Goal: Task Accomplishment & Management: Manage account settings

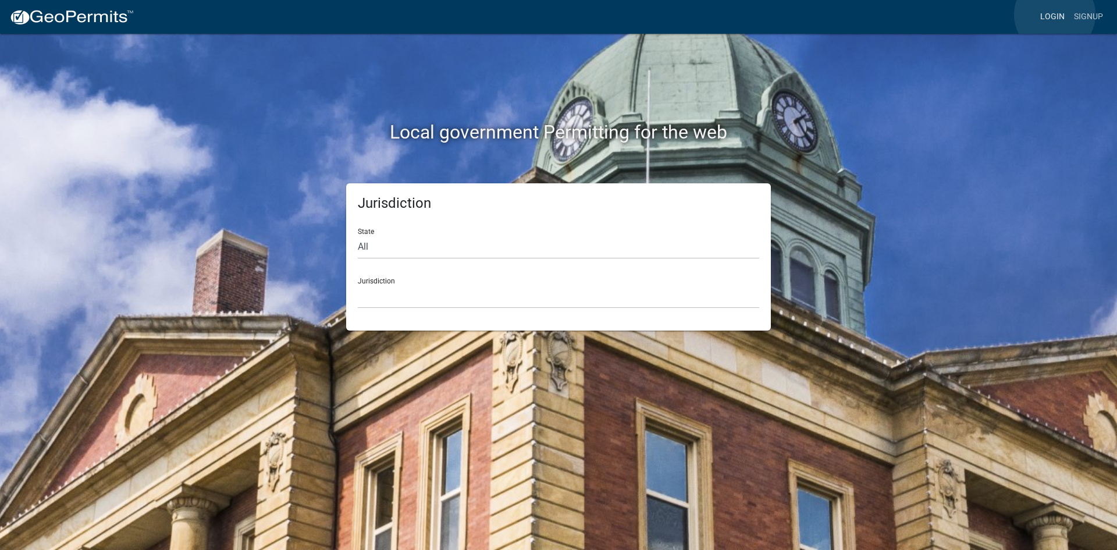
click at [1055, 15] on link "Login" at bounding box center [1053, 17] width 34 height 22
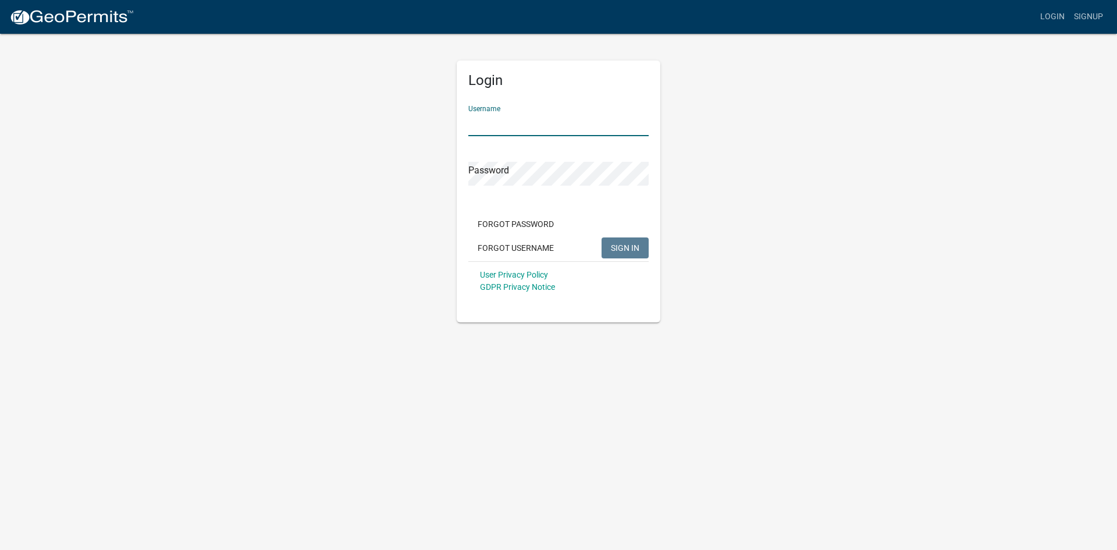
click at [545, 125] on input "Username" at bounding box center [558, 124] width 180 height 24
type input "KSKgeopermits"
click at [602, 237] on button "SIGN IN" at bounding box center [625, 247] width 47 height 21
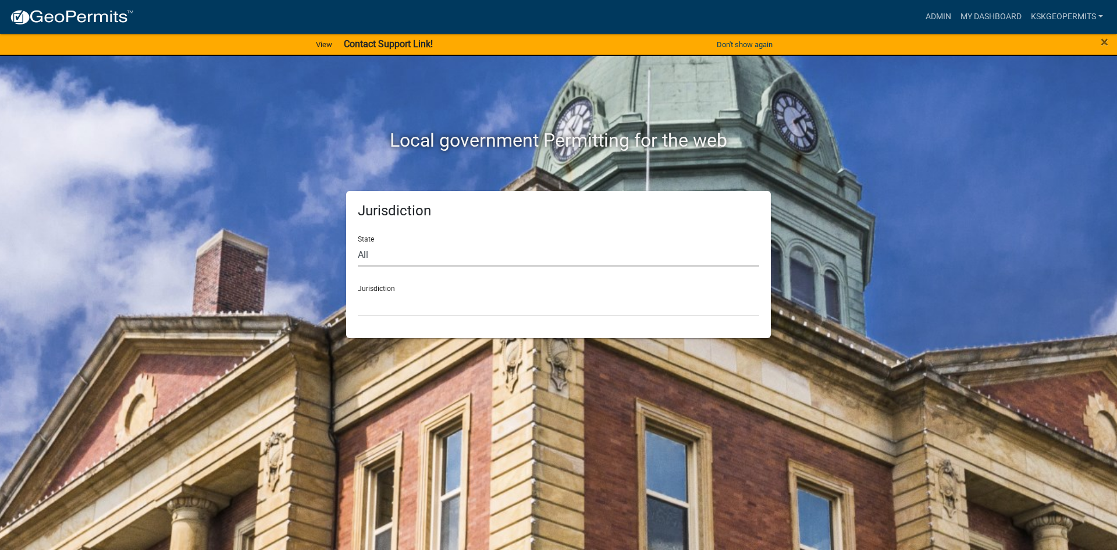
click at [376, 257] on select "All [US_STATE] [US_STATE] [US_STATE] [US_STATE] [US_STATE] [US_STATE] [US_STATE…" at bounding box center [558, 255] width 401 height 24
select select "[US_STATE]"
click at [358, 243] on select "All [US_STATE] [US_STATE] [US_STATE] [US_STATE] [US_STATE] [US_STATE] [US_STATE…" at bounding box center [558, 255] width 401 height 24
click at [383, 290] on div "Jurisdiction City of [GEOGRAPHIC_DATA], [US_STATE] City of [GEOGRAPHIC_DATA], […" at bounding box center [558, 296] width 401 height 40
click at [394, 309] on select "City of [GEOGRAPHIC_DATA], [US_STATE] City of [GEOGRAPHIC_DATA], [US_STATE] Cit…" at bounding box center [558, 304] width 401 height 24
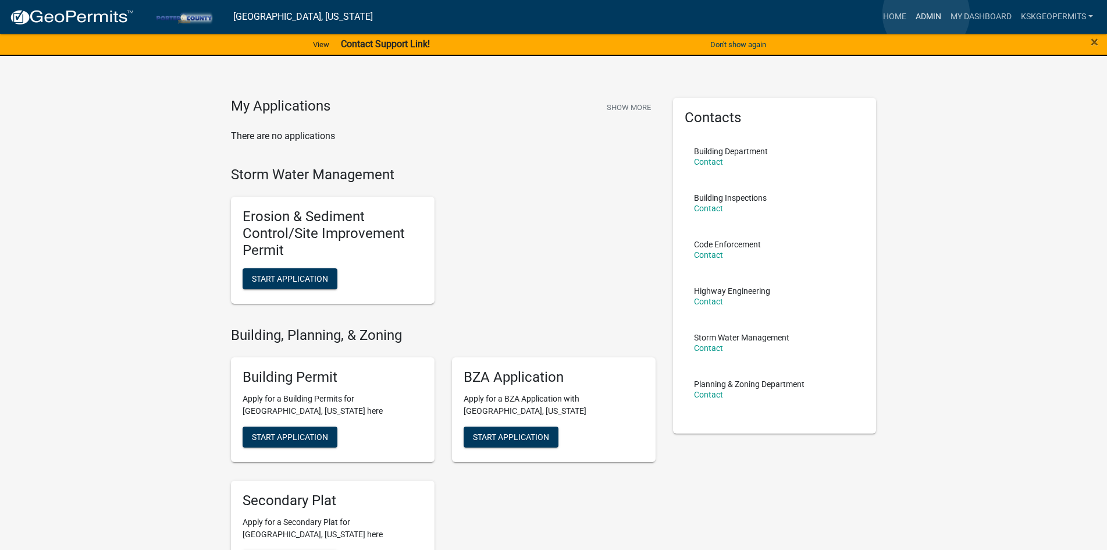
click at [926, 14] on link "Admin" at bounding box center [928, 17] width 35 height 22
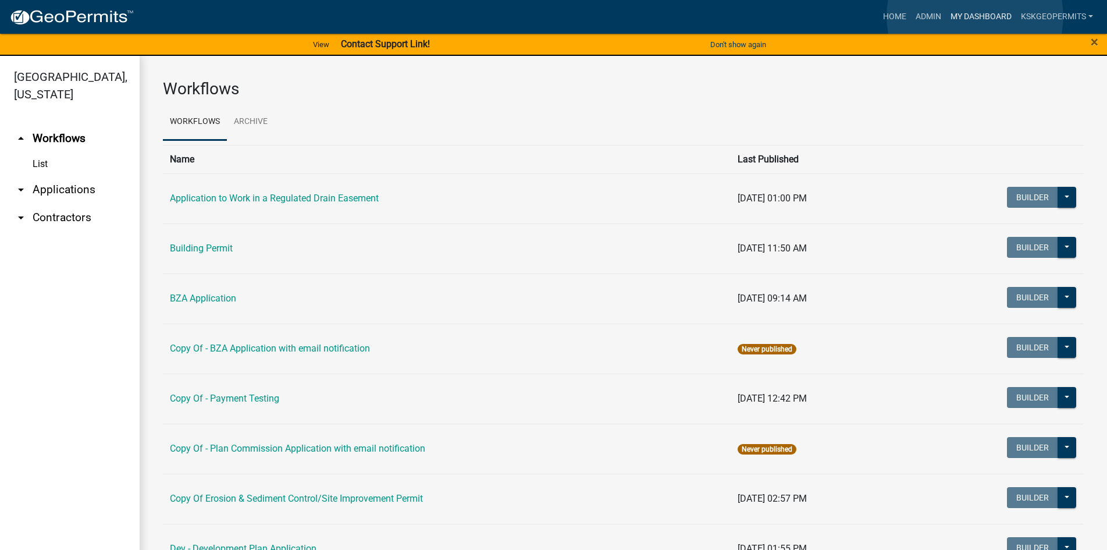
click at [975, 16] on link "My Dashboard" at bounding box center [981, 17] width 70 height 22
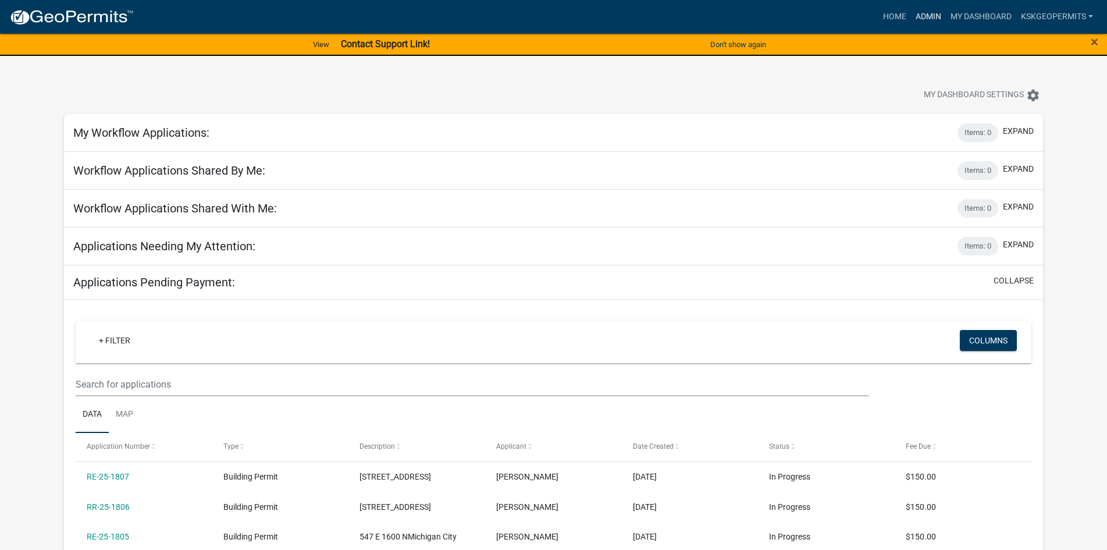
click at [925, 15] on link "Admin" at bounding box center [928, 17] width 35 height 22
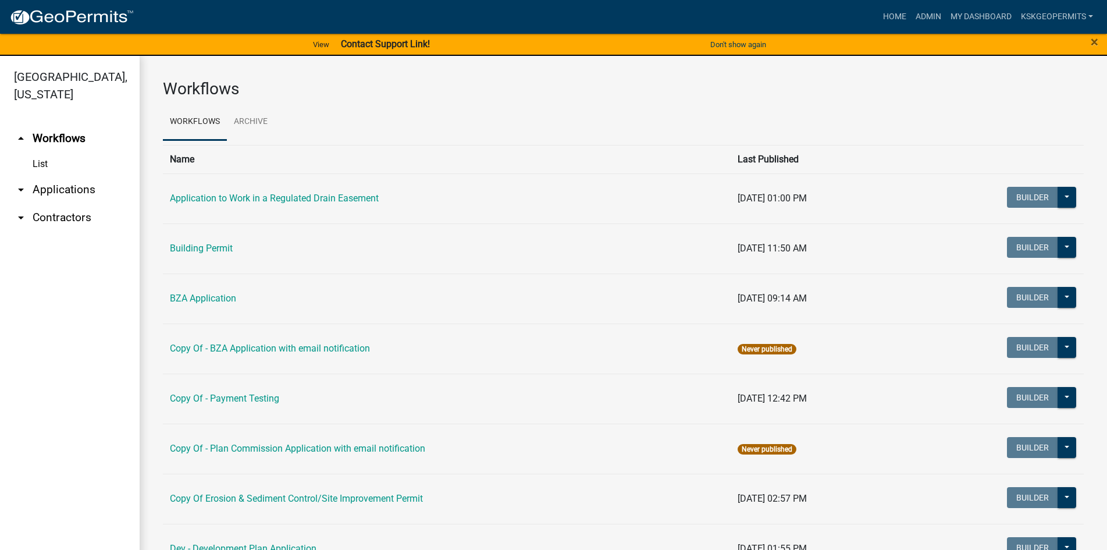
click at [40, 152] on link "List" at bounding box center [70, 163] width 140 height 23
click at [19, 131] on icon "arrow_drop_up" at bounding box center [21, 138] width 14 height 14
click at [40, 152] on link "List" at bounding box center [70, 163] width 140 height 23
click at [58, 125] on link "arrow_drop_up Workflows" at bounding box center [70, 139] width 140 height 28
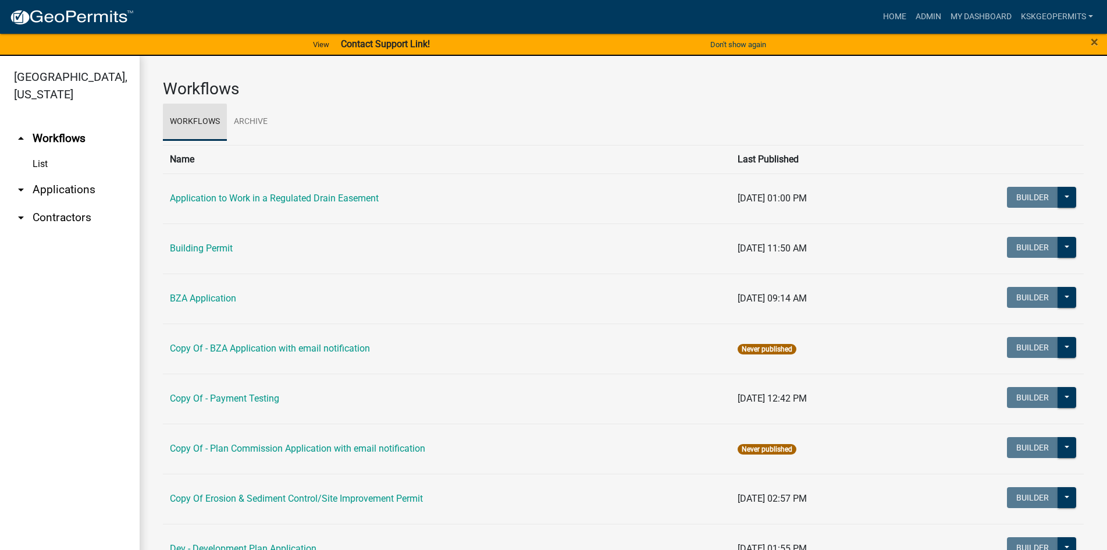
click at [194, 119] on link "Workflows" at bounding box center [195, 122] width 64 height 37
click at [191, 246] on link "Building Permit" at bounding box center [201, 248] width 63 height 11
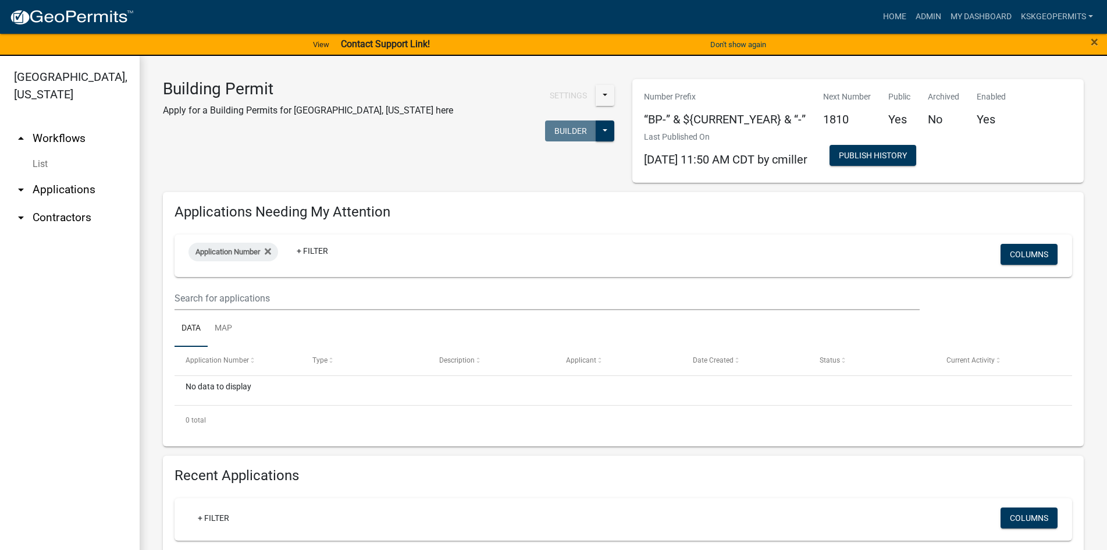
click at [44, 152] on link "List" at bounding box center [70, 163] width 140 height 23
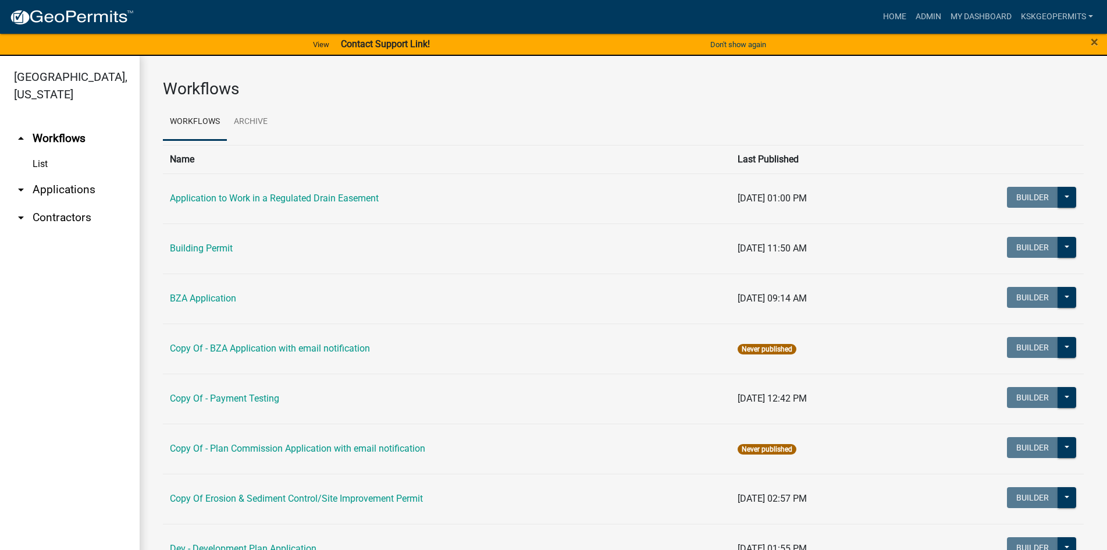
click at [44, 152] on link "List" at bounding box center [70, 163] width 140 height 23
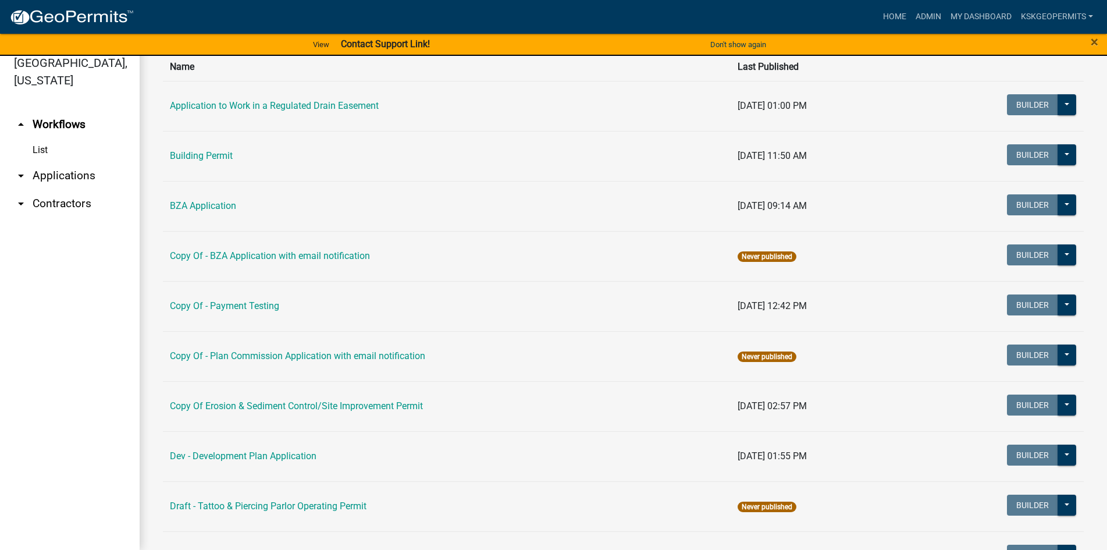
scroll to position [77, 0]
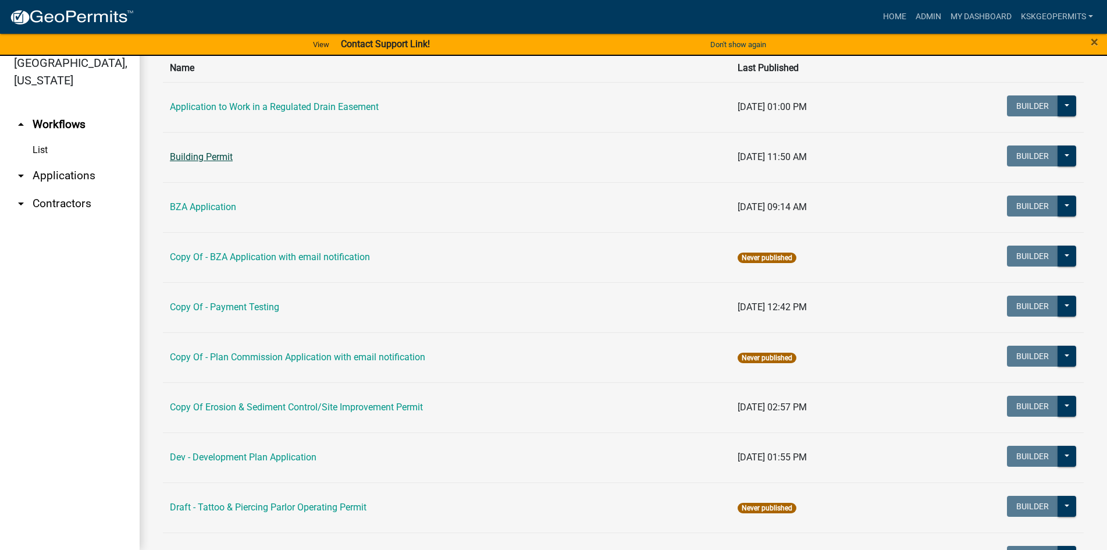
click at [207, 158] on link "Building Permit" at bounding box center [201, 156] width 63 height 11
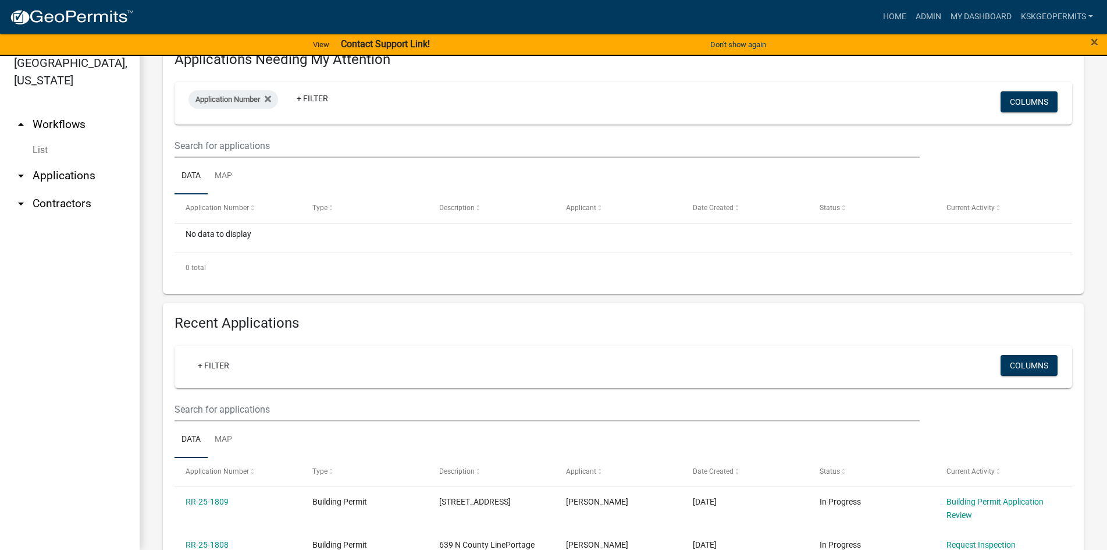
scroll to position [80, 0]
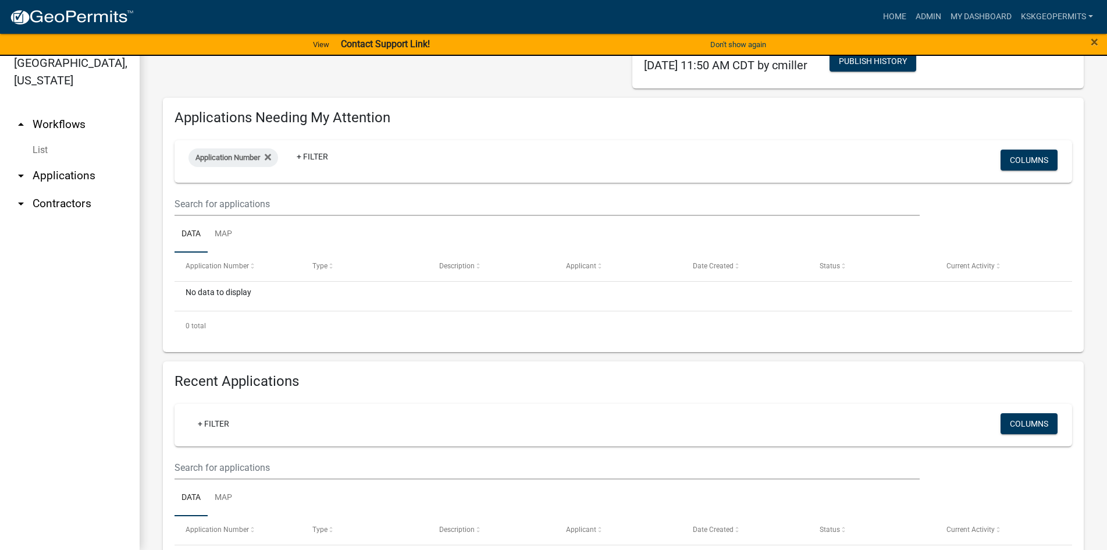
click at [59, 162] on link "arrow_drop_down Applications" at bounding box center [70, 176] width 140 height 28
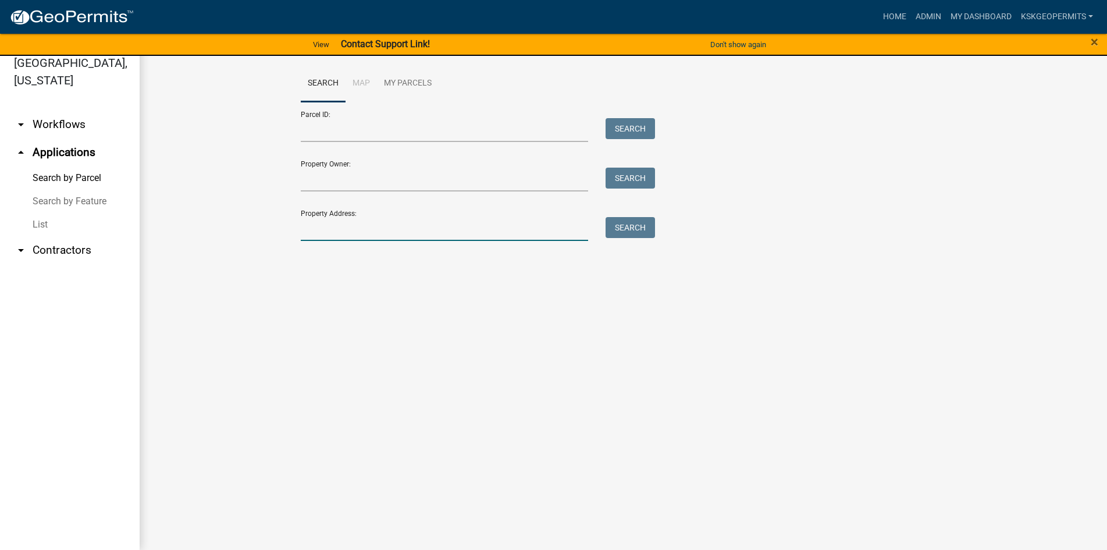
click at [320, 225] on input "Property Address:" at bounding box center [445, 229] width 288 height 24
type input "384 Raritan"
click at [621, 229] on button "Search" at bounding box center [630, 227] width 49 height 21
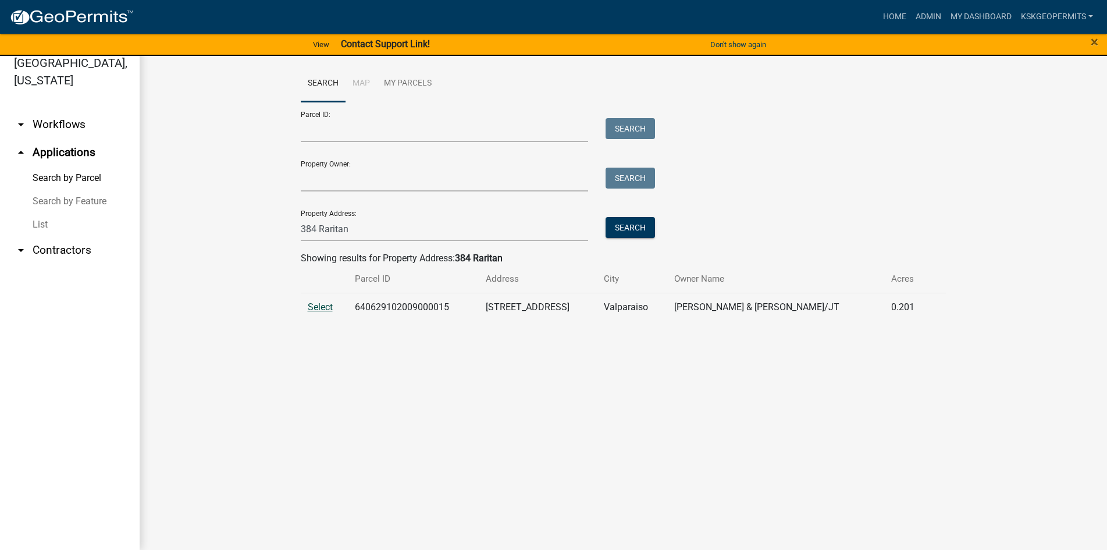
click at [318, 306] on span "Select" at bounding box center [320, 306] width 25 height 11
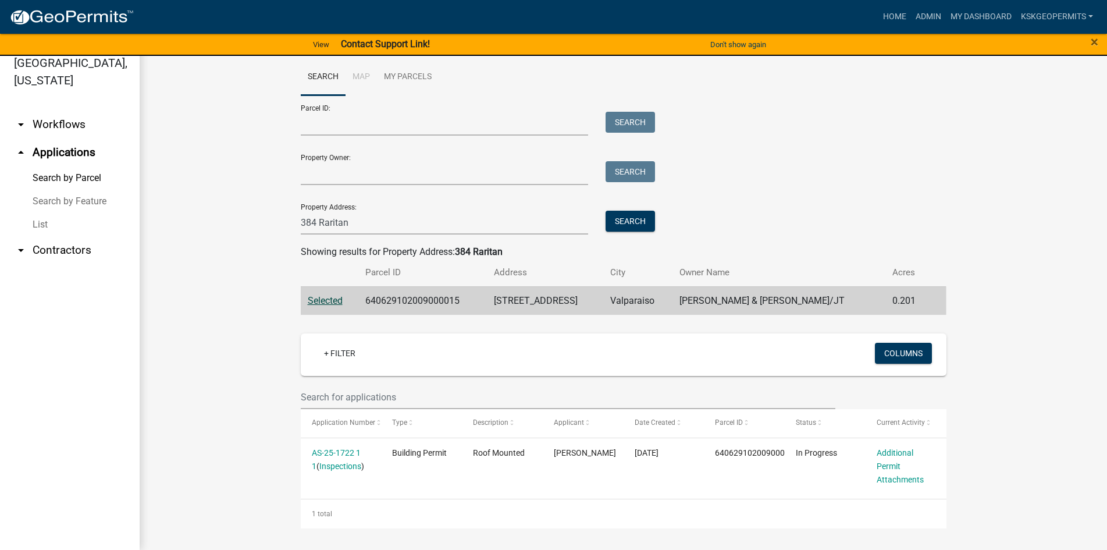
scroll to position [8, 0]
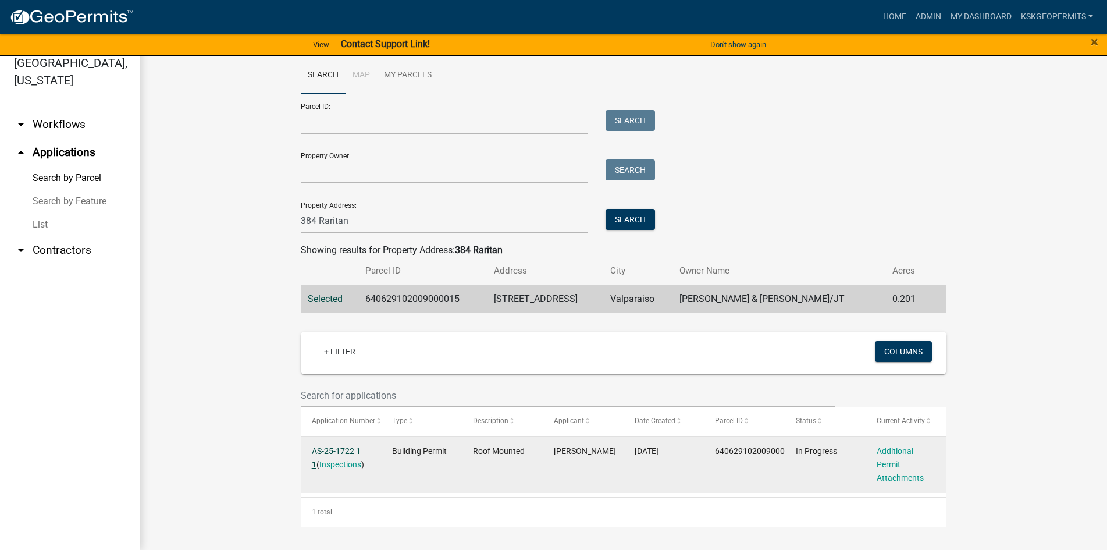
click at [339, 451] on link "AS-25-1722 1 1" at bounding box center [336, 457] width 49 height 23
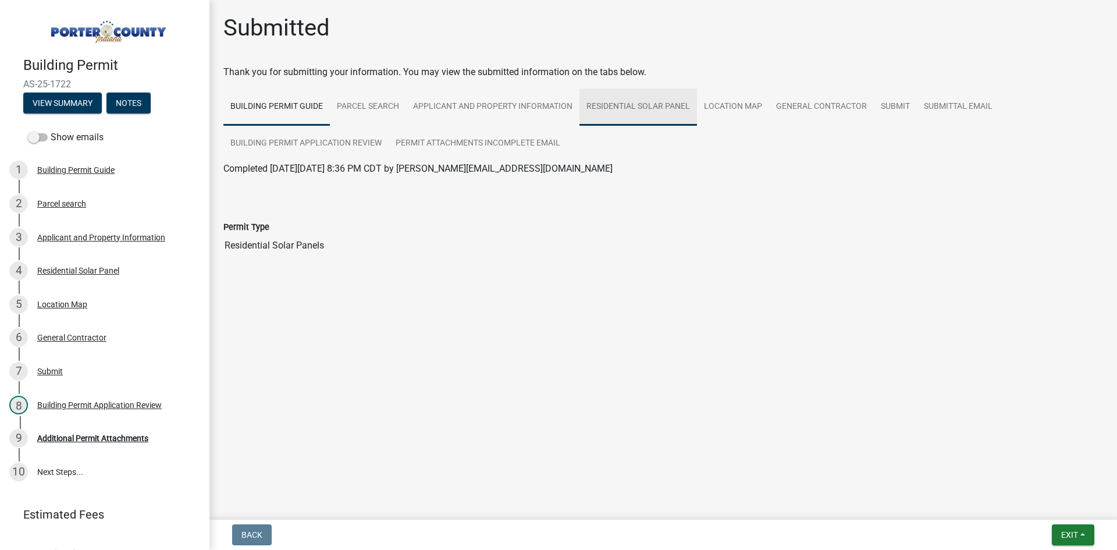
click at [652, 103] on link "Residential Solar Panel" at bounding box center [639, 106] width 118 height 37
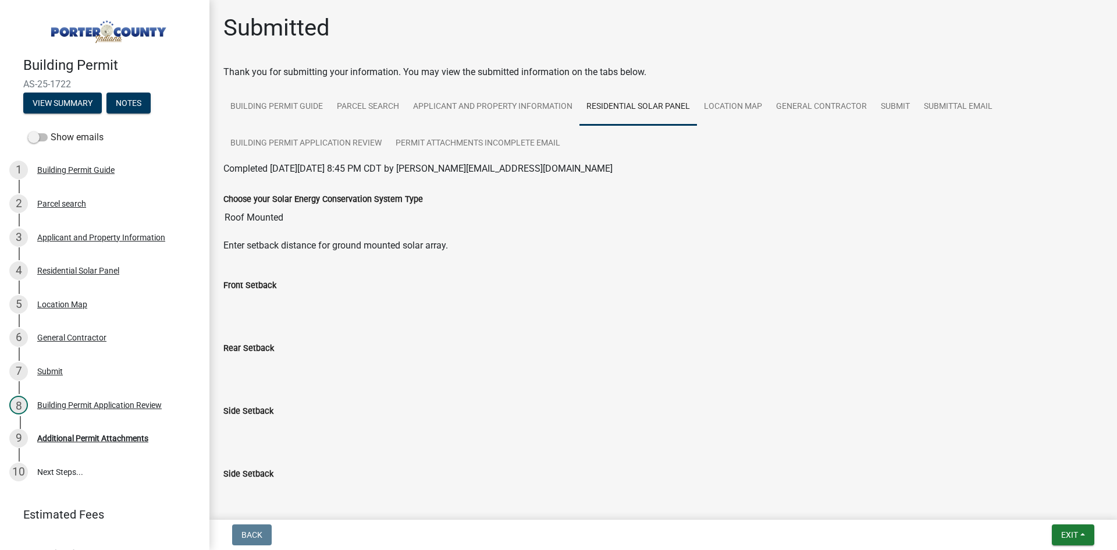
drag, startPoint x: 538, startPoint y: 190, endPoint x: 480, endPoint y: 233, distance: 71.9
drag, startPoint x: 480, startPoint y: 233, endPoint x: 781, endPoint y: 184, distance: 305.3
click at [781, 184] on div "Choose your Solar Energy Conservation System Type Roof Mounted" at bounding box center [663, 203] width 880 height 54
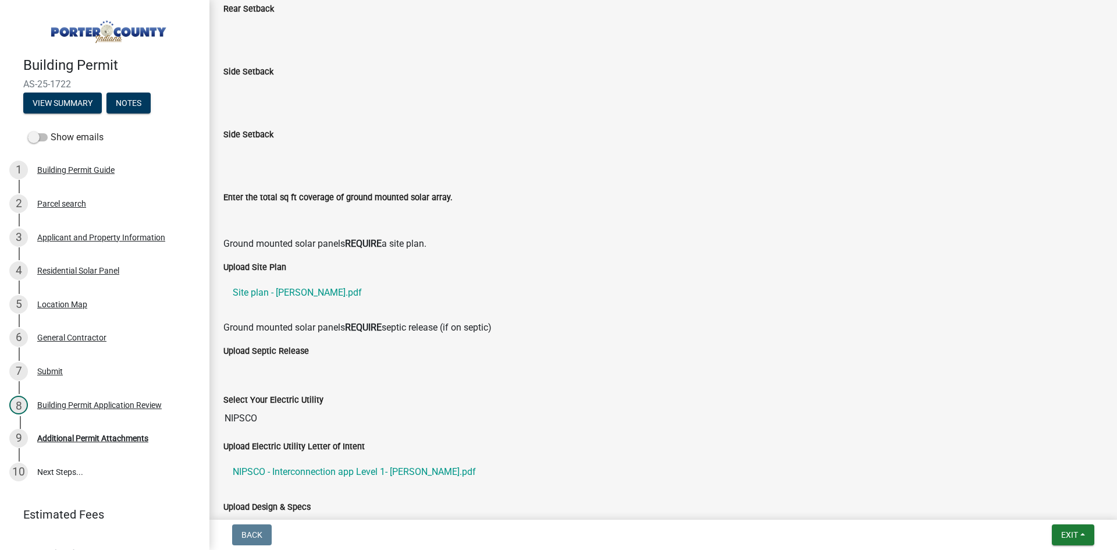
scroll to position [349, 0]
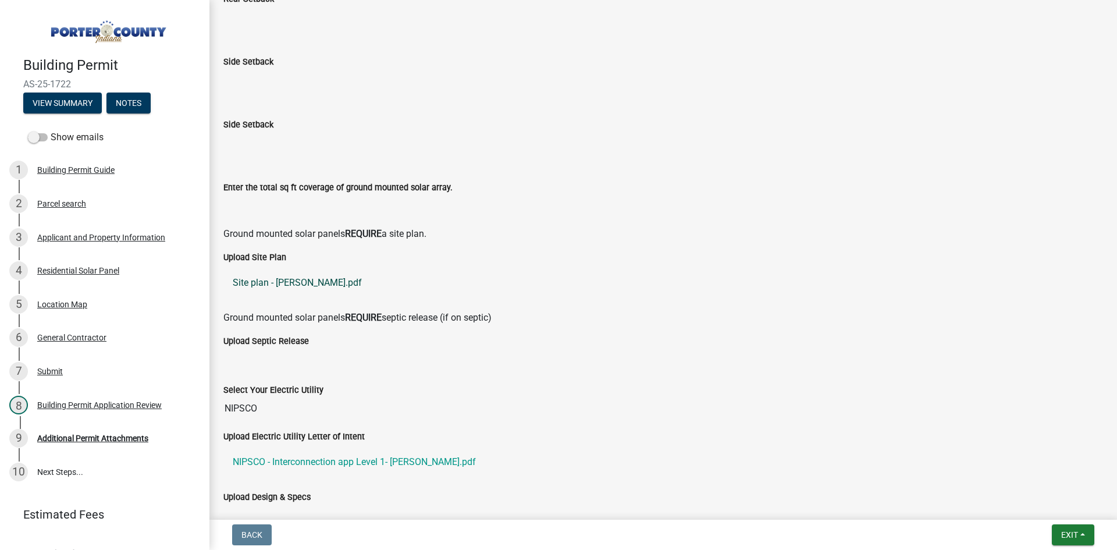
click at [278, 282] on link "Site plan - [PERSON_NAME].pdf" at bounding box center [663, 283] width 880 height 28
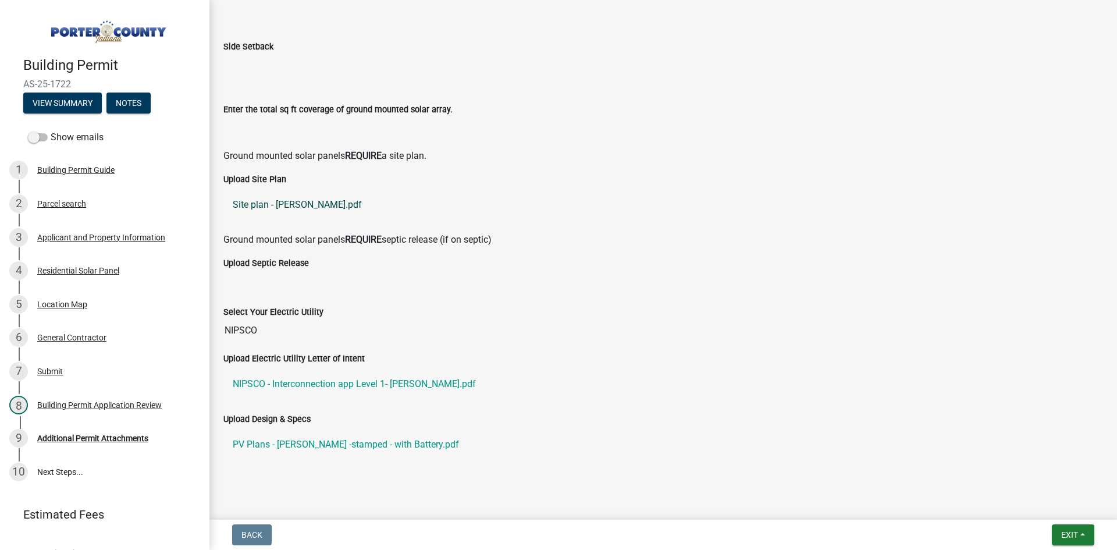
scroll to position [444, 0]
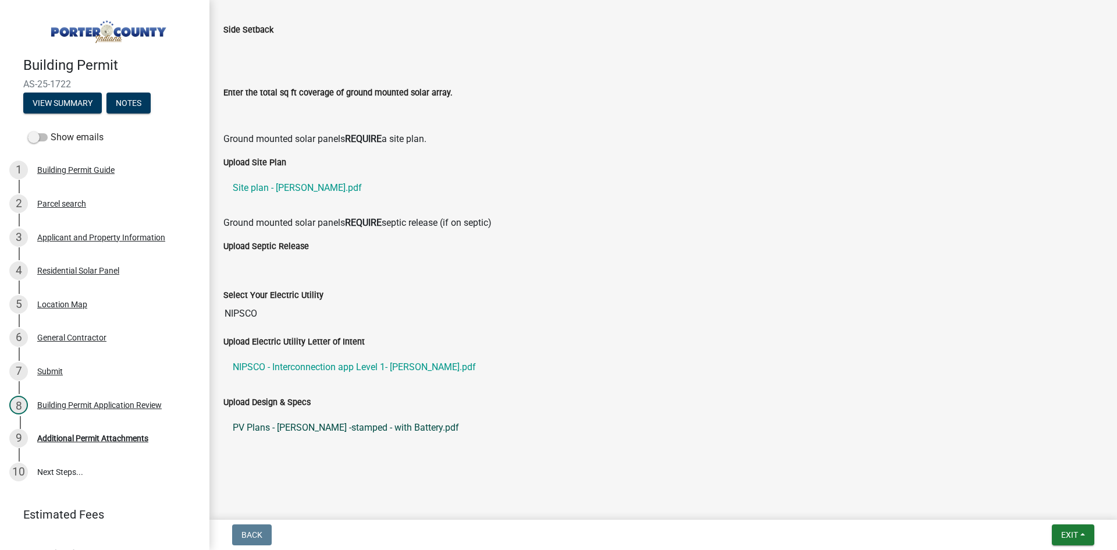
click at [303, 426] on link "PV Plans - [PERSON_NAME] -stamped - with Battery.pdf" at bounding box center [663, 428] width 880 height 28
click at [80, 269] on div "Residential Solar Panel" at bounding box center [78, 270] width 82 height 8
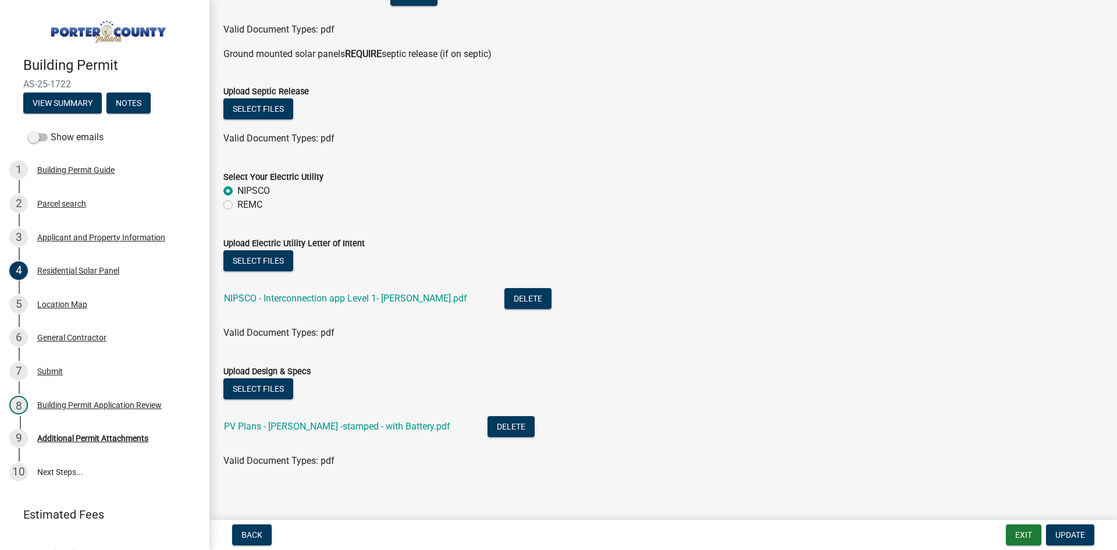
scroll to position [591, 0]
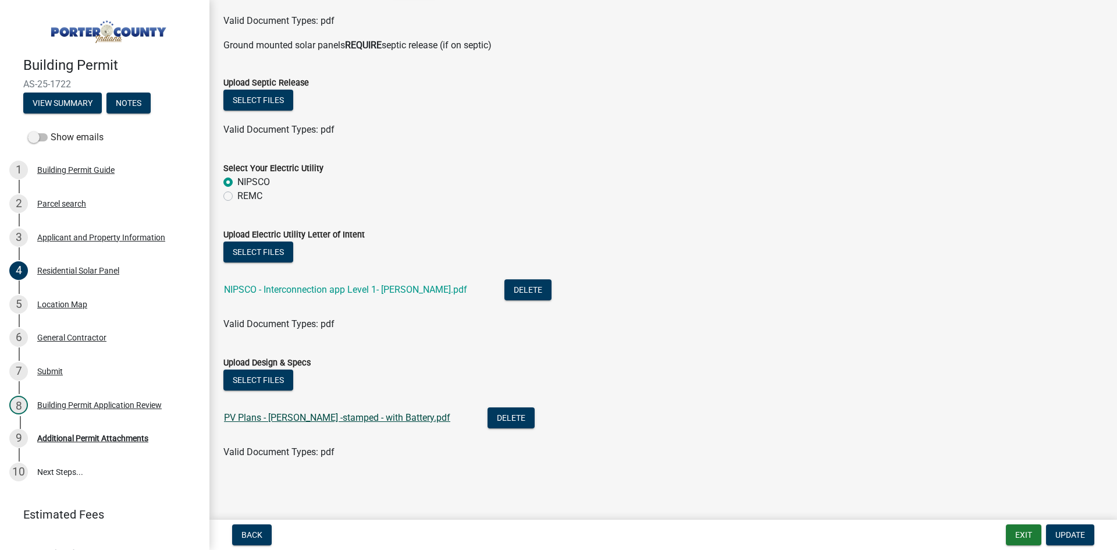
click at [310, 419] on link "PV Plans - [PERSON_NAME] -stamped - with Battery.pdf" at bounding box center [337, 417] width 226 height 11
click at [256, 535] on span "Back" at bounding box center [251, 534] width 21 height 9
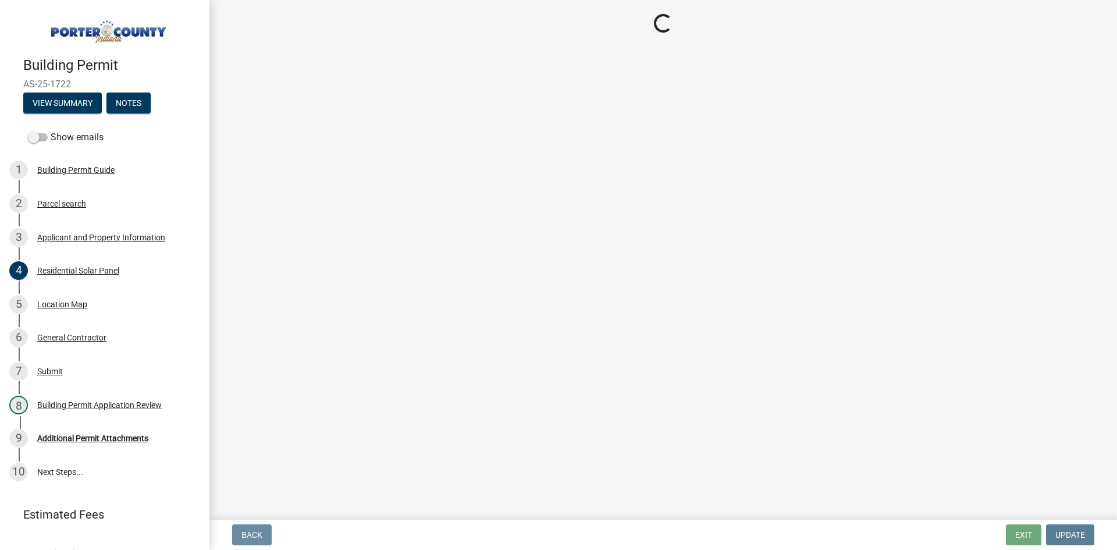
scroll to position [0, 0]
select select "3ef279d8-364d-4472-9edf-8c32643de6c0"
select select "c796f995-08fe-487b-a20e-70ab553361d3"
select select "0d764019-f1ff-4f3b-9299-33f0d080acc7"
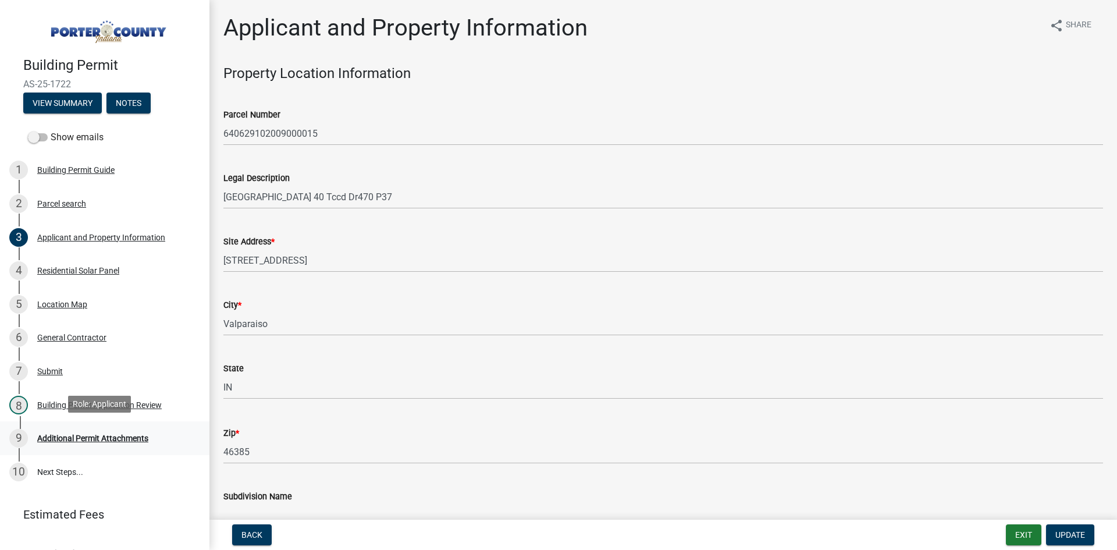
click at [104, 437] on div "Additional Permit Attachments" at bounding box center [92, 438] width 111 height 8
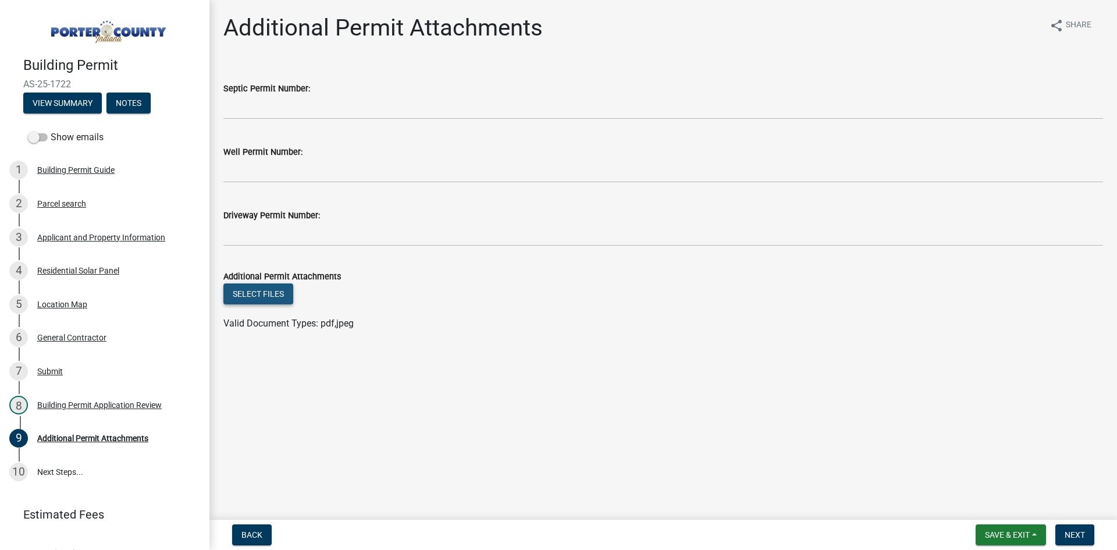
click at [258, 294] on button "Select files" at bounding box center [258, 293] width 70 height 21
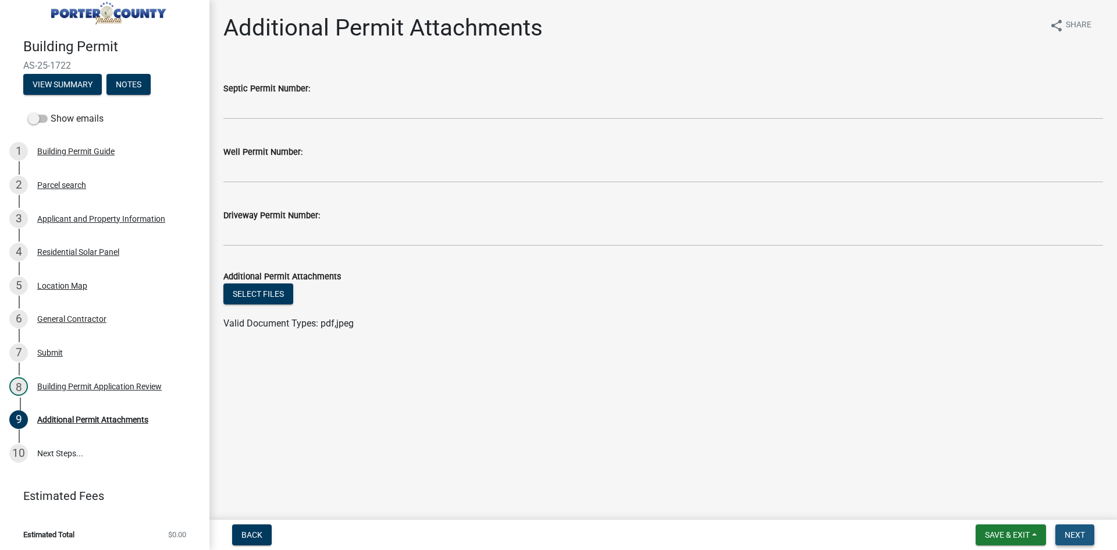
click at [1070, 535] on span "Next" at bounding box center [1075, 534] width 20 height 9
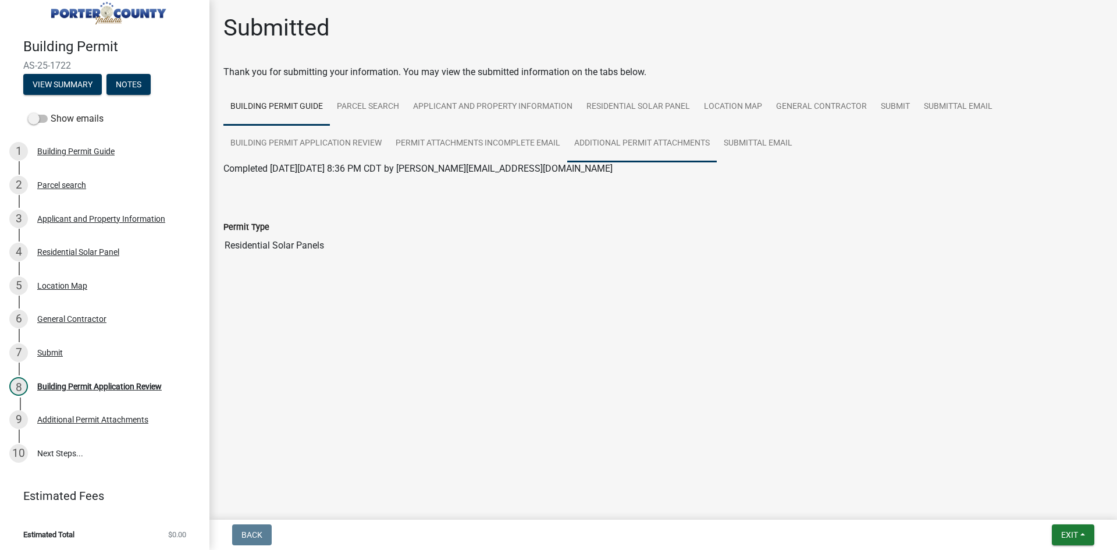
click at [639, 142] on link "Additional Permit Attachments" at bounding box center [642, 143] width 150 height 37
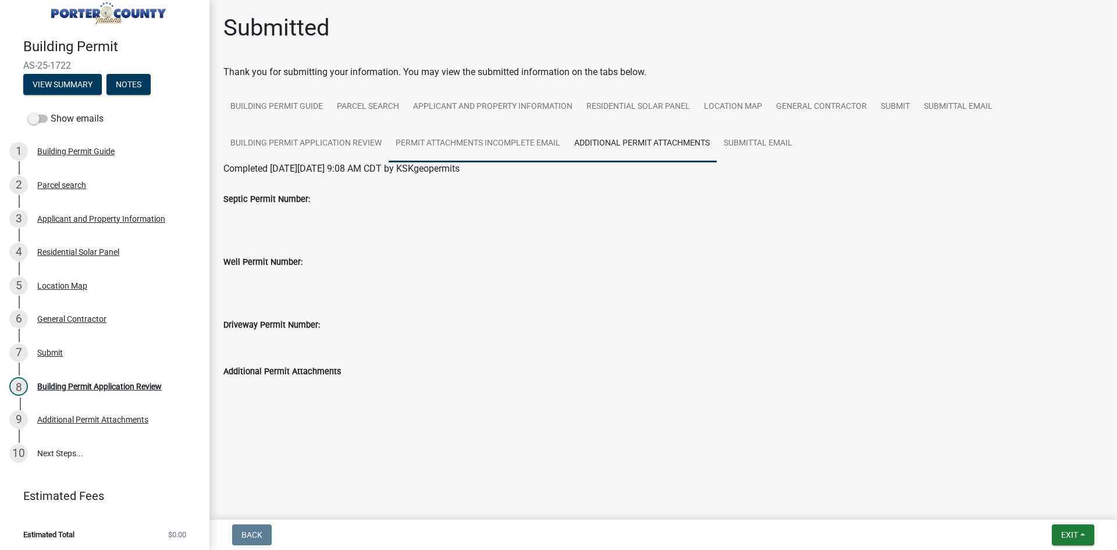
click at [482, 143] on link "Permit Attachments Incomplete Email" at bounding box center [478, 143] width 179 height 37
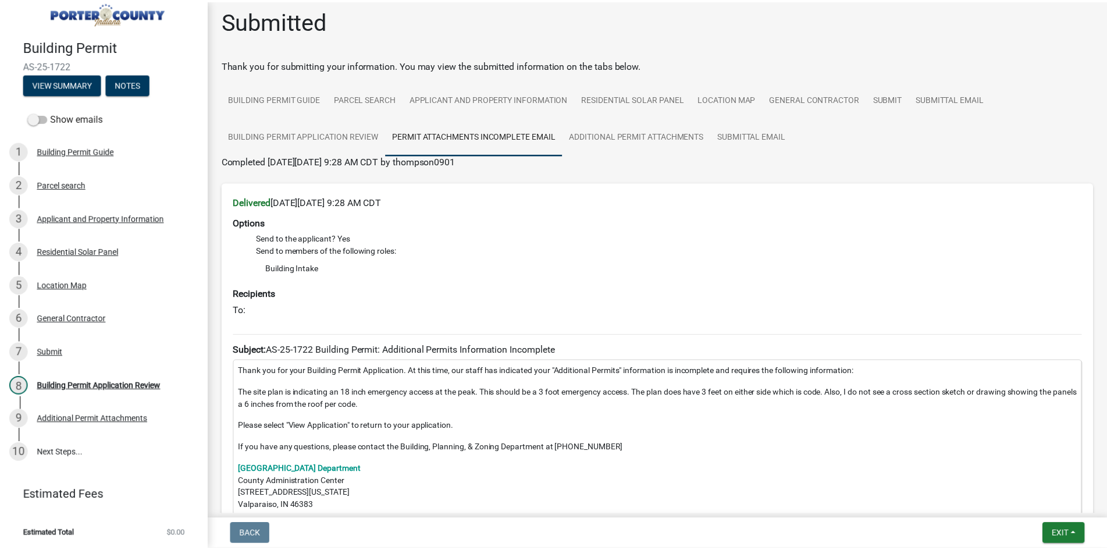
scroll to position [0, 0]
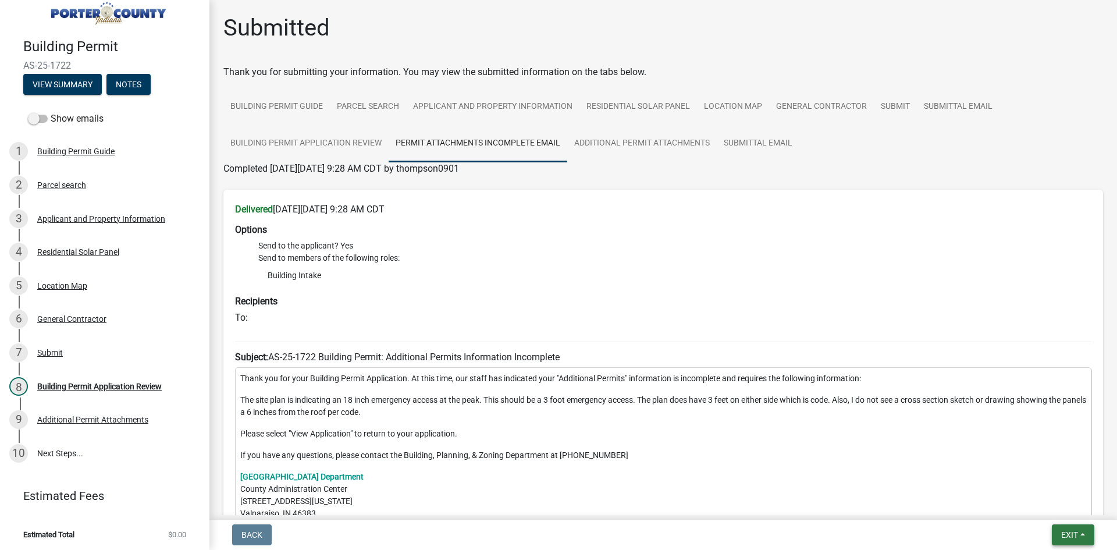
click at [1063, 533] on span "Exit" at bounding box center [1069, 534] width 17 height 9
click at [1034, 508] on button "Save & Exit" at bounding box center [1047, 504] width 93 height 28
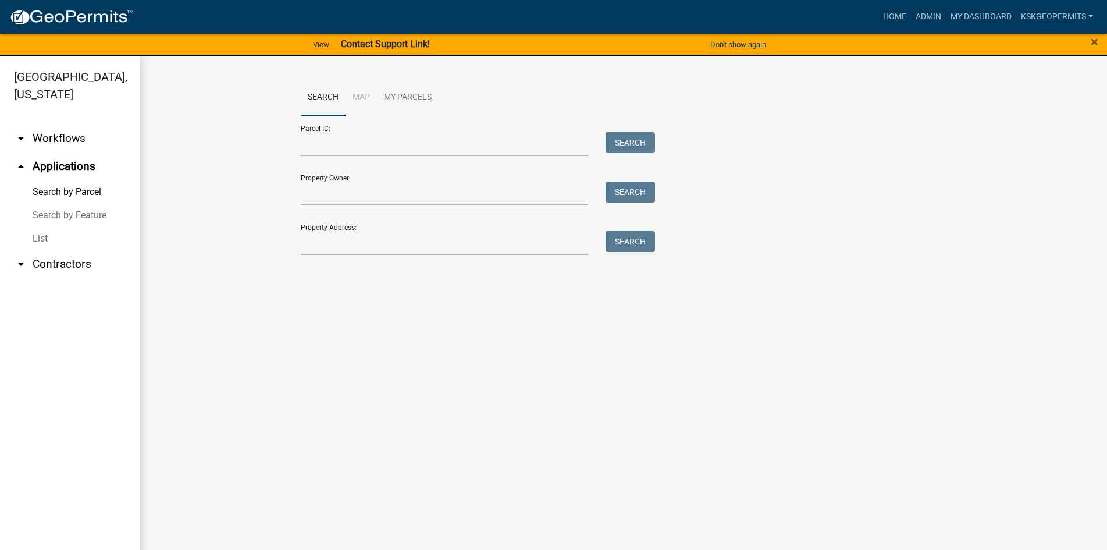
click at [38, 227] on link "List" at bounding box center [70, 238] width 140 height 23
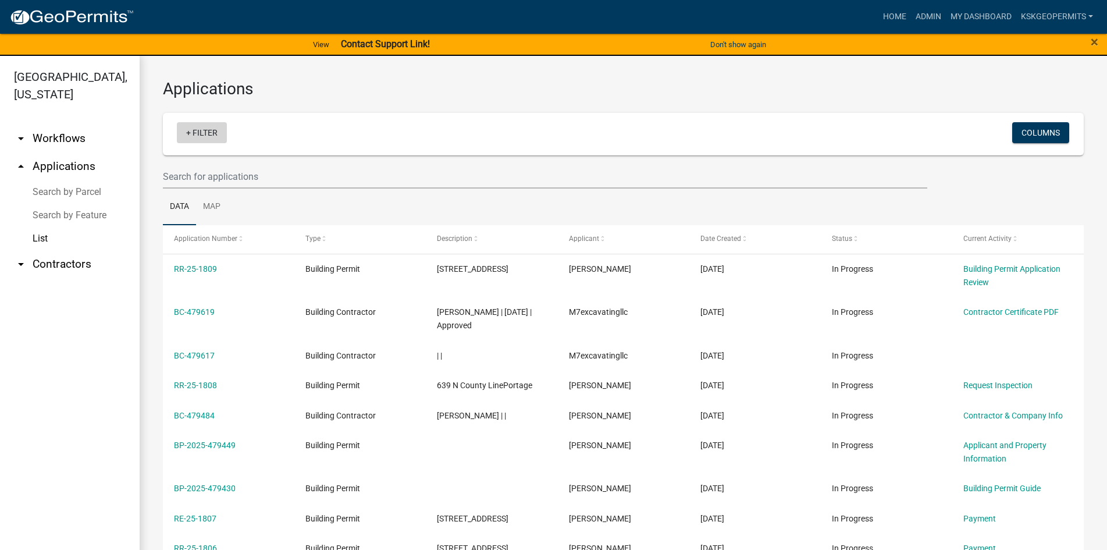
click at [193, 131] on link "+ Filter" at bounding box center [202, 132] width 50 height 21
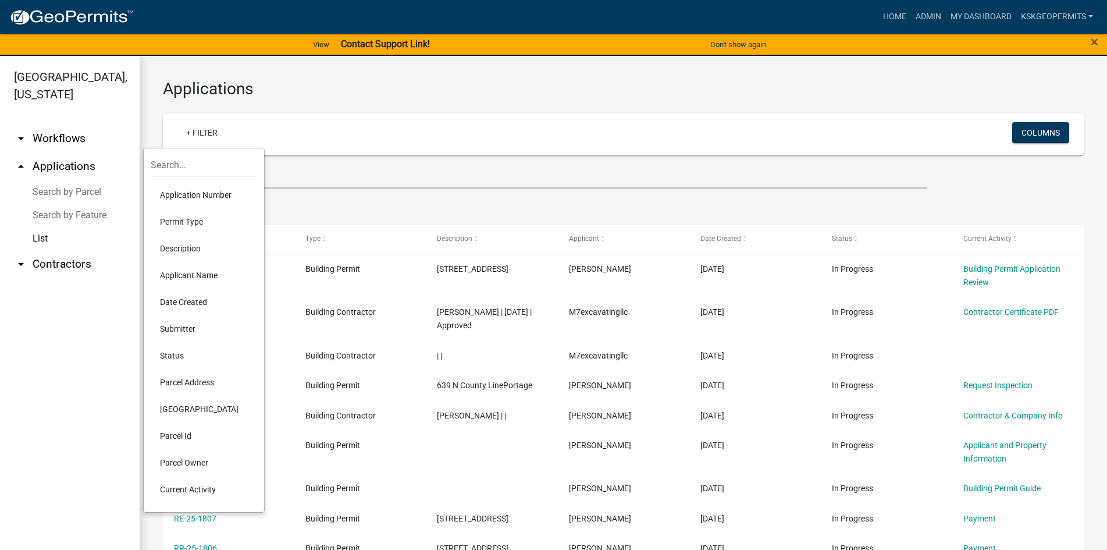
click at [191, 196] on li "Application Number" at bounding box center [204, 195] width 106 height 27
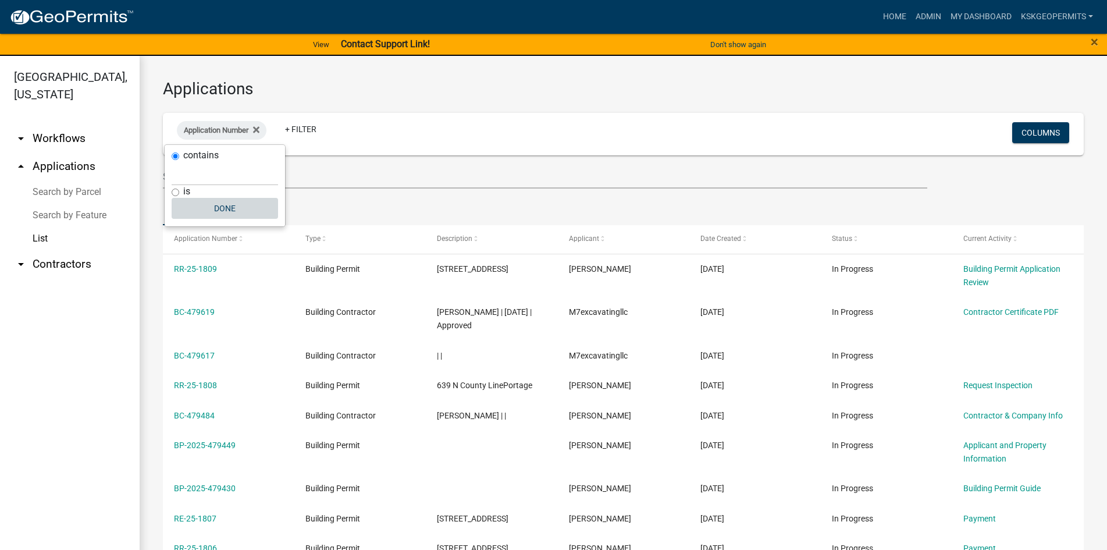
click at [222, 210] on button "Done" at bounding box center [225, 208] width 106 height 21
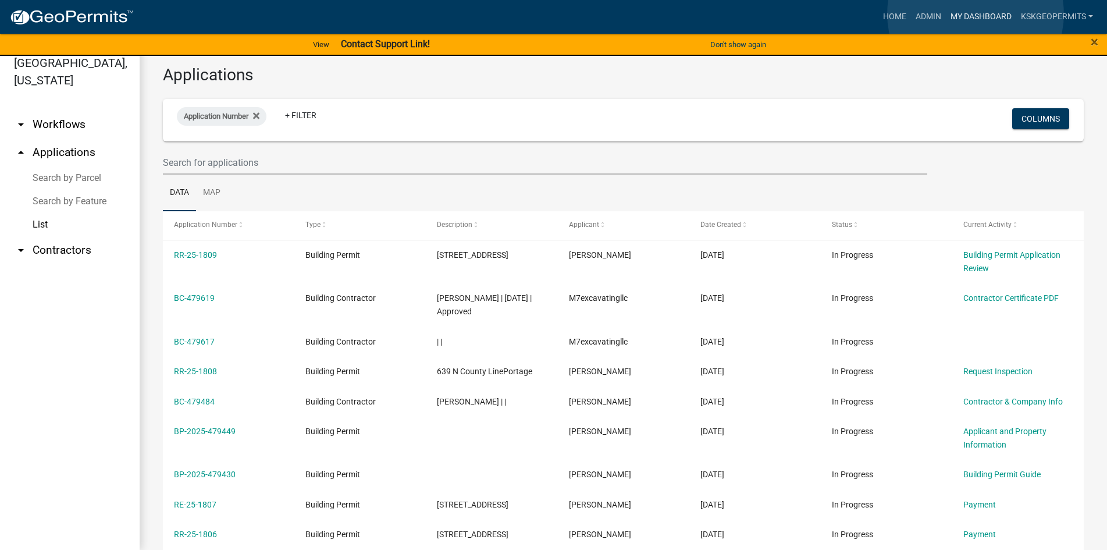
click at [976, 14] on link "My Dashboard" at bounding box center [981, 17] width 70 height 22
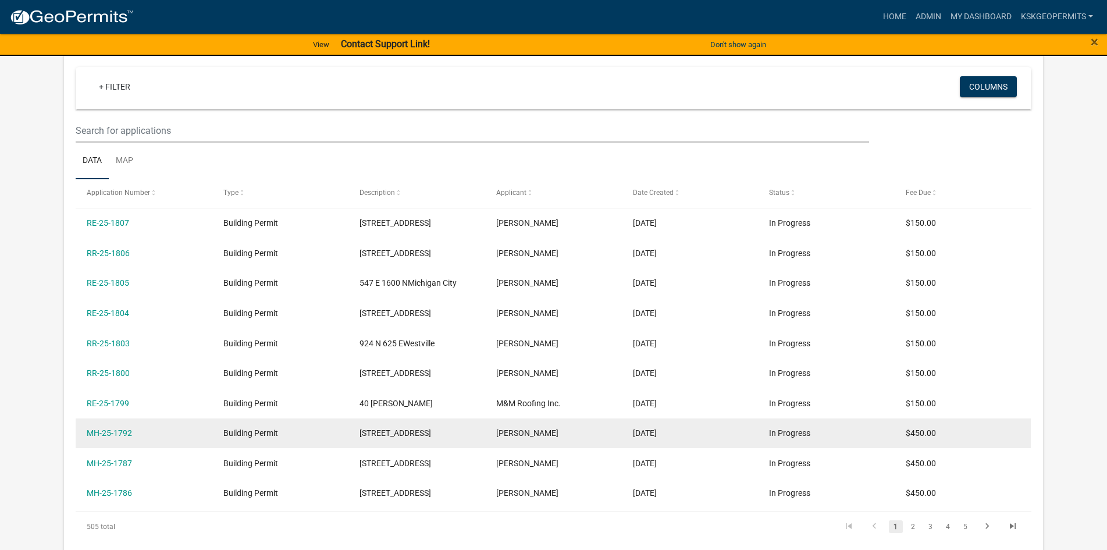
scroll to position [233, 0]
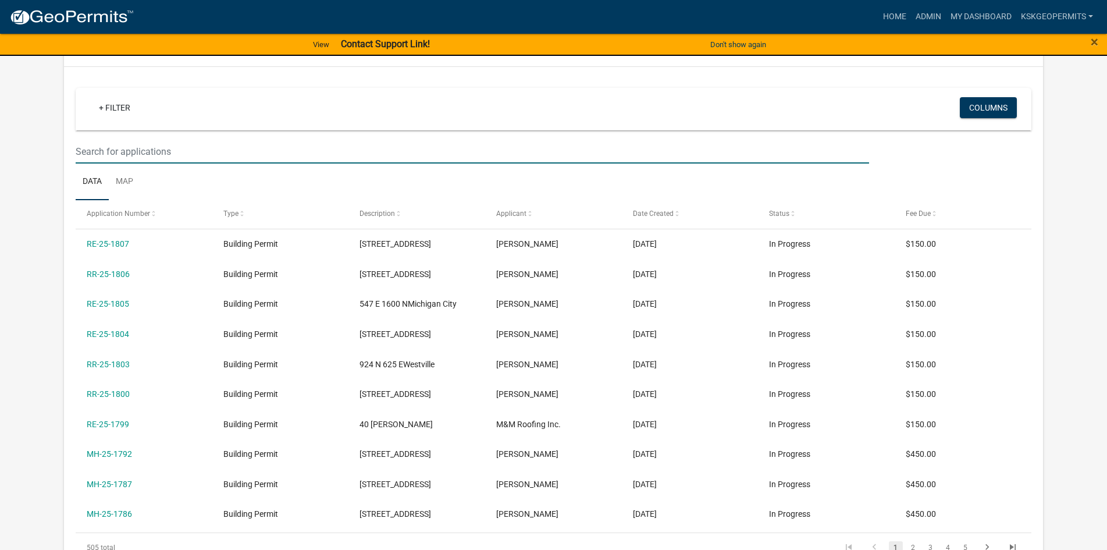
click at [139, 151] on input "text" at bounding box center [473, 152] width 794 height 24
click at [97, 150] on input "text" at bounding box center [473, 152] width 794 height 24
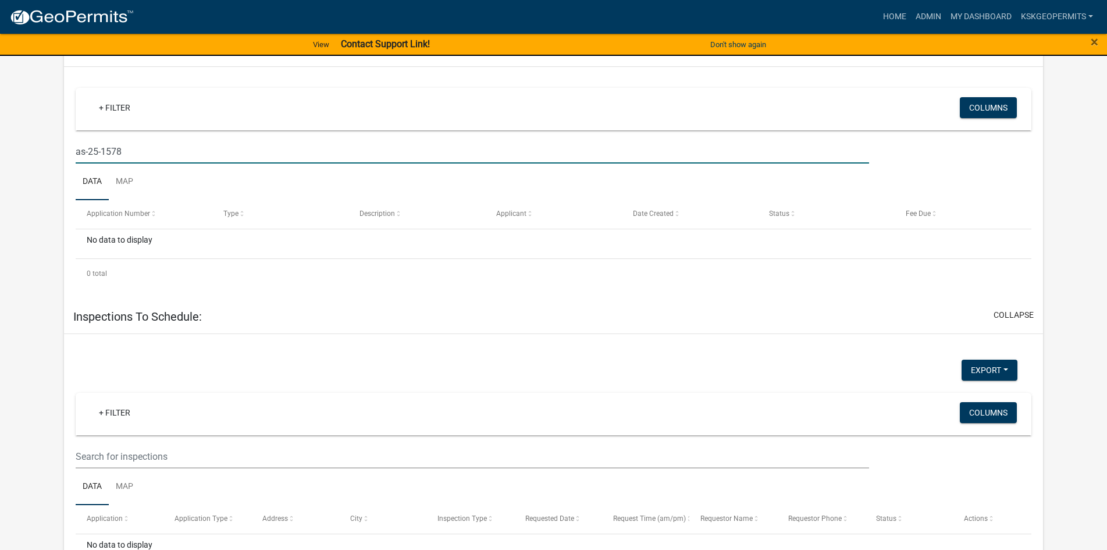
type input "as-25-1578"
click at [186, 162] on input "as-25-1578" at bounding box center [473, 152] width 794 height 24
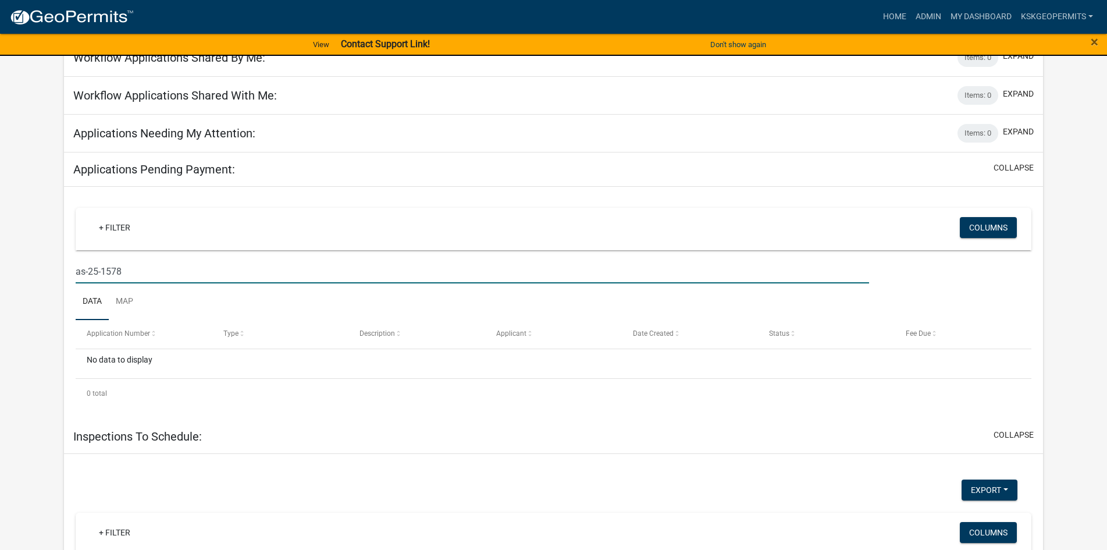
scroll to position [116, 0]
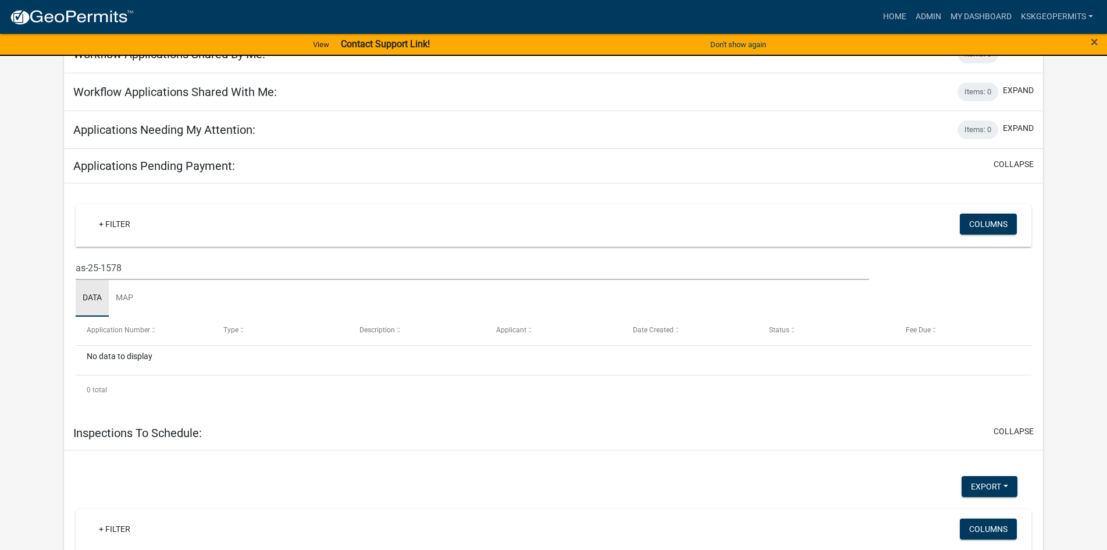
click at [94, 297] on link "Data" at bounding box center [92, 298] width 33 height 37
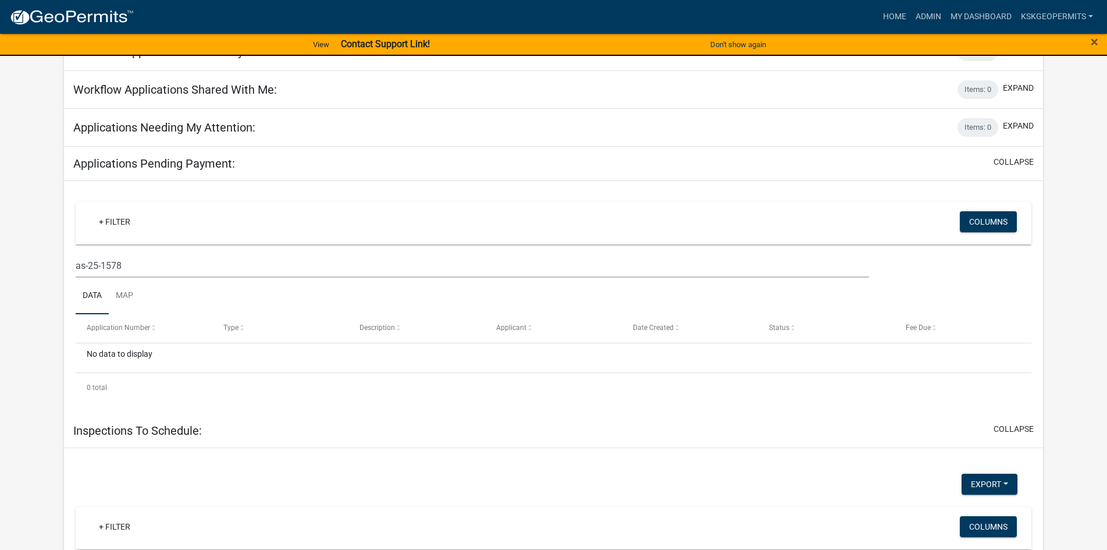
scroll to position [175, 0]
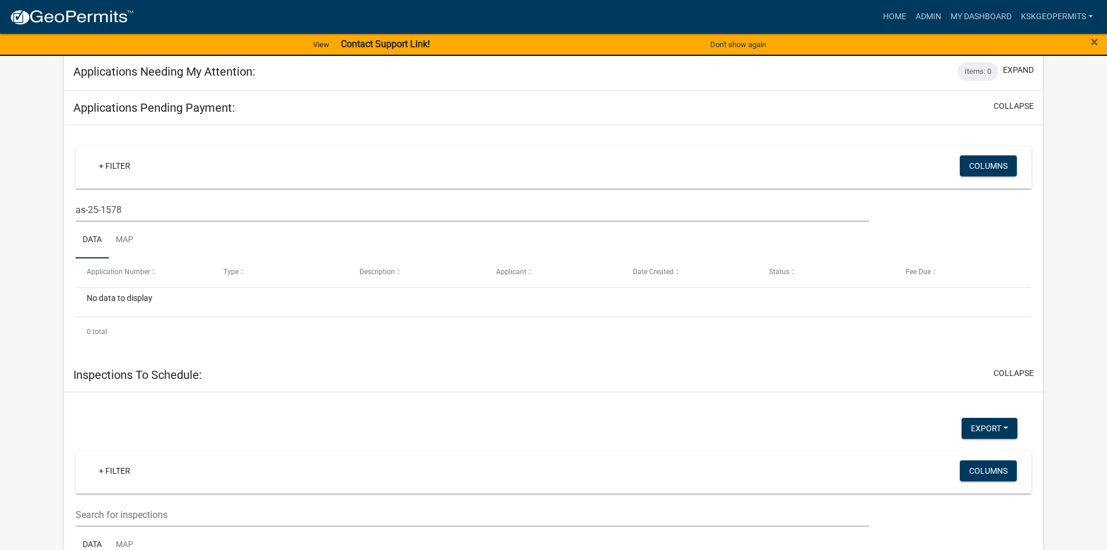
click at [76, 222] on link "Data" at bounding box center [92, 240] width 33 height 37
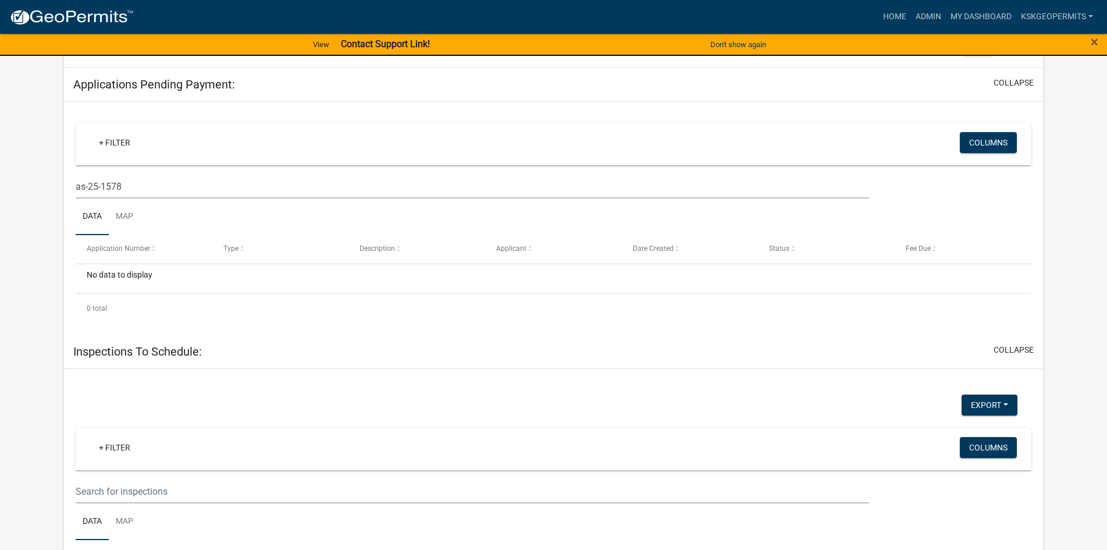
scroll to position [0, 0]
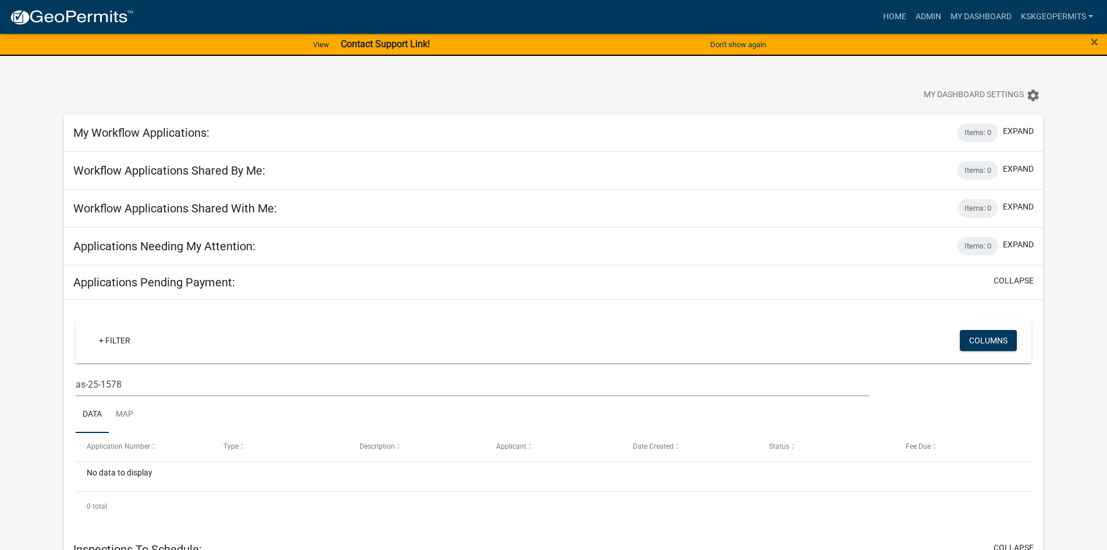
click at [84, 16] on img at bounding box center [71, 17] width 125 height 17
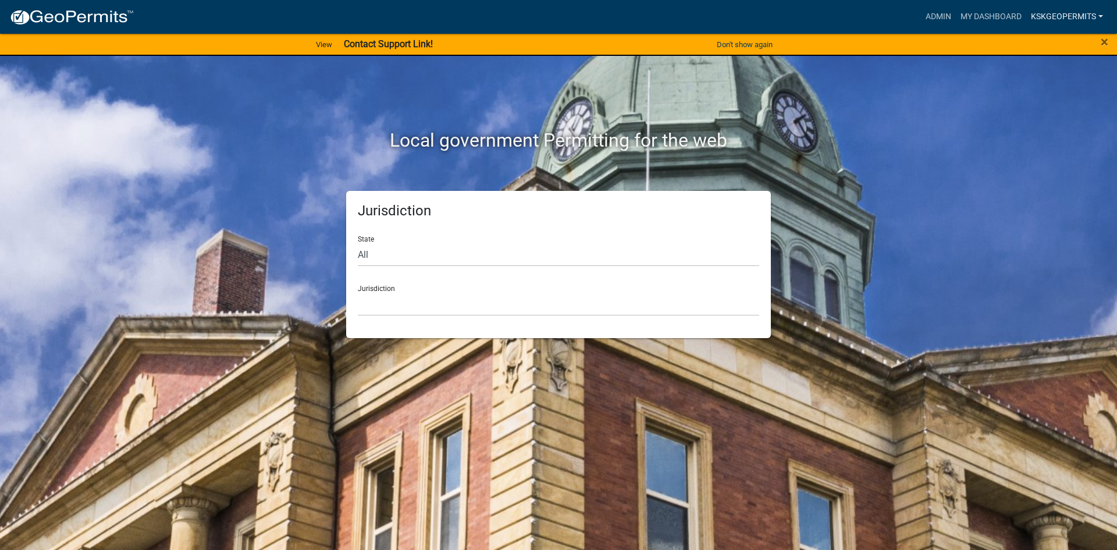
click at [1096, 15] on link "KSKgeopermits" at bounding box center [1066, 17] width 81 height 22
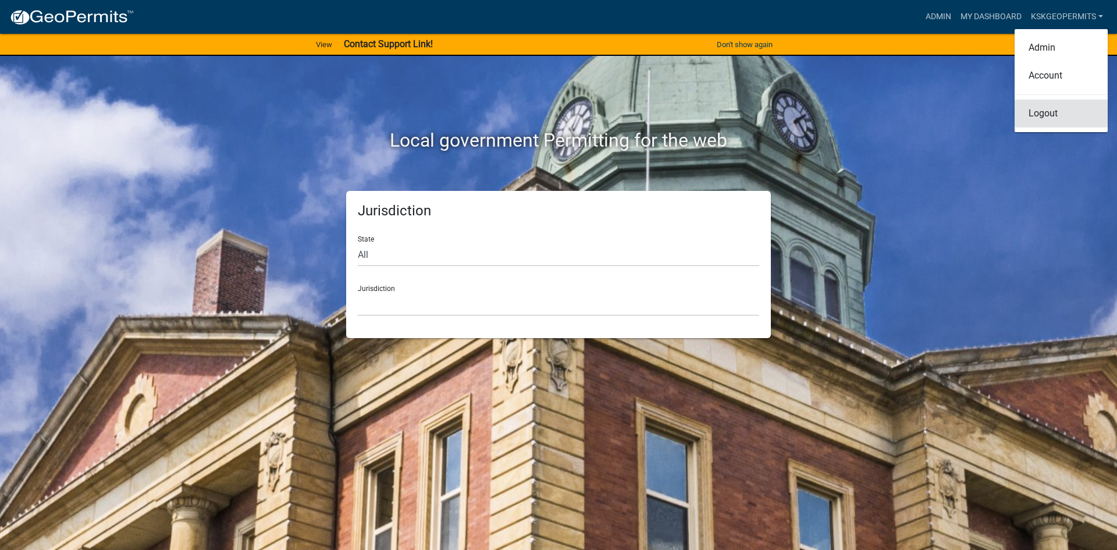
click at [1046, 113] on link "Logout" at bounding box center [1061, 113] width 93 height 28
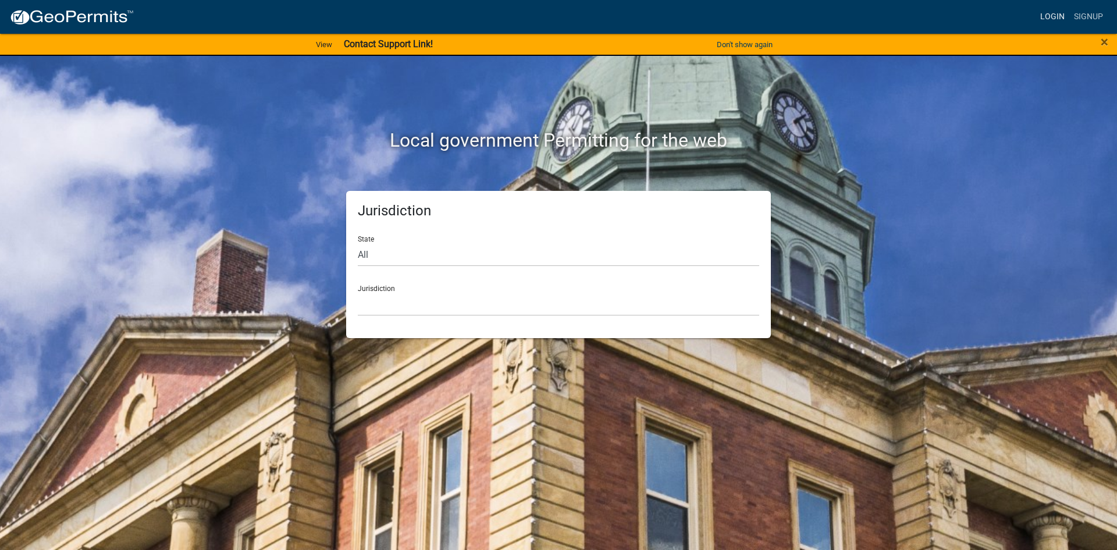
click at [1058, 16] on link "Login" at bounding box center [1053, 17] width 34 height 22
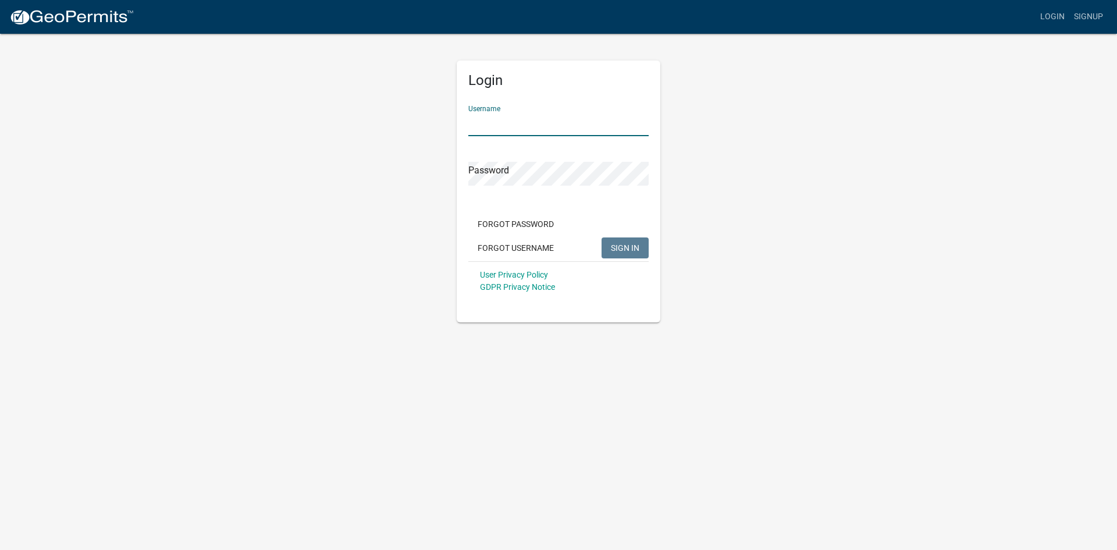
click at [525, 129] on input "Username" at bounding box center [558, 124] width 180 height 24
type input "KSKgeopermits"
click at [602, 237] on button "SIGN IN" at bounding box center [625, 247] width 47 height 21
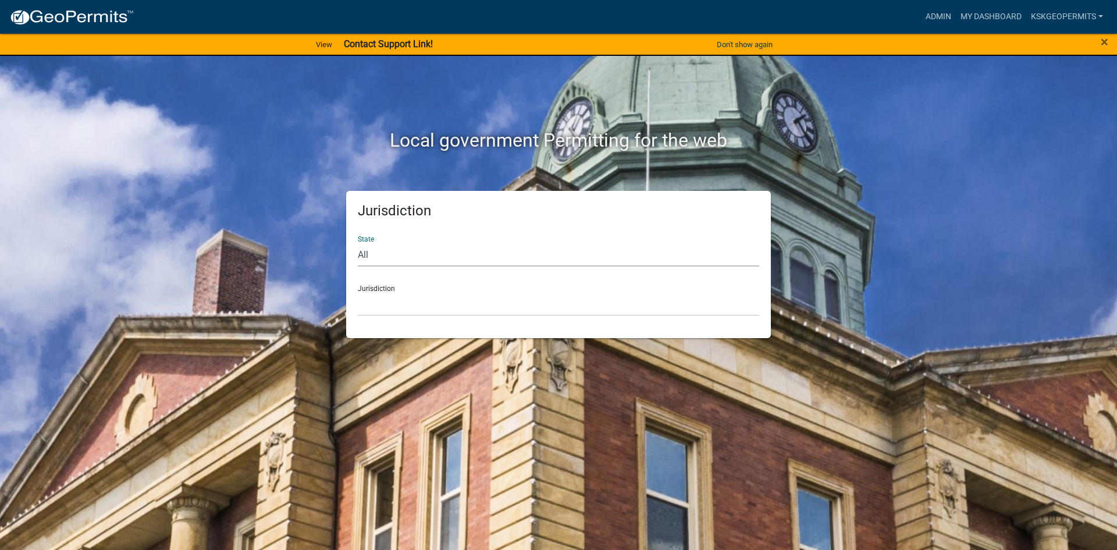
click at [433, 247] on select "All [US_STATE] [US_STATE] [US_STATE] [US_STATE] [US_STATE] [US_STATE] [US_STATE…" at bounding box center [558, 255] width 401 height 24
select select "[US_STATE]"
click at [358, 243] on select "All [US_STATE] [US_STATE] [US_STATE] [US_STATE] [US_STATE] [US_STATE] [US_STATE…" at bounding box center [558, 255] width 401 height 24
click at [392, 305] on select "City of [GEOGRAPHIC_DATA], [US_STATE] City of [GEOGRAPHIC_DATA], [US_STATE] Cit…" at bounding box center [558, 304] width 401 height 24
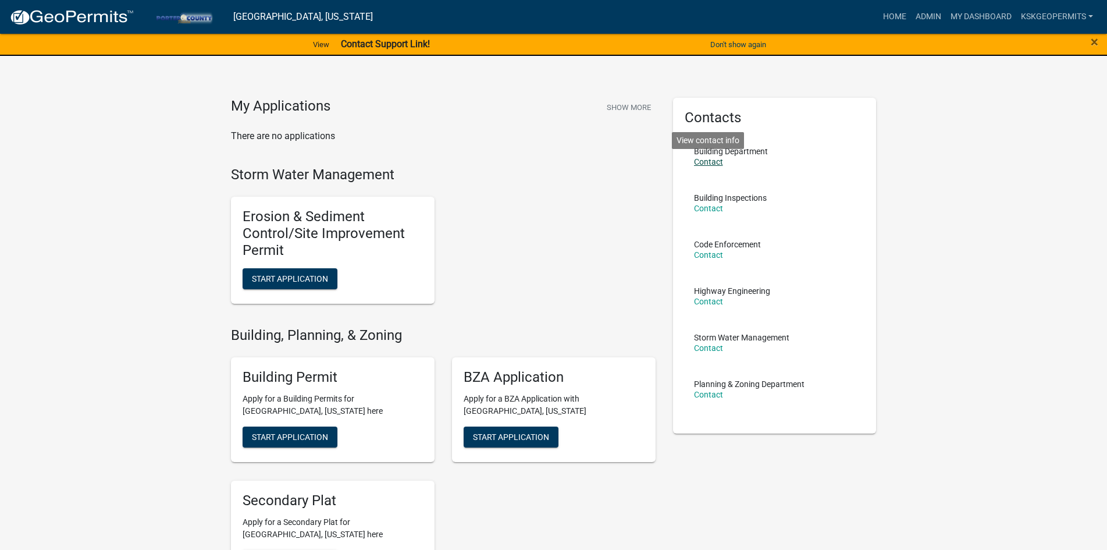
click at [706, 161] on link "Contact" at bounding box center [708, 161] width 29 height 9
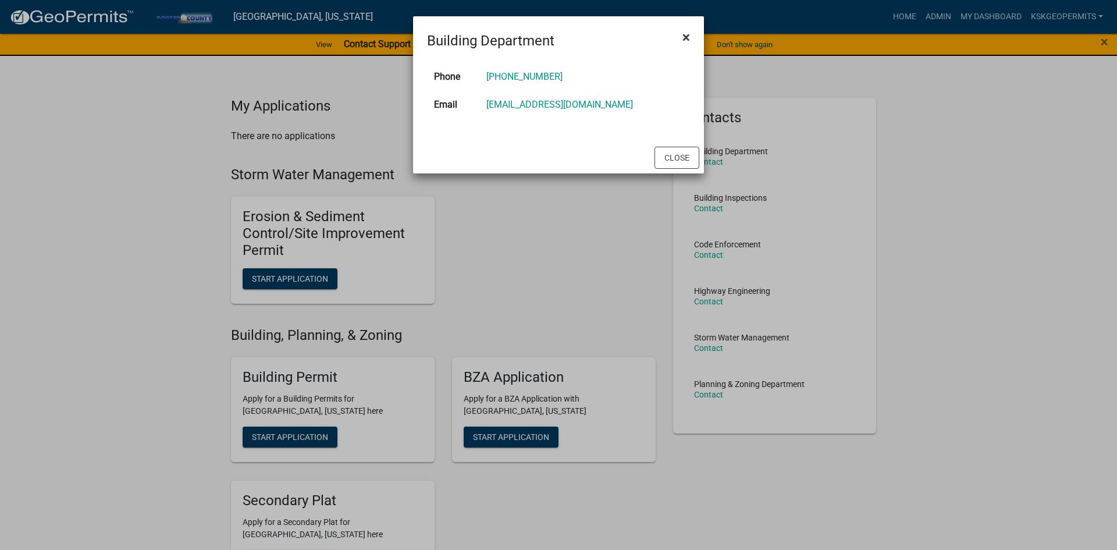
click at [684, 35] on span "×" at bounding box center [686, 37] width 8 height 16
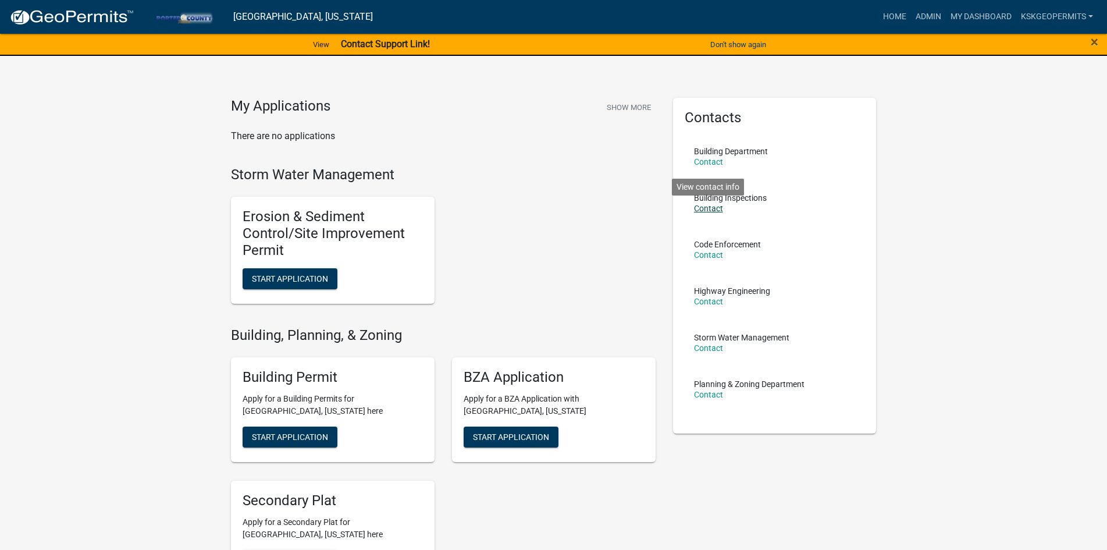
click at [706, 205] on link "Contact" at bounding box center [708, 208] width 29 height 9
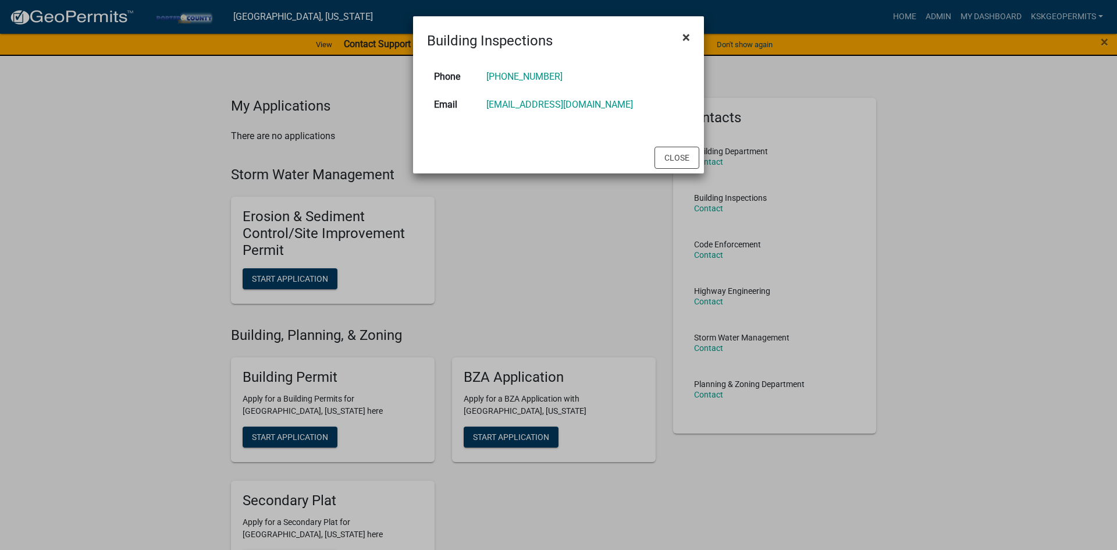
click at [688, 41] on span "×" at bounding box center [686, 37] width 8 height 16
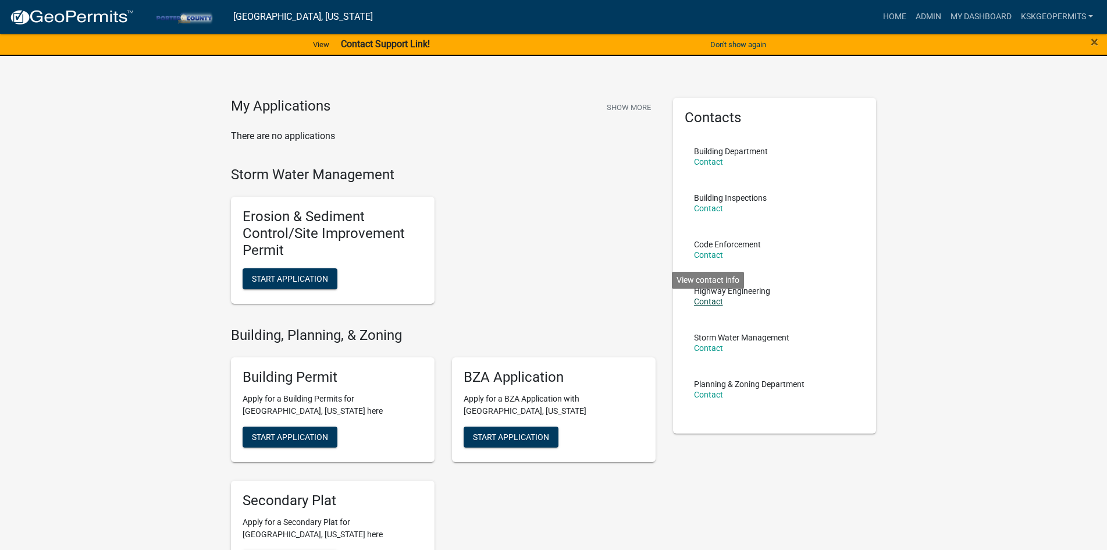
click at [706, 302] on link "Contact" at bounding box center [708, 301] width 29 height 9
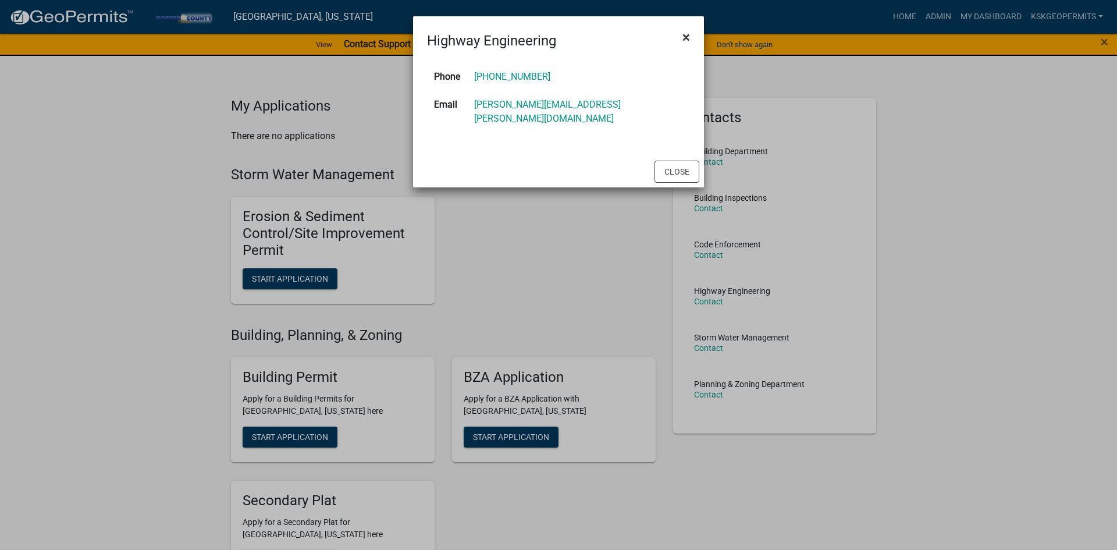
click at [685, 38] on span "×" at bounding box center [686, 37] width 8 height 16
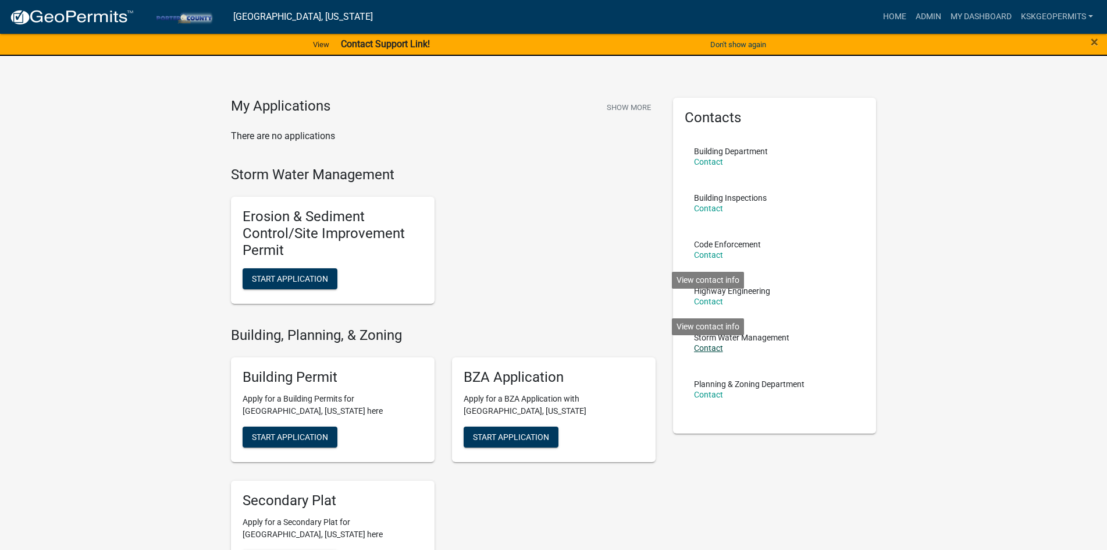
click at [710, 349] on link "Contact" at bounding box center [708, 347] width 29 height 9
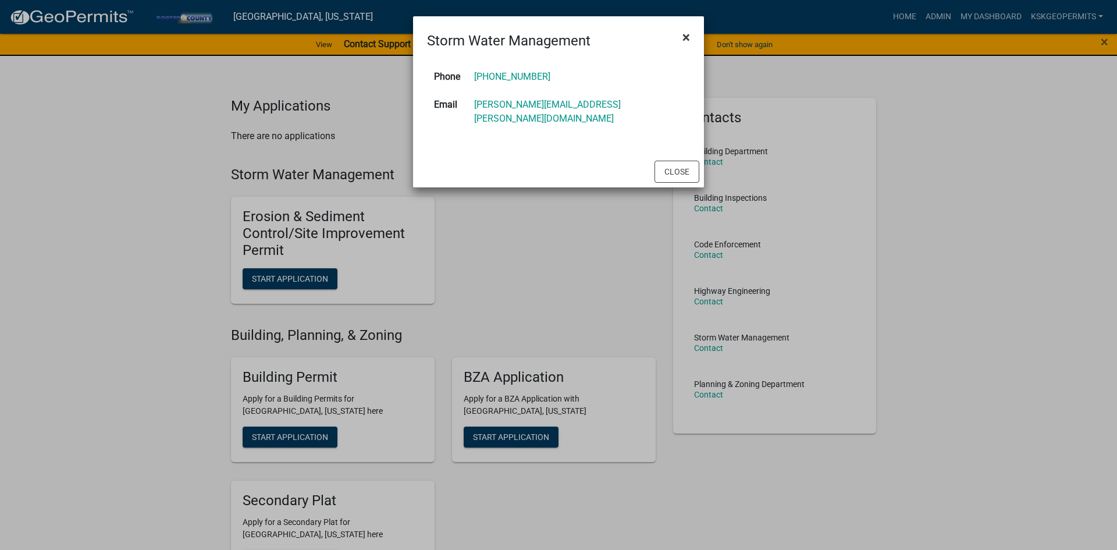
click at [687, 35] on span "×" at bounding box center [686, 37] width 8 height 16
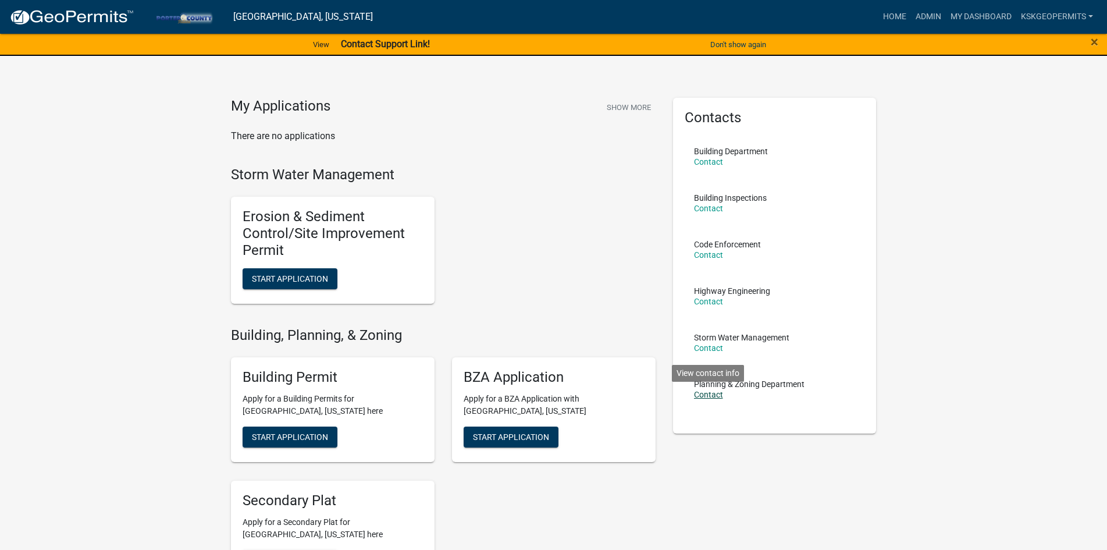
click at [708, 394] on link "Contact" at bounding box center [708, 394] width 29 height 9
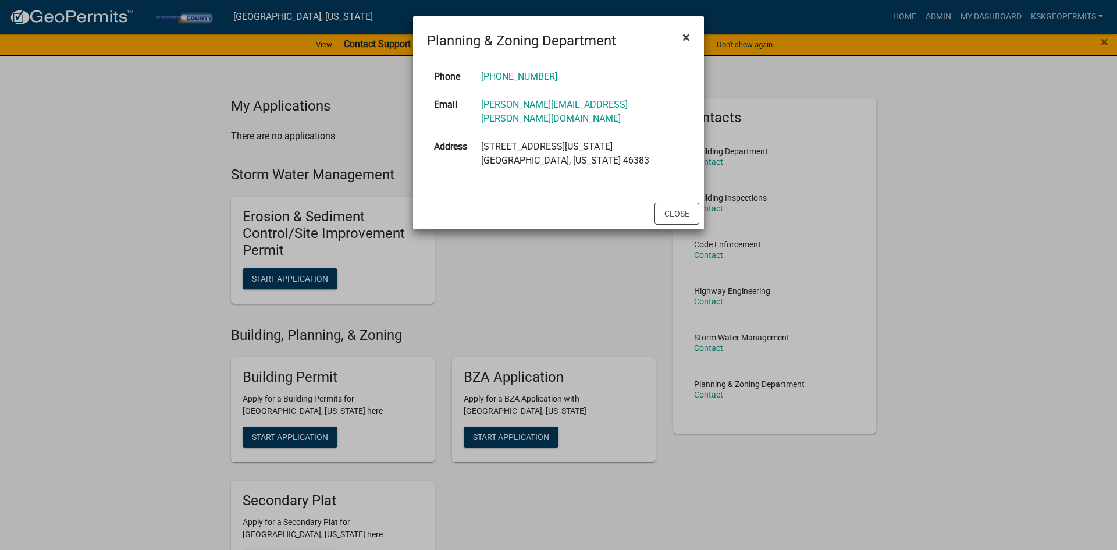
click at [683, 37] on span "×" at bounding box center [686, 37] width 8 height 16
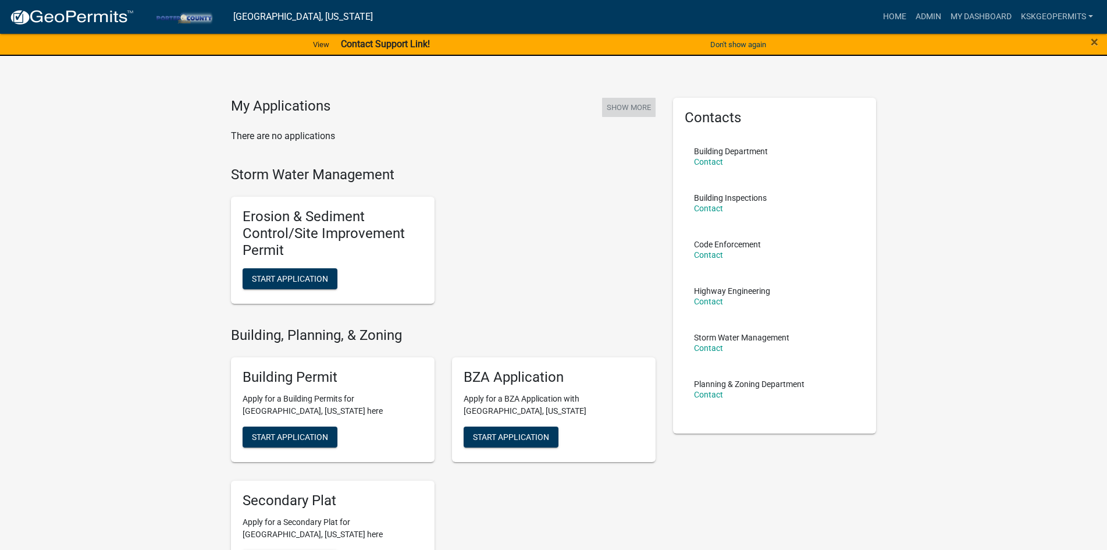
click at [631, 108] on button "Show More" at bounding box center [629, 107] width 54 height 19
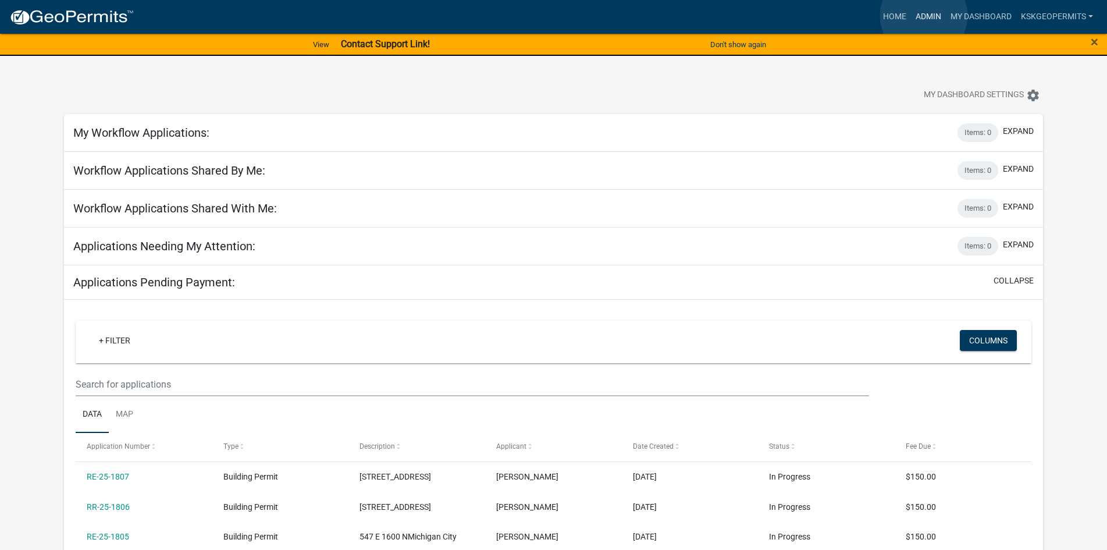
click at [924, 16] on link "Admin" at bounding box center [928, 17] width 35 height 22
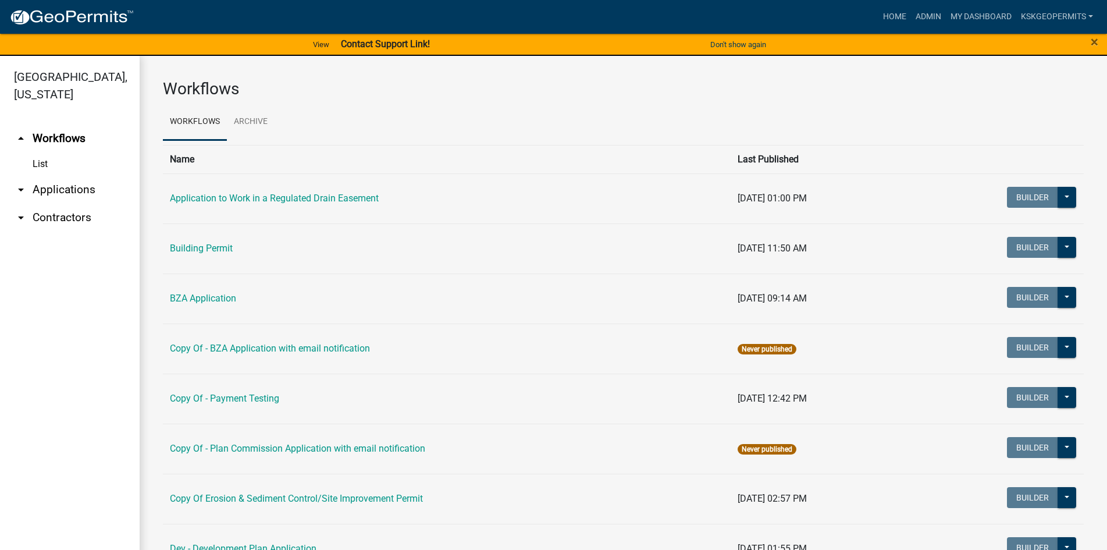
click at [37, 152] on link "List" at bounding box center [70, 163] width 140 height 23
click at [40, 152] on link "List" at bounding box center [70, 163] width 140 height 23
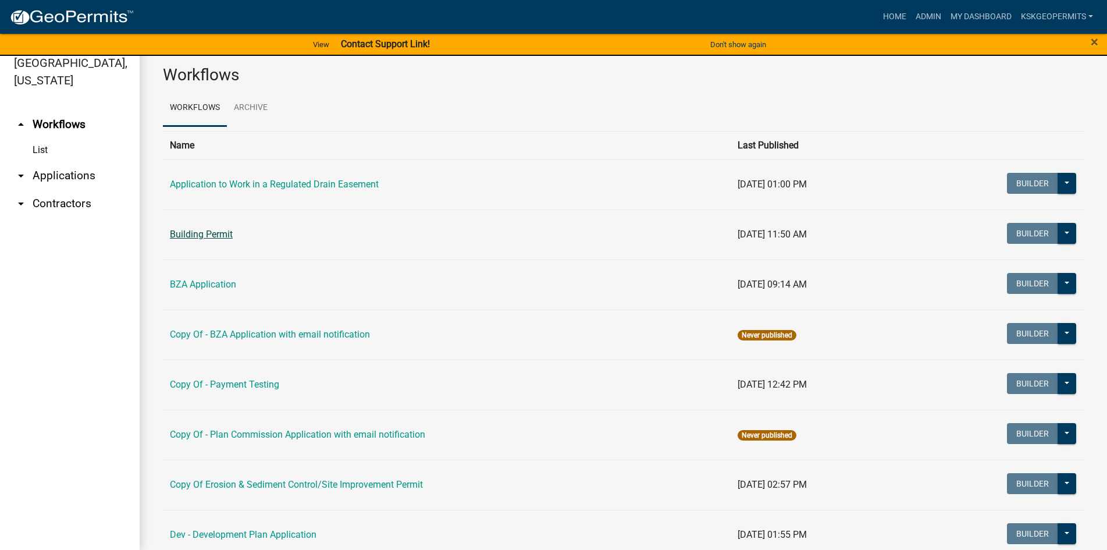
click at [209, 236] on link "Building Permit" at bounding box center [201, 234] width 63 height 11
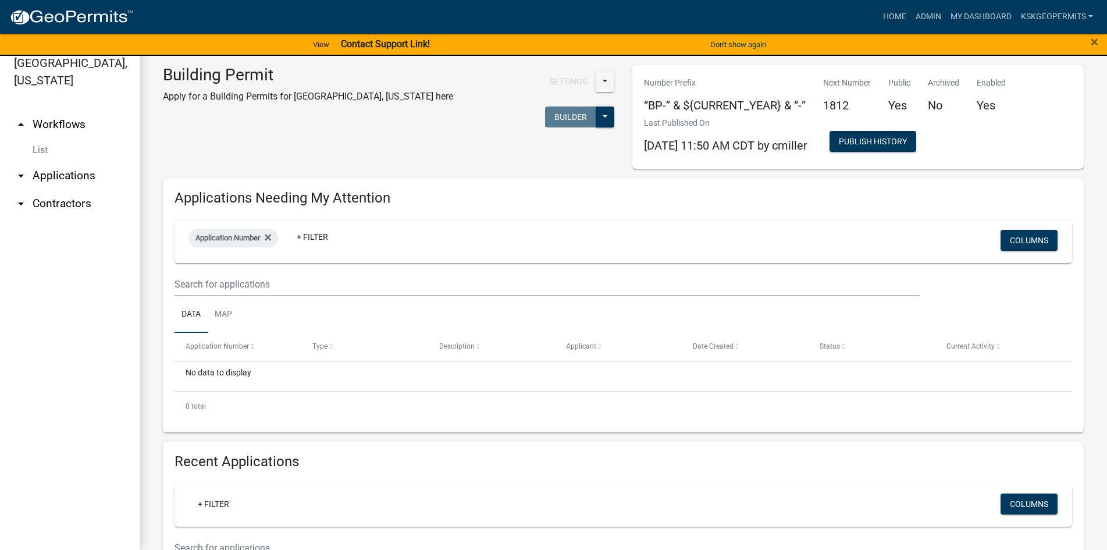
click at [209, 236] on span "Application Number" at bounding box center [227, 237] width 65 height 9
click at [202, 287] on input "text" at bounding box center [547, 284] width 745 height 24
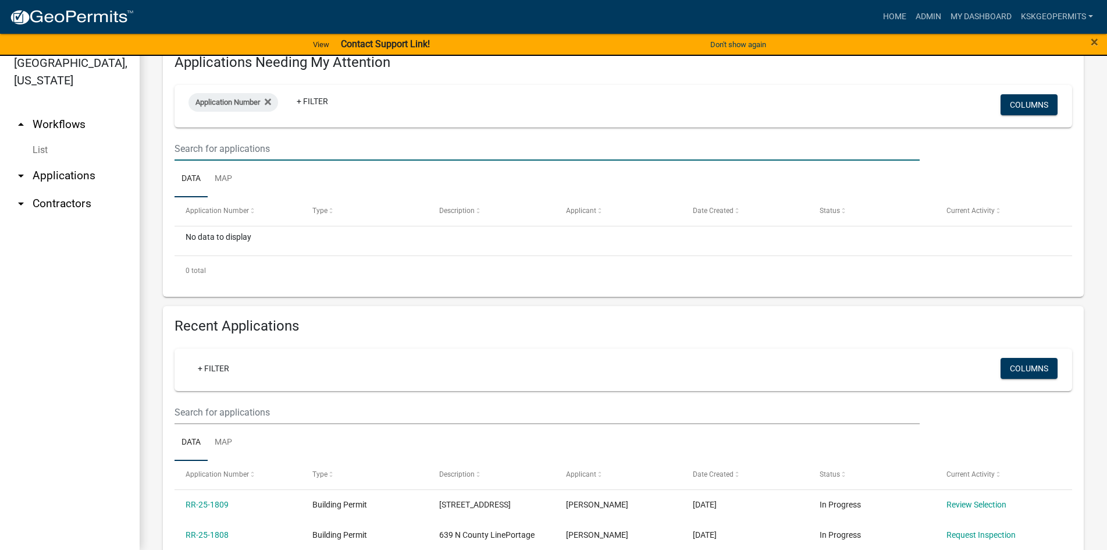
scroll to position [58, 0]
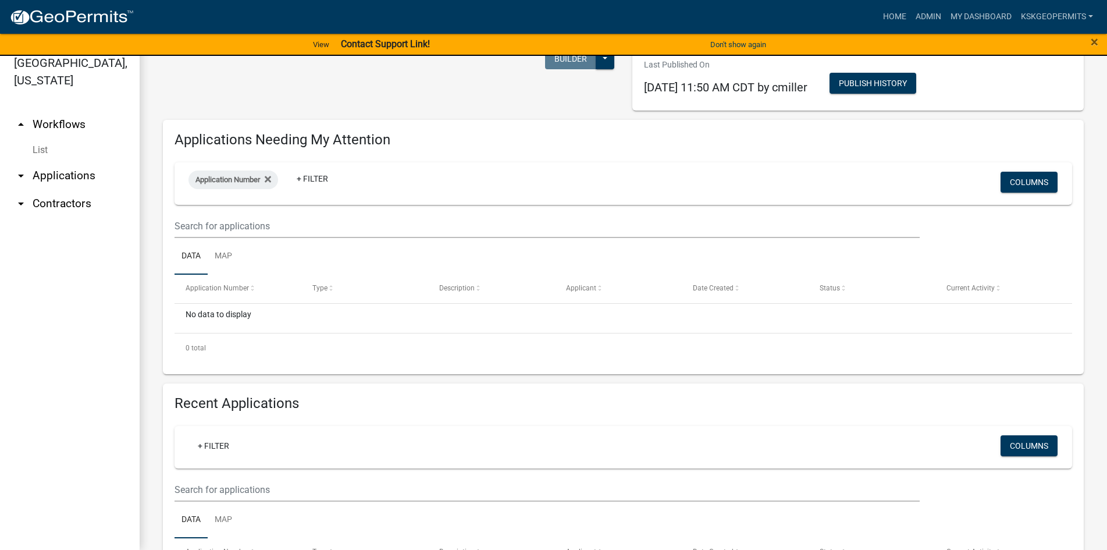
click at [89, 272] on ul "arrow_drop_up Workflows List arrow_drop_down Applications Search by Parcel Sear…" at bounding box center [70, 325] width 140 height 449
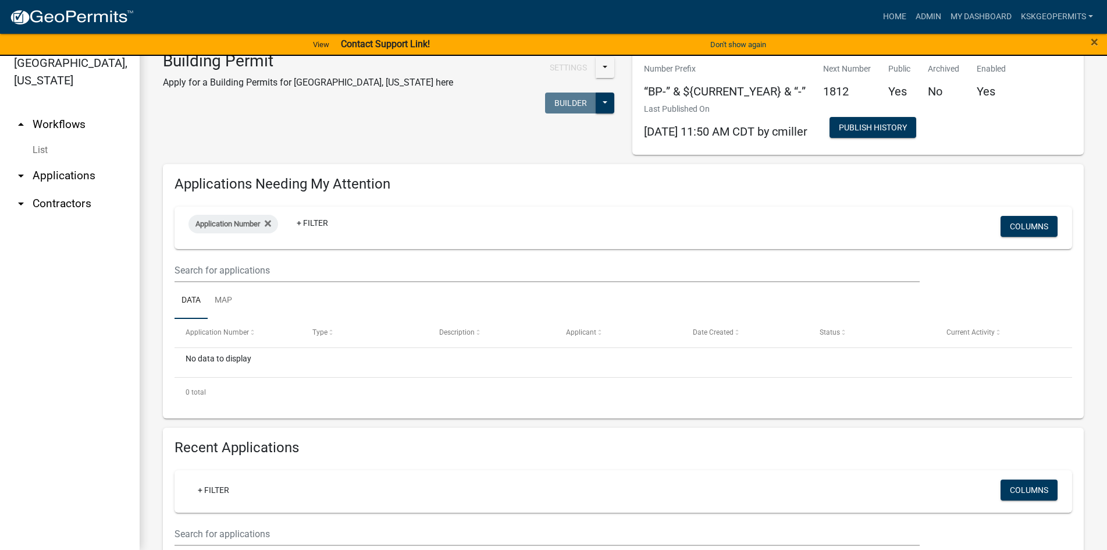
scroll to position [9, 0]
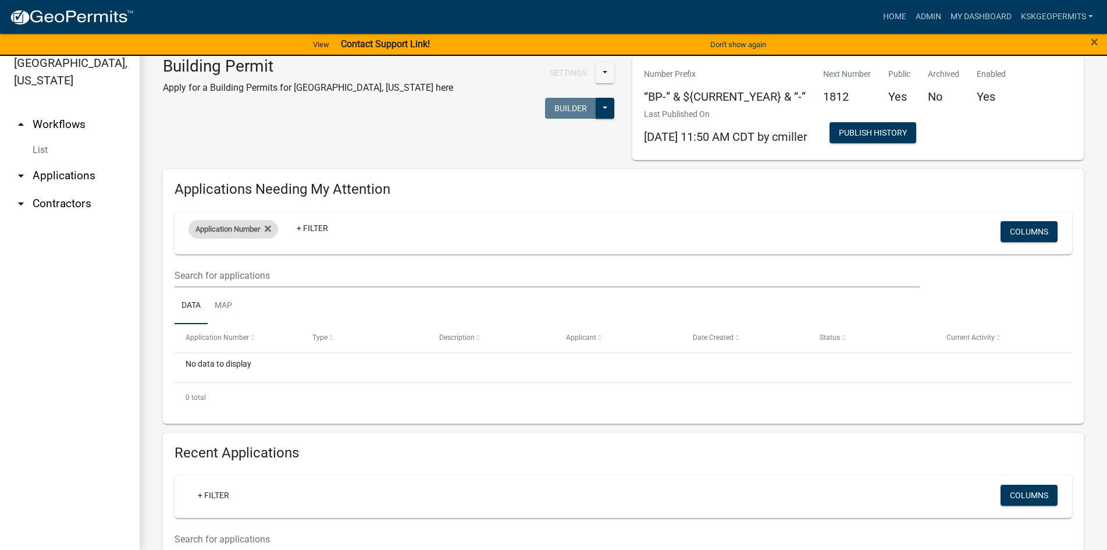
click at [251, 228] on span "Application Number" at bounding box center [227, 229] width 65 height 9
click at [229, 309] on button "Done" at bounding box center [236, 307] width 106 height 21
click at [193, 304] on link "Data" at bounding box center [191, 305] width 33 height 37
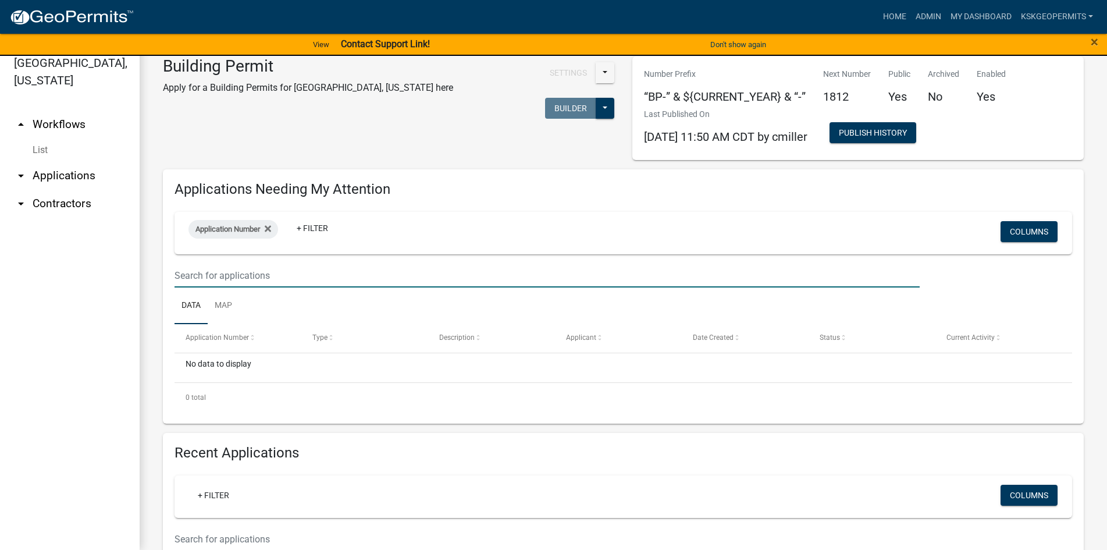
click at [211, 276] on input "text" at bounding box center [547, 276] width 745 height 24
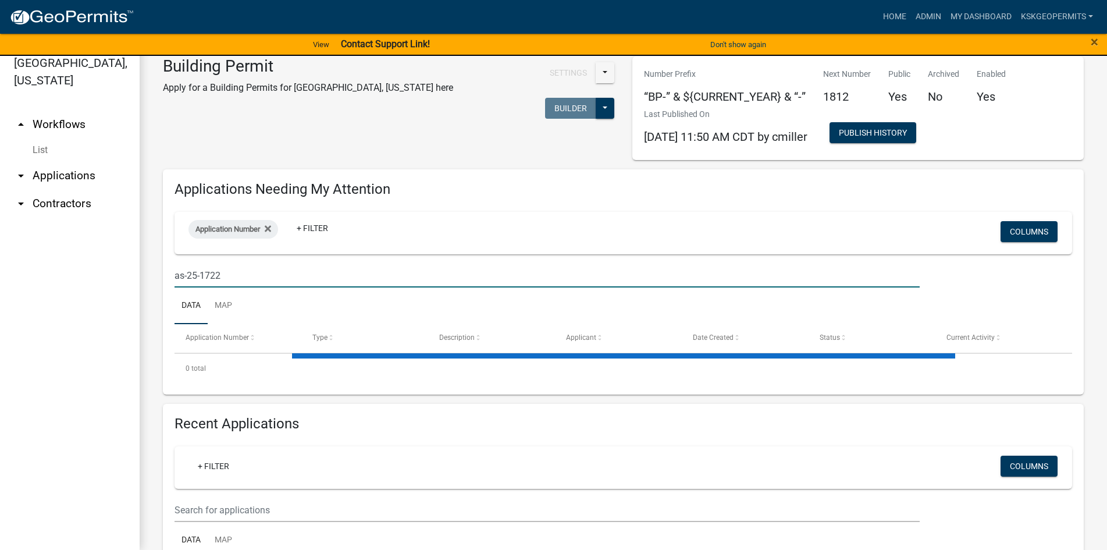
type input "as-25-1722"
click at [235, 275] on input "as-25-1722" at bounding box center [547, 276] width 745 height 24
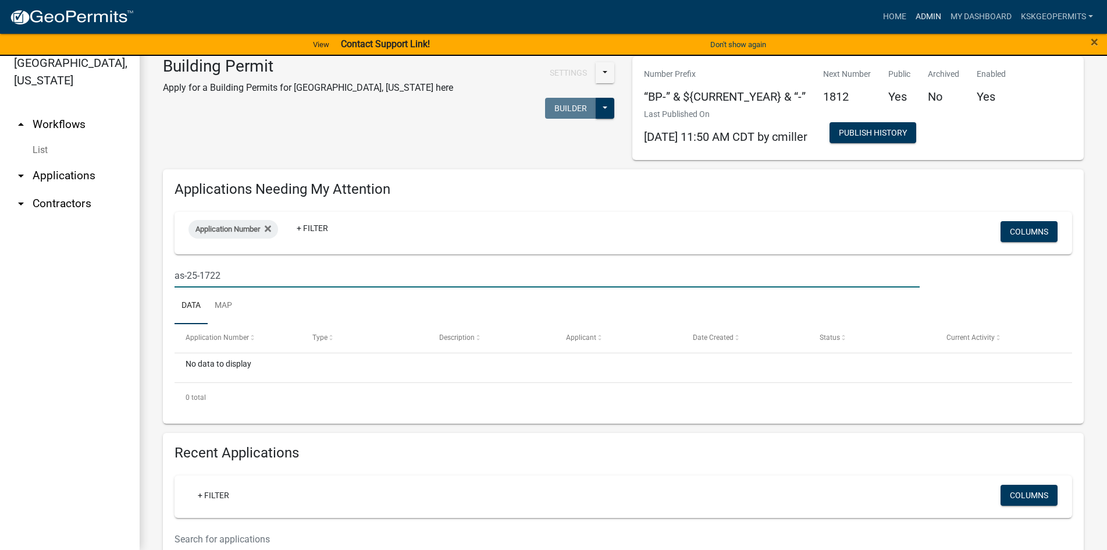
click at [929, 16] on link "Admin" at bounding box center [928, 17] width 35 height 22
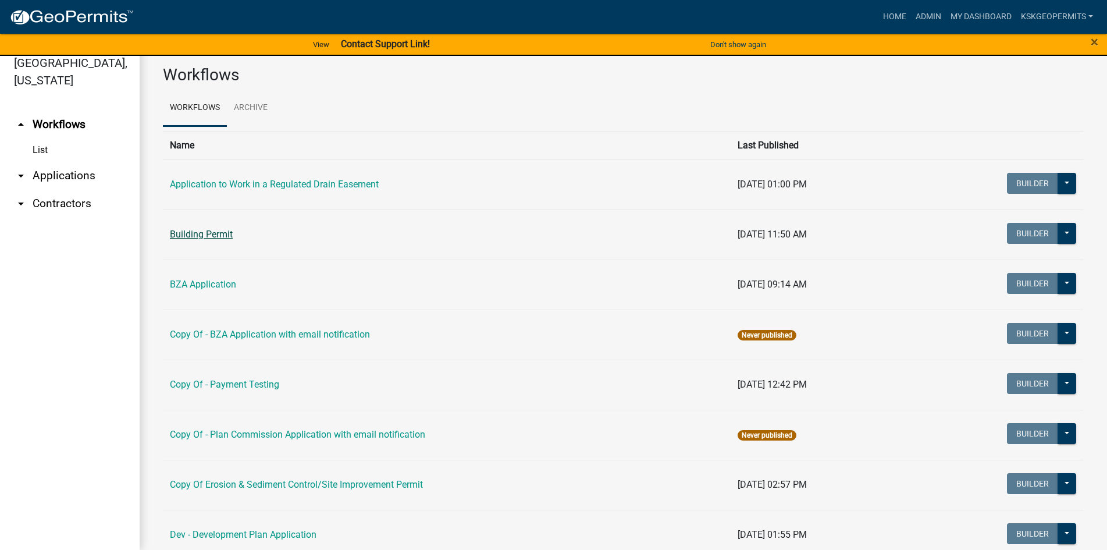
click at [200, 236] on link "Building Permit" at bounding box center [201, 234] width 63 height 11
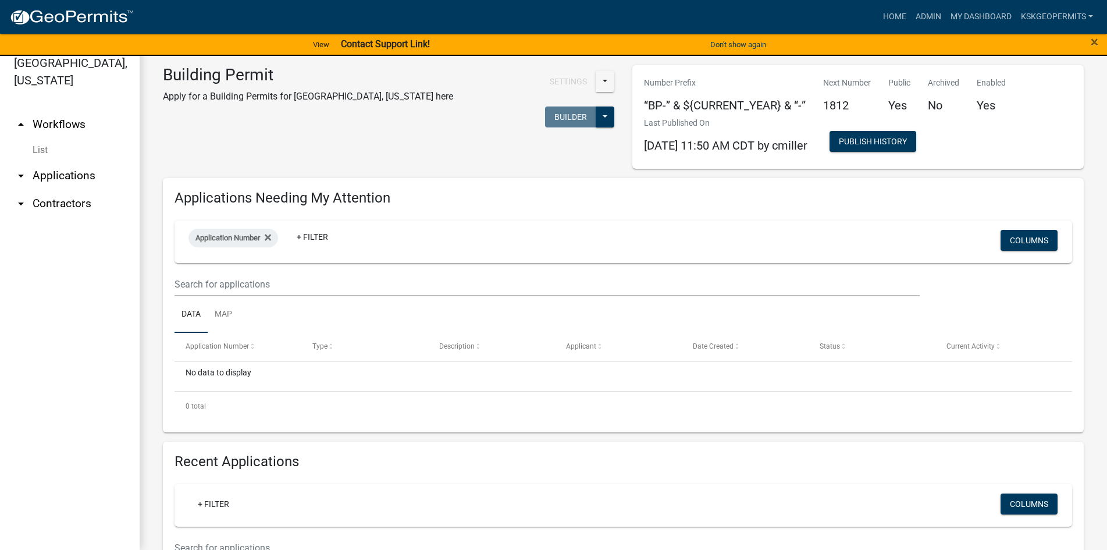
click at [61, 111] on link "arrow_drop_up Workflows" at bounding box center [70, 125] width 140 height 28
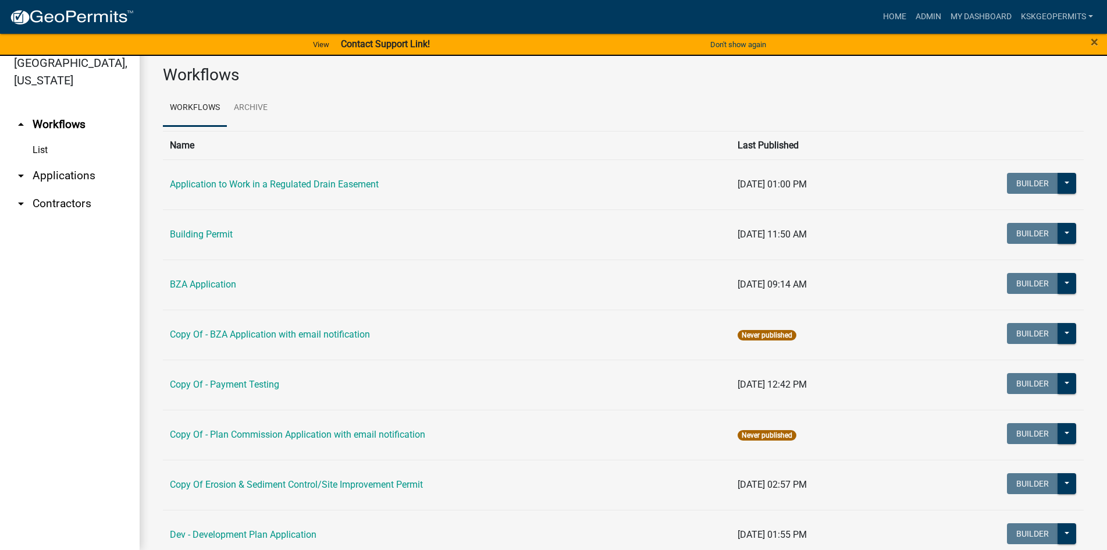
click at [59, 162] on link "arrow_drop_down Applications" at bounding box center [70, 176] width 140 height 28
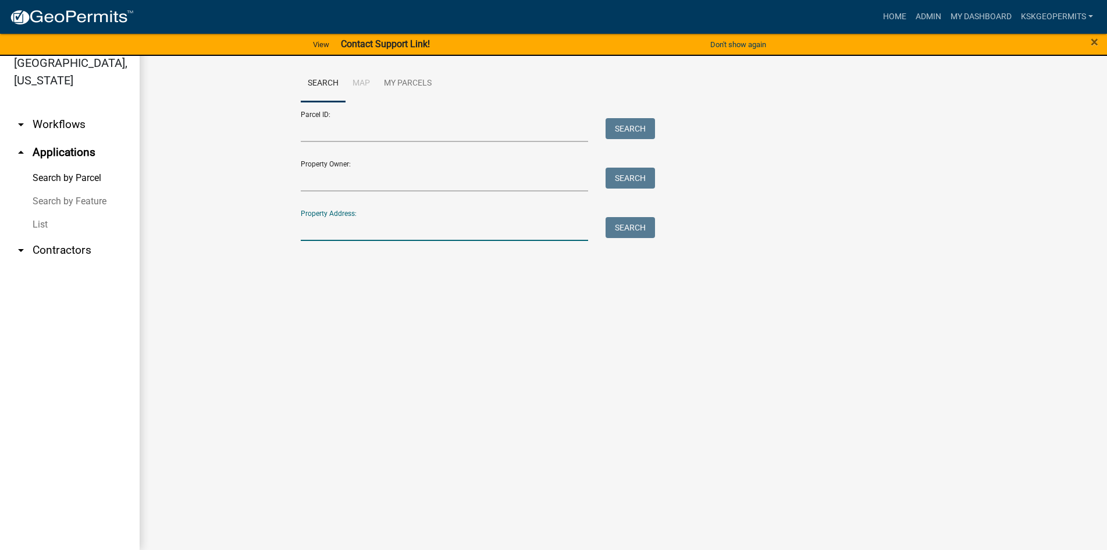
click at [337, 229] on input "Property Address:" at bounding box center [445, 229] width 288 height 24
type input "384 Raritan"
click at [626, 227] on button "Search" at bounding box center [630, 227] width 49 height 21
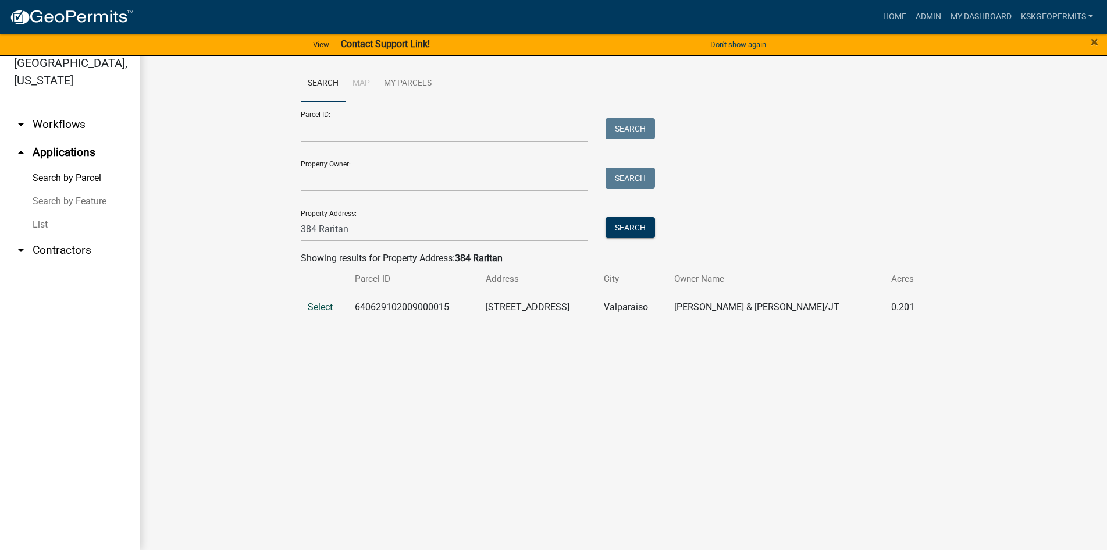
click at [318, 303] on span "Select" at bounding box center [320, 306] width 25 height 11
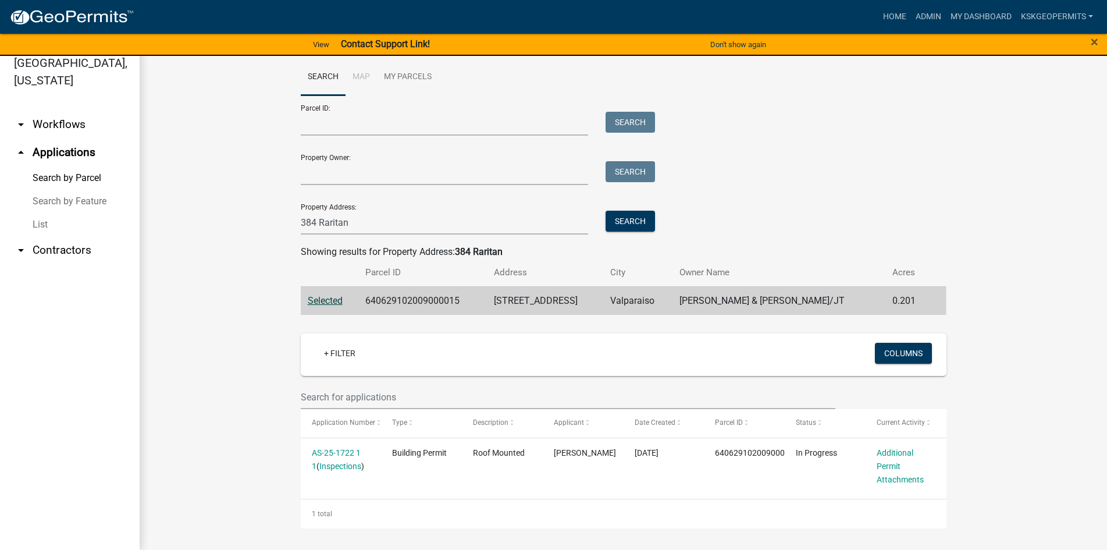
scroll to position [8, 0]
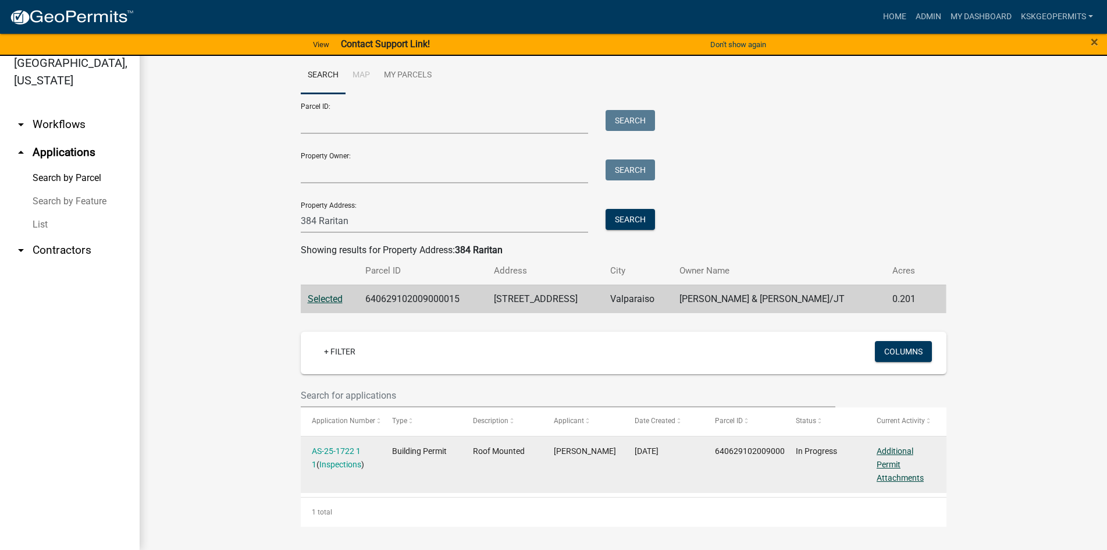
click at [878, 460] on link "Additional Permit Attachments" at bounding box center [900, 464] width 47 height 36
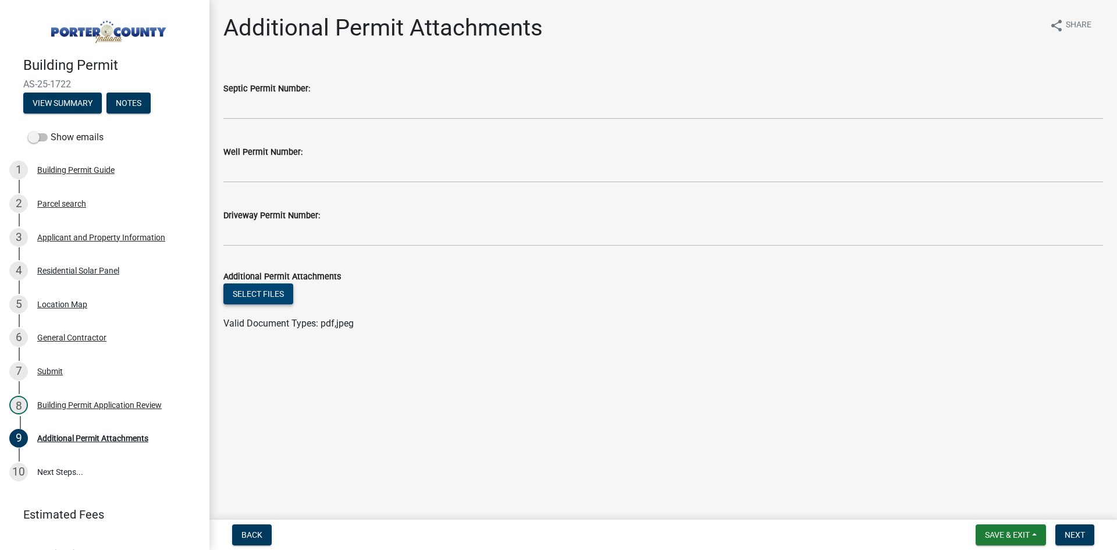
click at [263, 294] on button "Select files" at bounding box center [258, 293] width 70 height 21
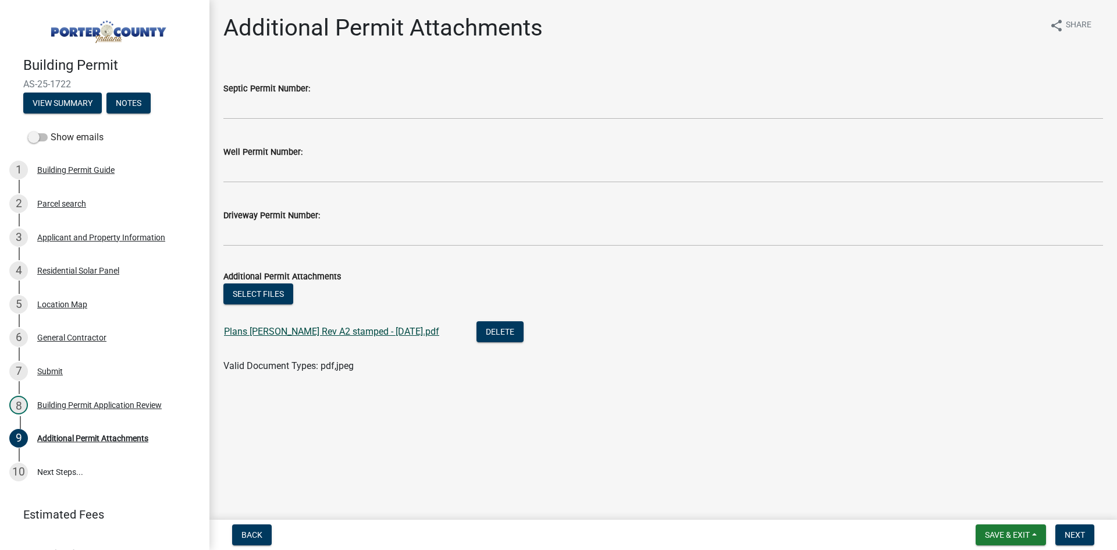
click at [280, 330] on link "Plans [PERSON_NAME] Rev A2 stamped - [DATE].pdf" at bounding box center [331, 331] width 215 height 11
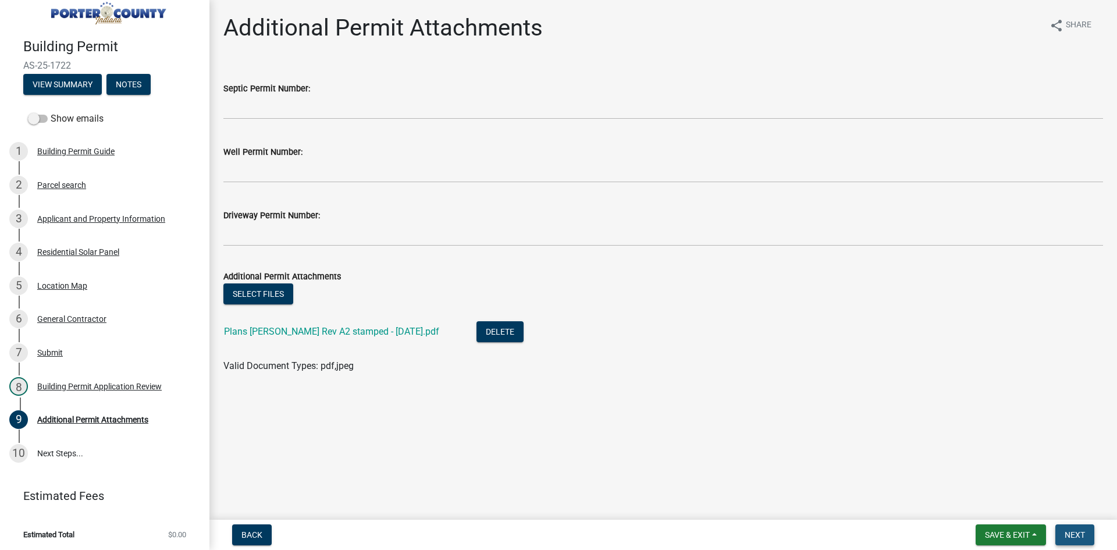
click at [1071, 532] on span "Next" at bounding box center [1075, 534] width 20 height 9
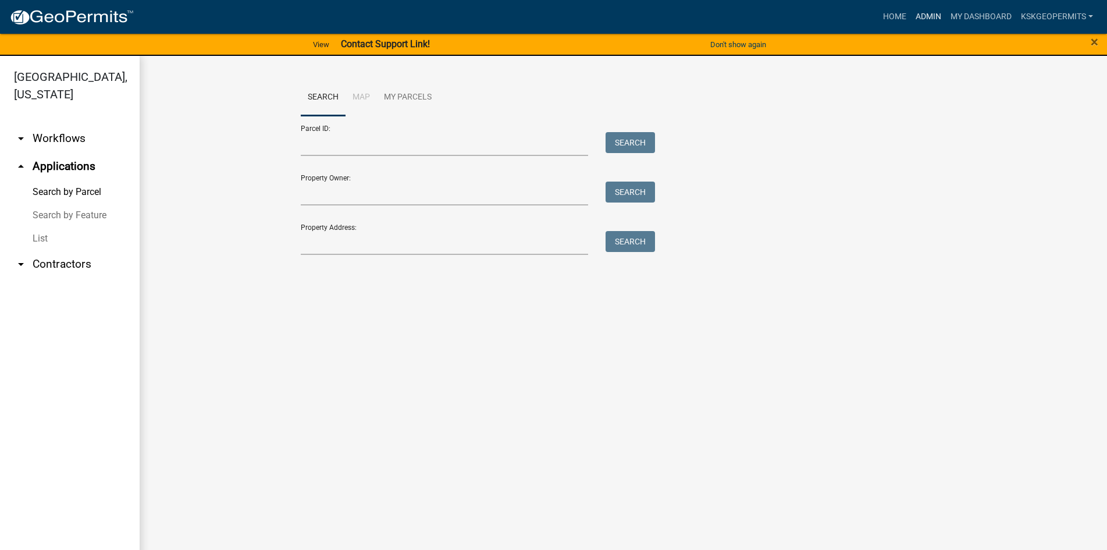
click at [925, 11] on link "Admin" at bounding box center [928, 17] width 35 height 22
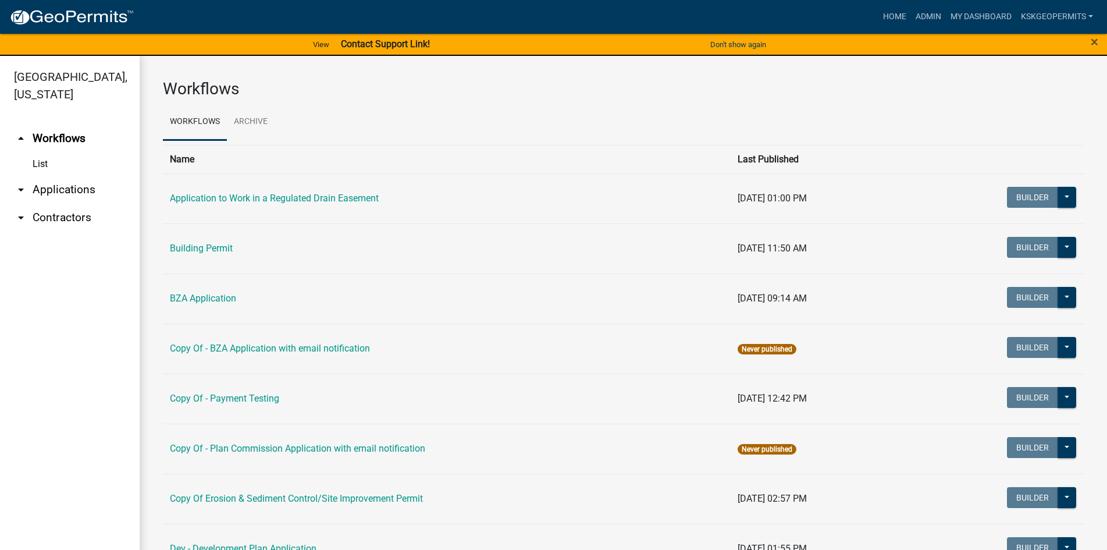
click at [35, 152] on link "List" at bounding box center [70, 163] width 140 height 23
click at [55, 176] on link "arrow_drop_down Applications" at bounding box center [70, 190] width 140 height 28
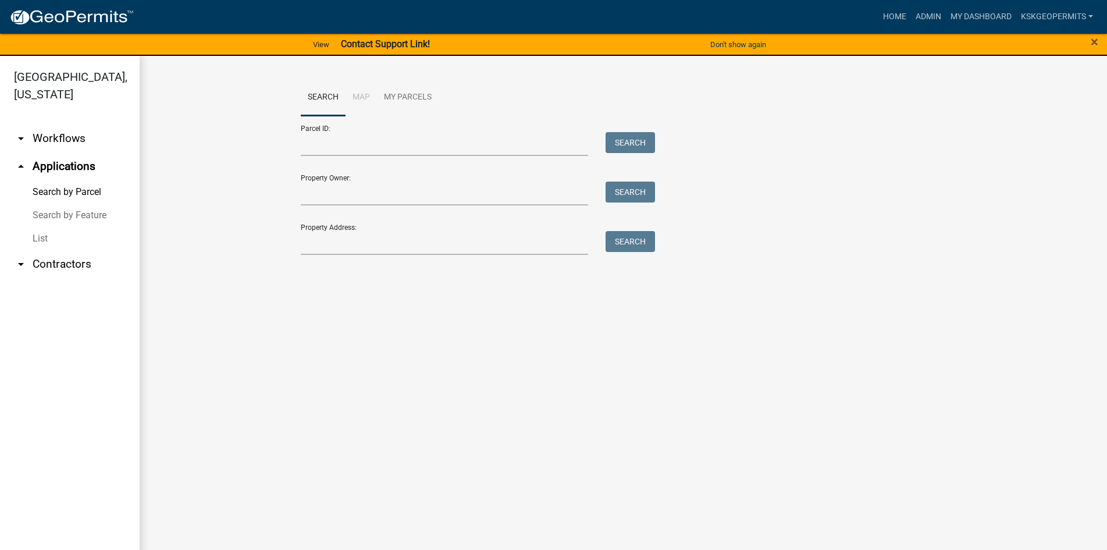
click at [42, 227] on link "List" at bounding box center [70, 238] width 140 height 23
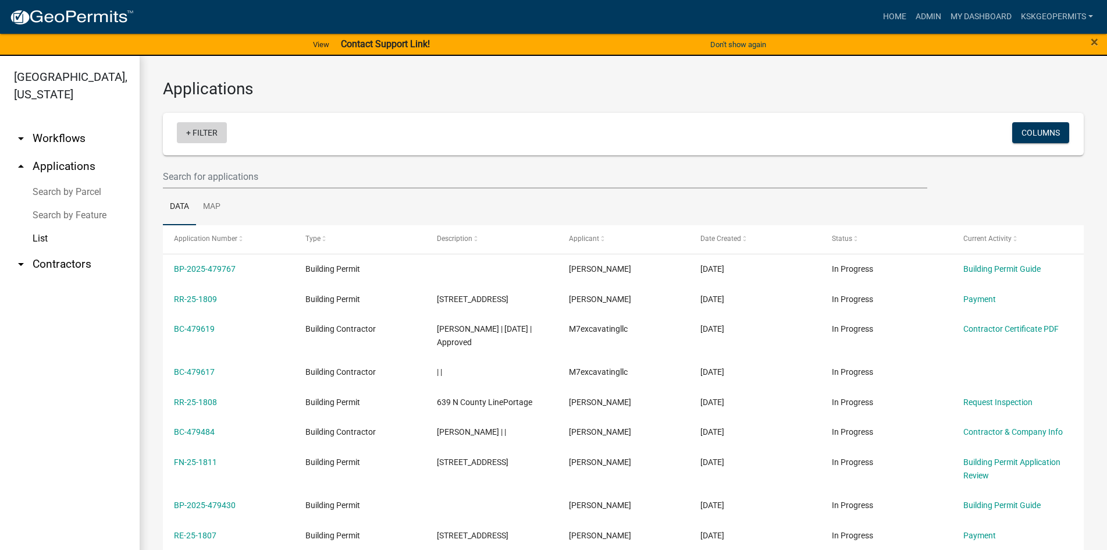
click at [201, 132] on link "+ Filter" at bounding box center [202, 132] width 50 height 21
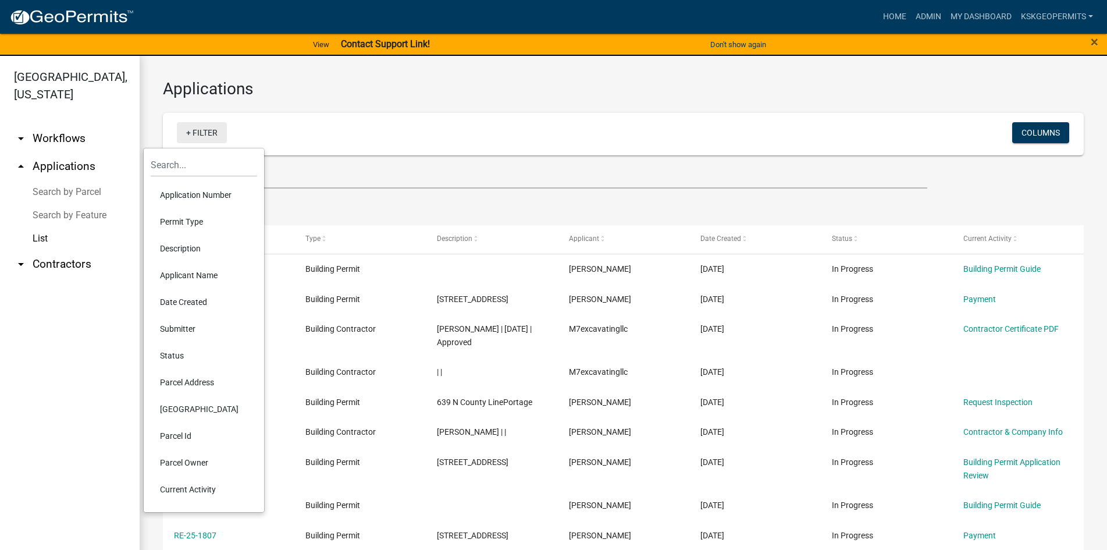
click at [201, 132] on link "+ Filter" at bounding box center [202, 132] width 50 height 21
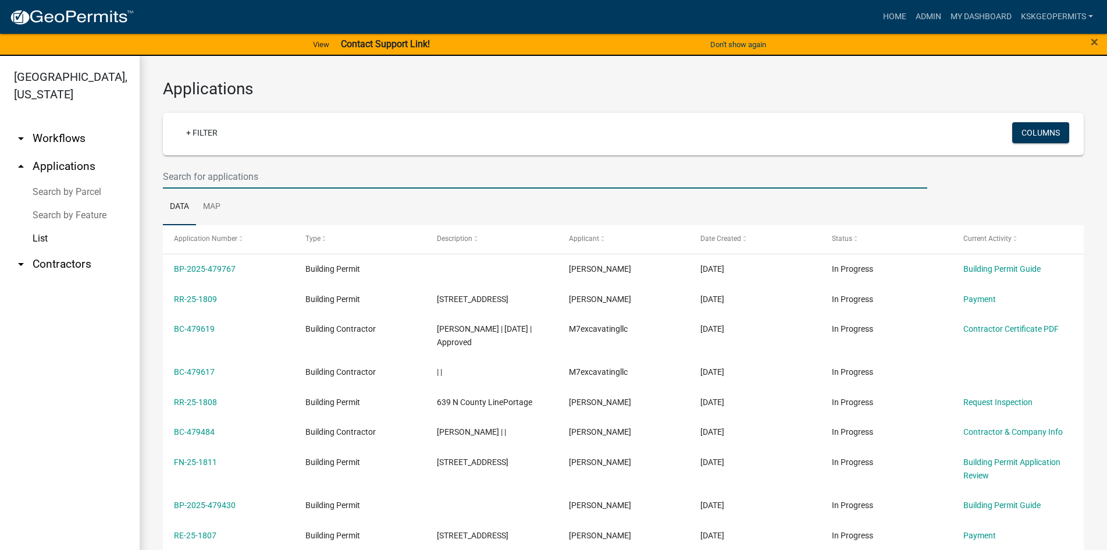
click at [187, 177] on input "text" at bounding box center [545, 177] width 765 height 24
type input "as-25-1578"
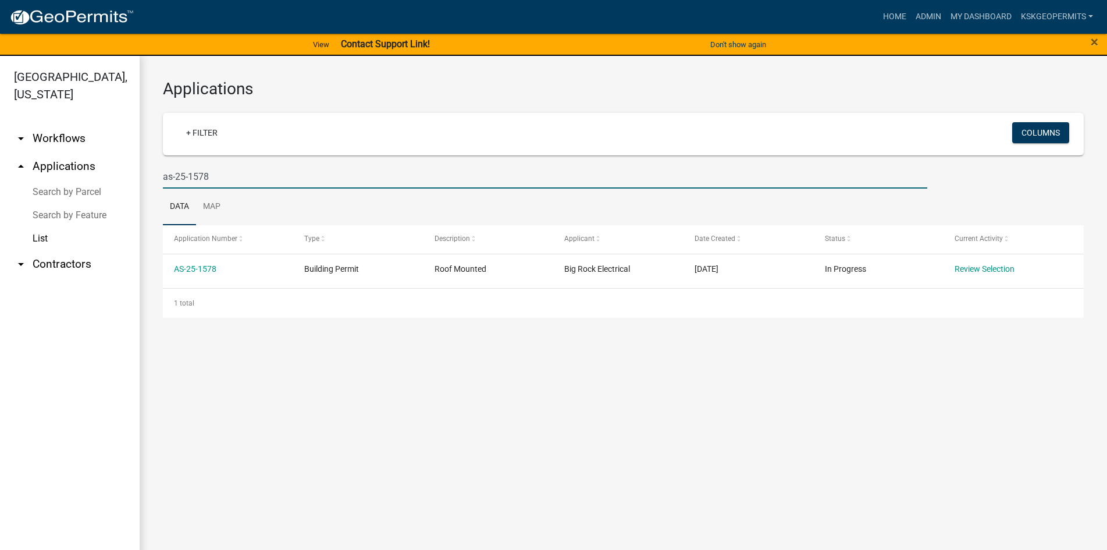
drag, startPoint x: 165, startPoint y: 177, endPoint x: 262, endPoint y: 180, distance: 97.2
click at [262, 180] on input "as-25-1578" at bounding box center [545, 177] width 765 height 24
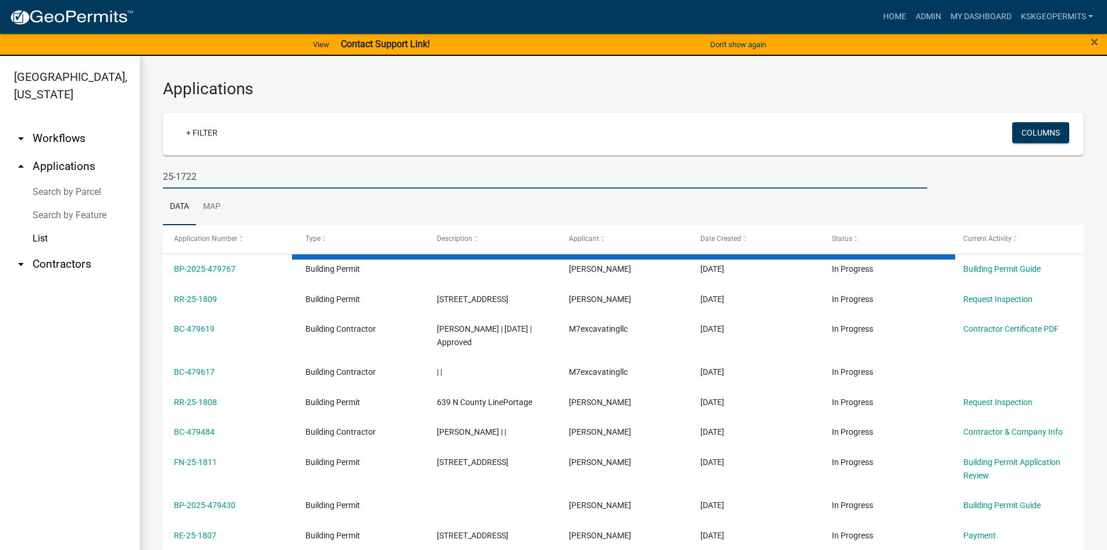
type input "25-1722"
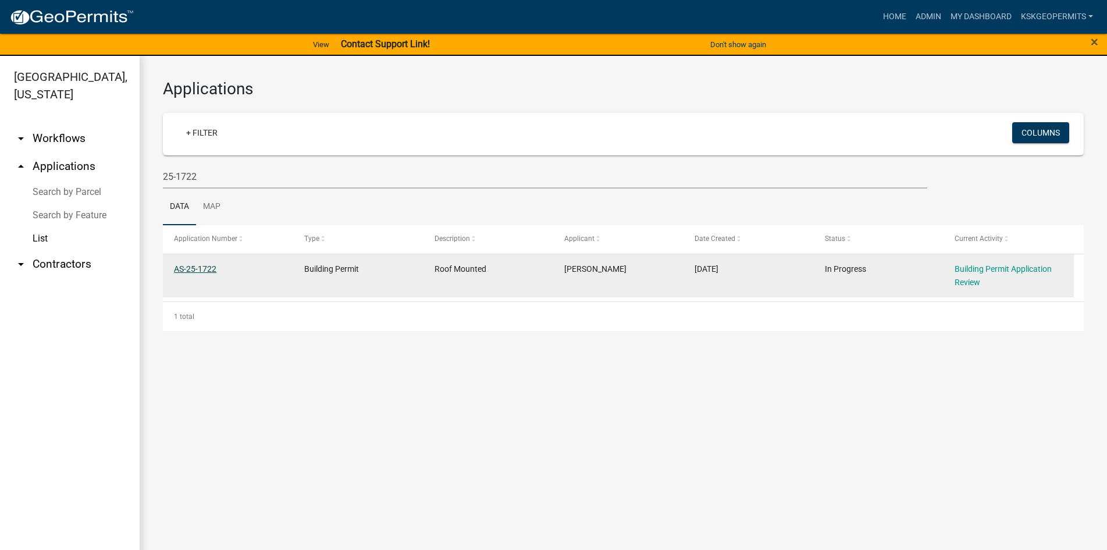
click at [189, 272] on link "AS-25-1722" at bounding box center [195, 268] width 42 height 9
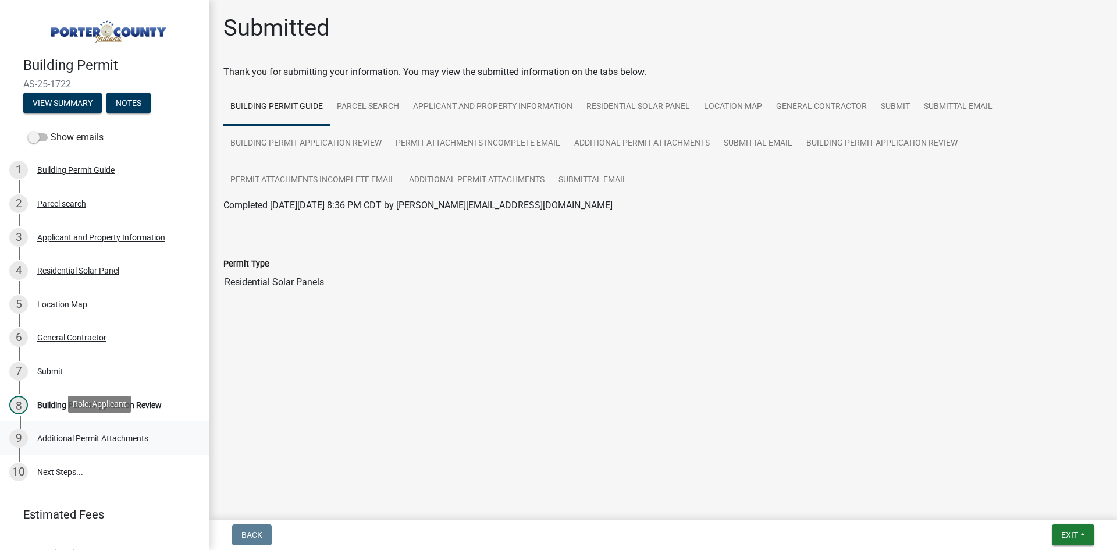
click at [93, 439] on div "Additional Permit Attachments" at bounding box center [92, 438] width 111 height 8
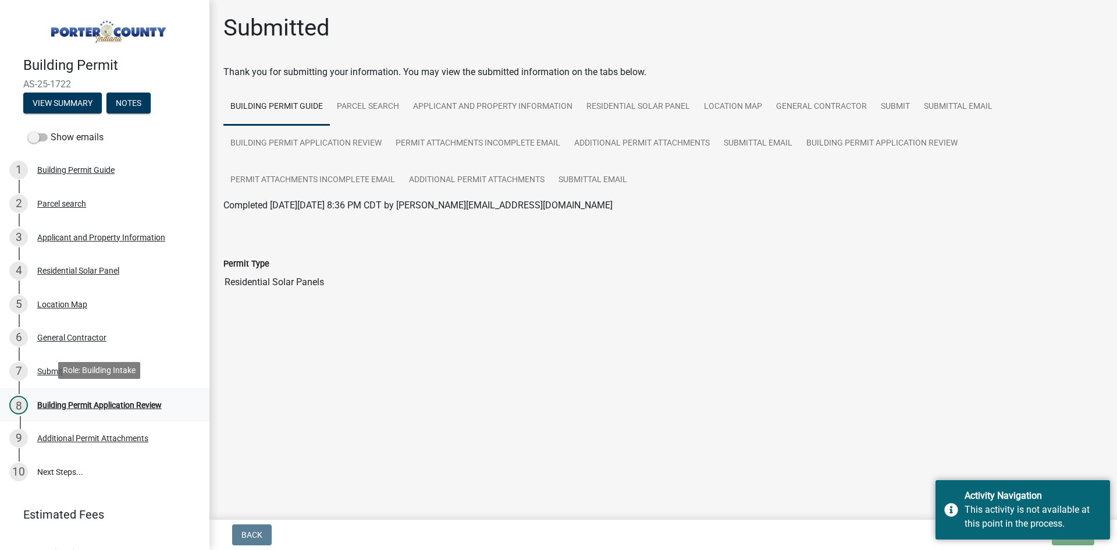
click at [79, 402] on div "Building Permit Application Review" at bounding box center [99, 405] width 125 height 8
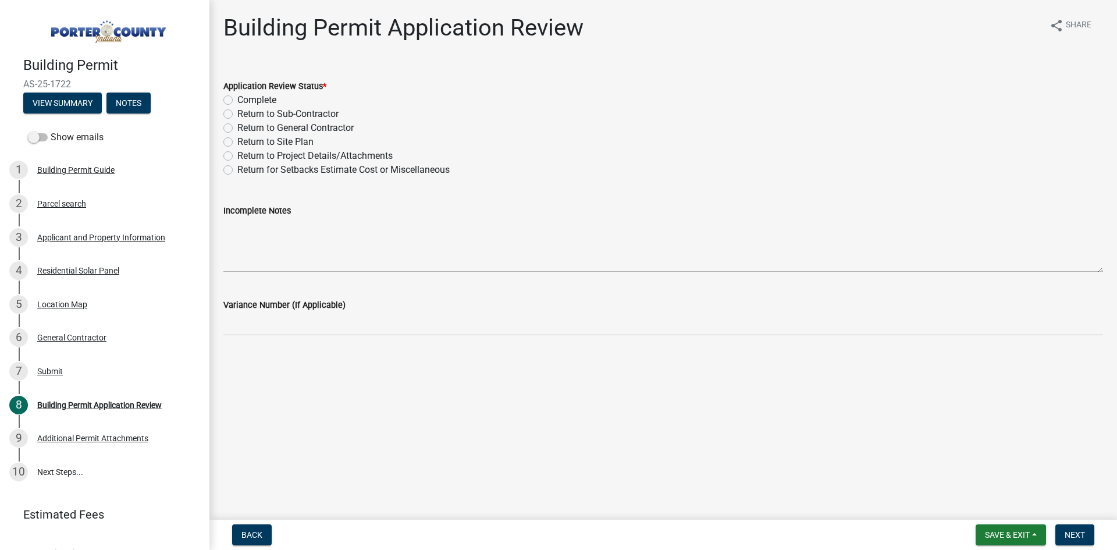
click at [237, 128] on label "Return to General Contractor" at bounding box center [295, 128] width 116 height 14
click at [237, 128] on input "Return to General Contractor" at bounding box center [241, 125] width 8 height 8
radio input "true"
click at [1075, 537] on span "Next" at bounding box center [1075, 534] width 20 height 9
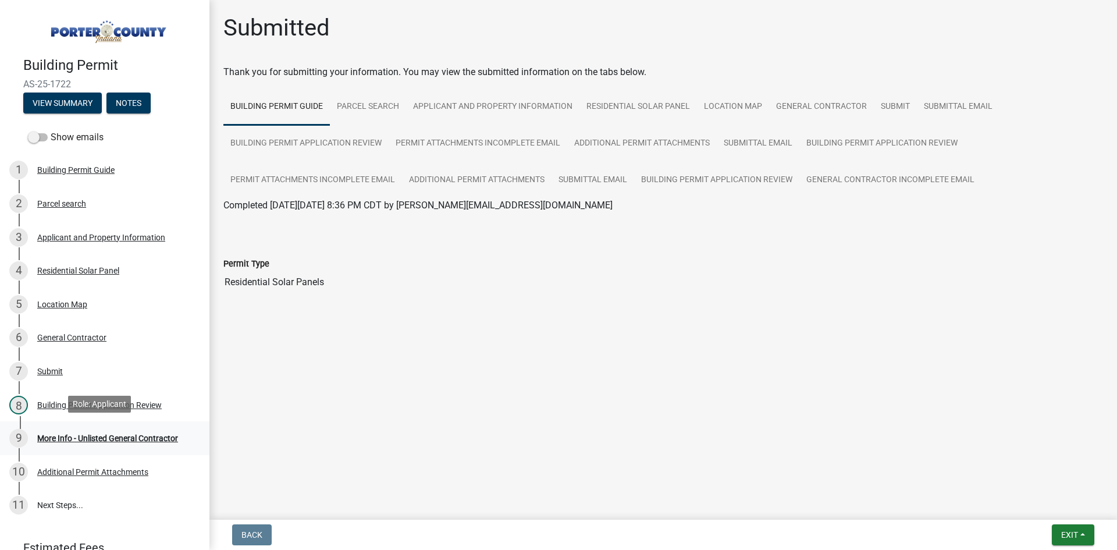
click at [101, 434] on div "More Info - Unlisted General Contractor" at bounding box center [107, 438] width 141 height 8
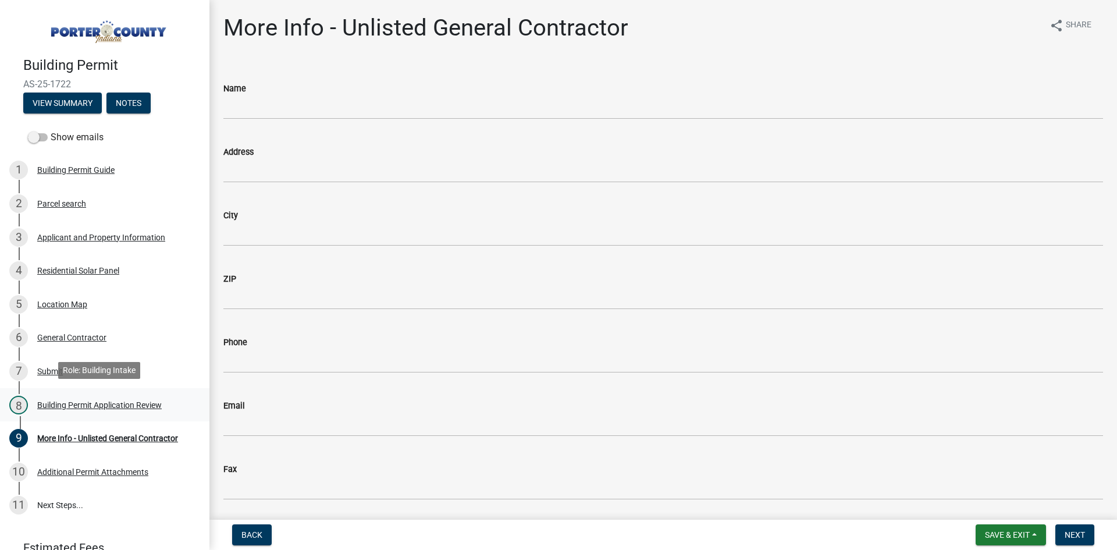
click at [90, 403] on div "Building Permit Application Review" at bounding box center [99, 405] width 125 height 8
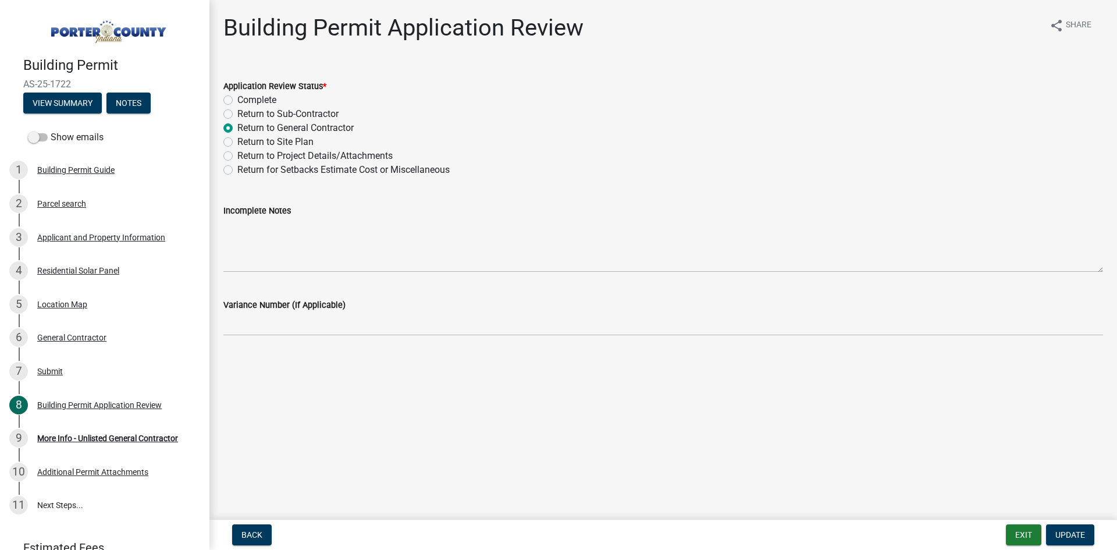
click at [237, 144] on label "Return to Site Plan" at bounding box center [275, 142] width 76 height 14
click at [237, 143] on input "Return to Site Plan" at bounding box center [241, 139] width 8 height 8
radio input "true"
click at [1058, 535] on span "Update" at bounding box center [1070, 534] width 30 height 9
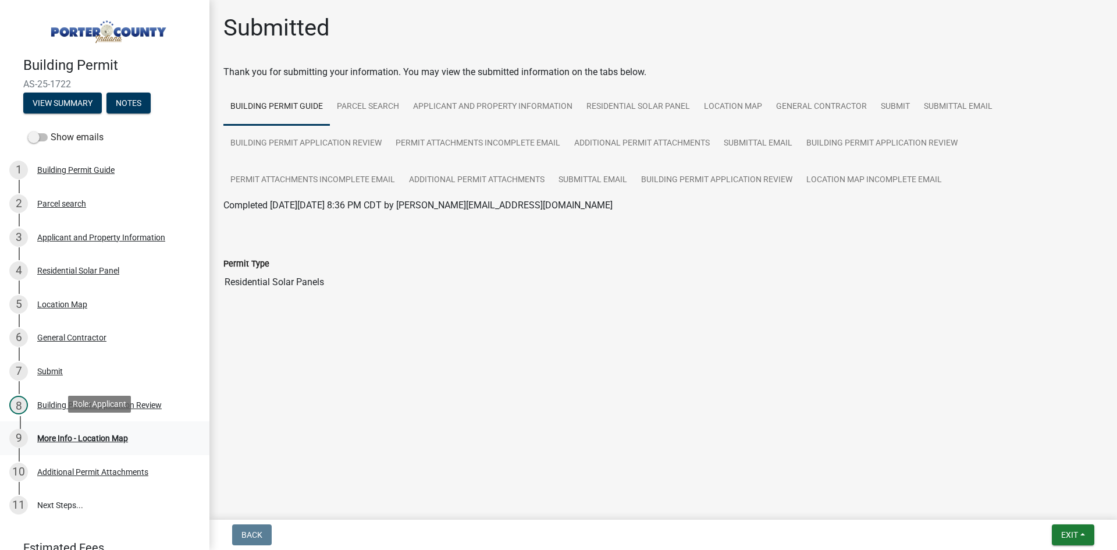
click at [91, 434] on div "More Info - Location Map" at bounding box center [82, 438] width 91 height 8
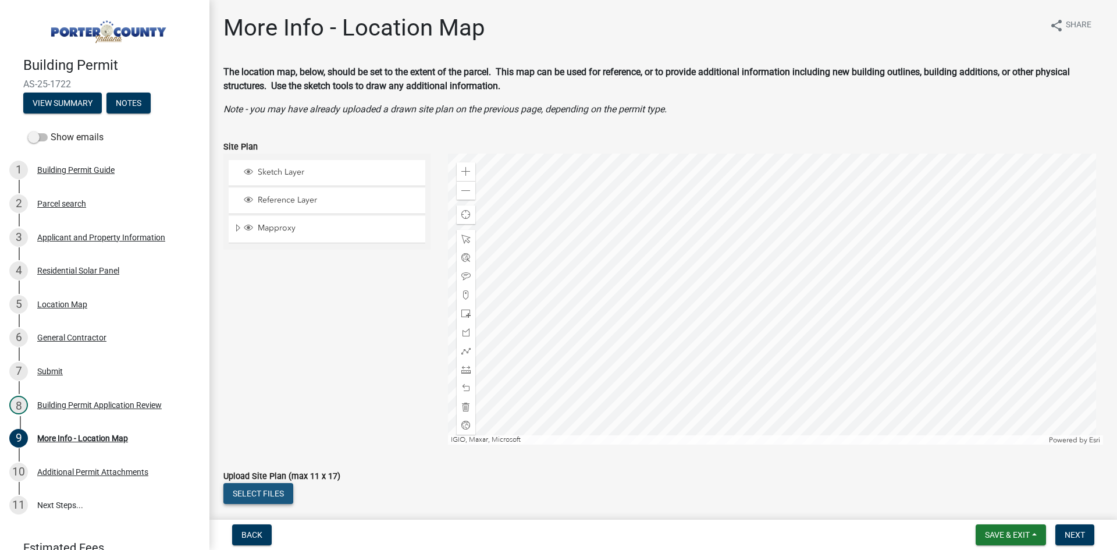
click at [260, 492] on button "Select files" at bounding box center [258, 493] width 70 height 21
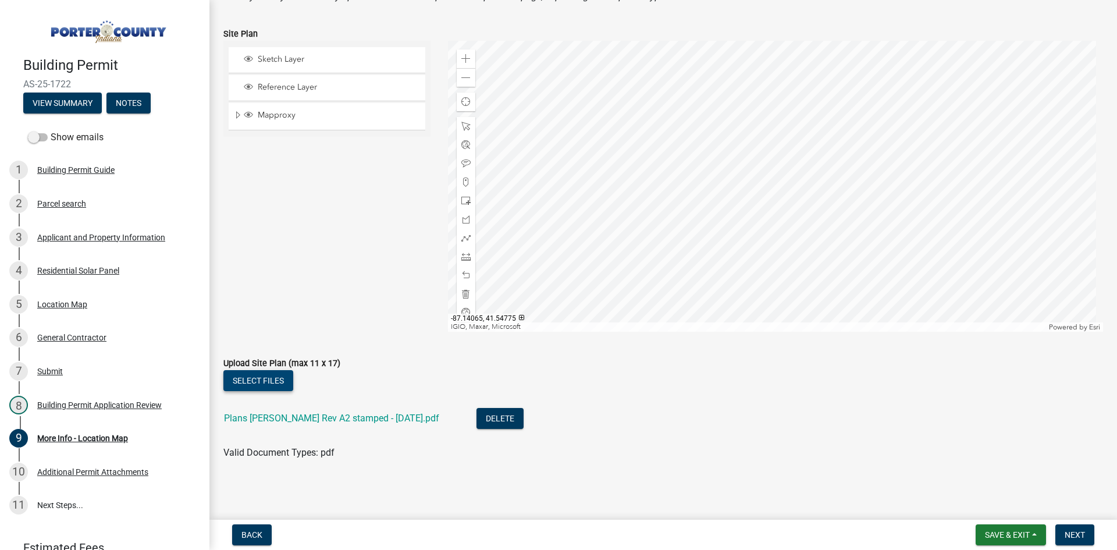
scroll to position [113, 0]
click at [1086, 536] on button "Next" at bounding box center [1074, 534] width 39 height 21
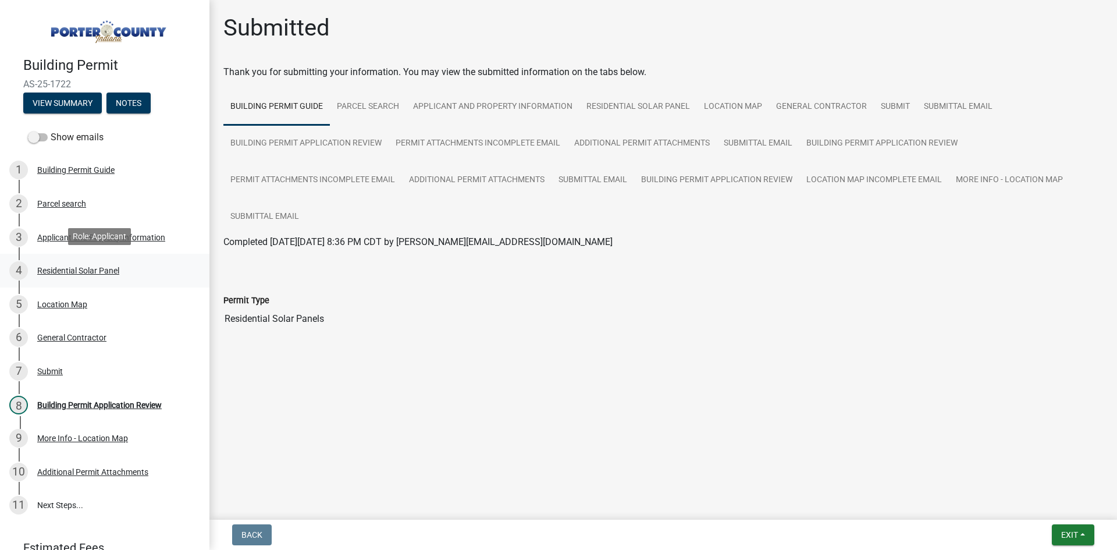
click at [111, 266] on div "Residential Solar Panel" at bounding box center [78, 270] width 82 height 8
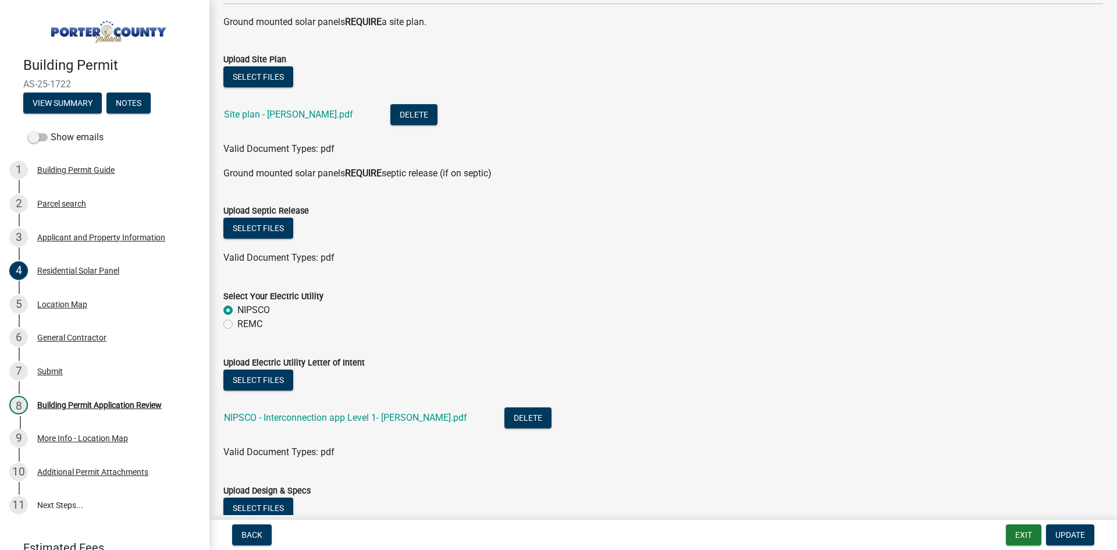
scroll to position [465, 0]
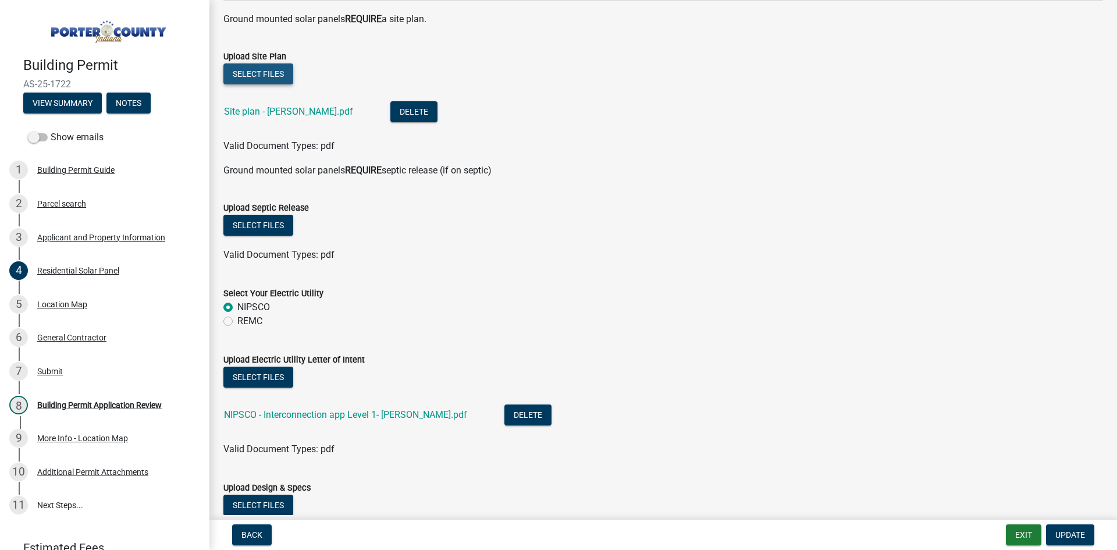
click at [277, 72] on button "Select files" at bounding box center [258, 73] width 70 height 21
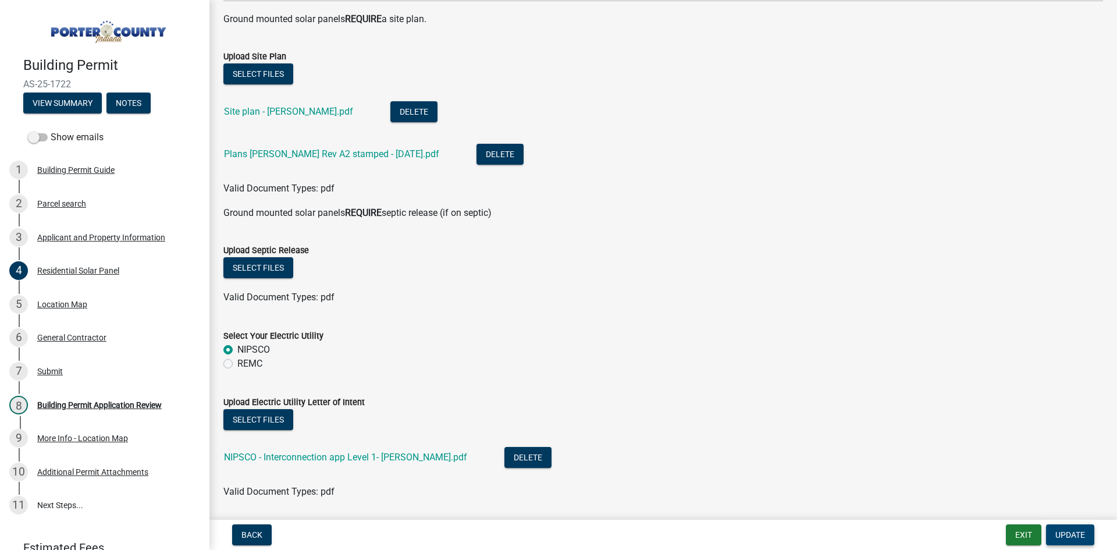
click at [1073, 540] on button "Update" at bounding box center [1070, 534] width 48 height 21
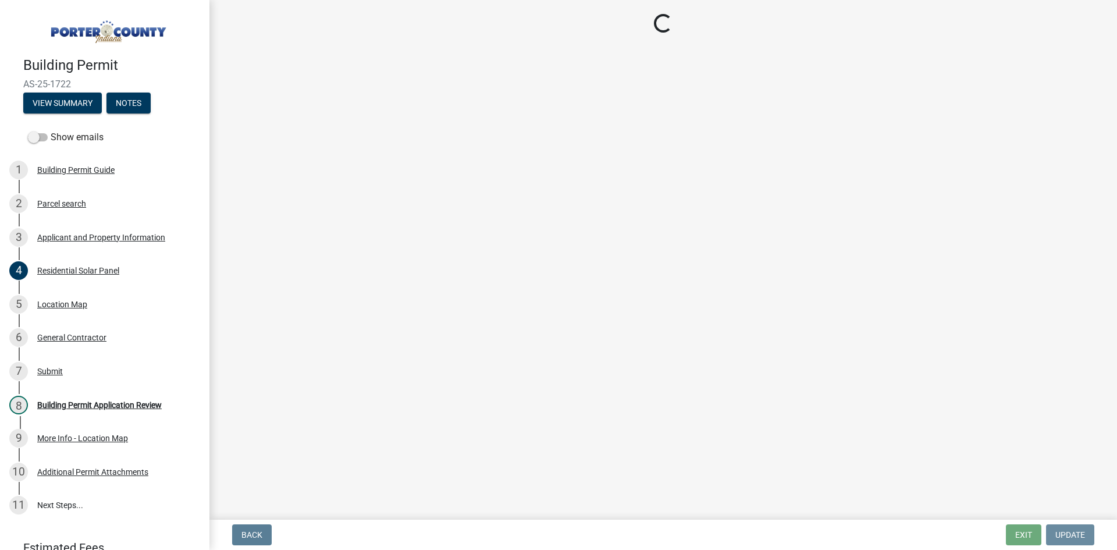
scroll to position [0, 0]
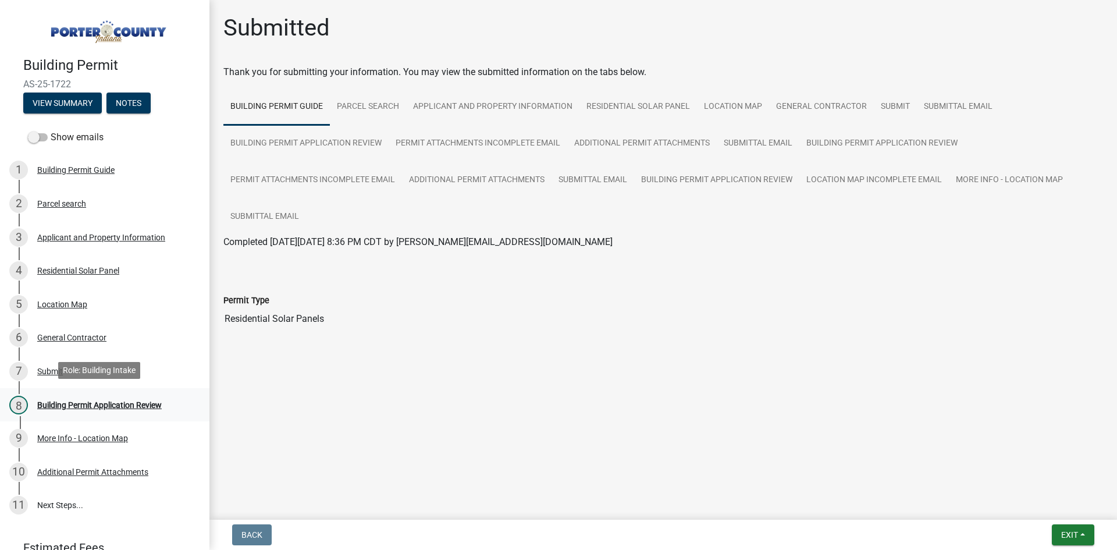
click at [129, 403] on div "Building Permit Application Review" at bounding box center [99, 405] width 125 height 8
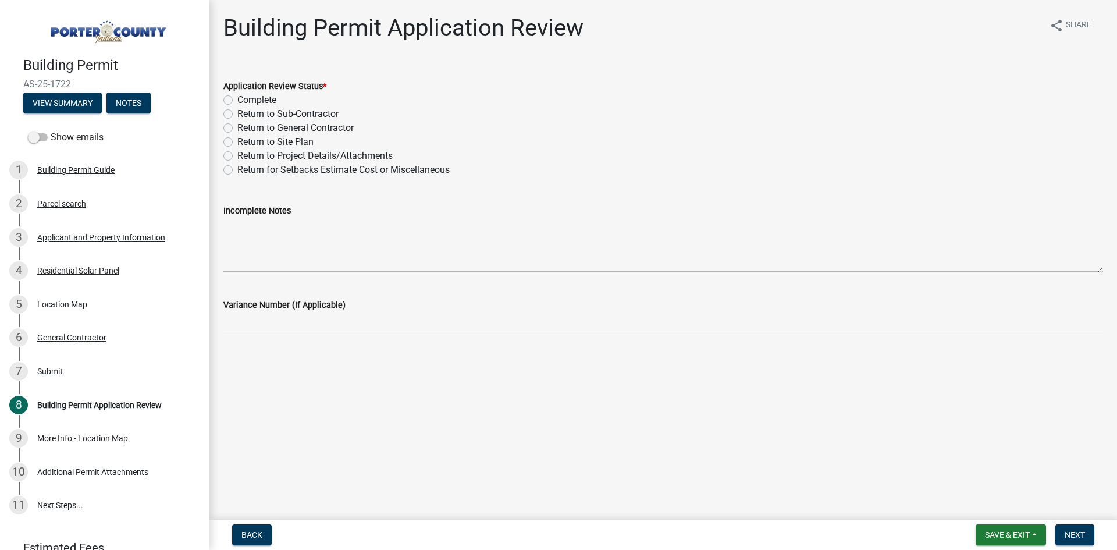
click at [237, 98] on label "Complete" at bounding box center [256, 100] width 39 height 14
click at [237, 98] on input "Complete" at bounding box center [241, 97] width 8 height 8
radio input "true"
click at [1076, 532] on span "Next" at bounding box center [1075, 534] width 20 height 9
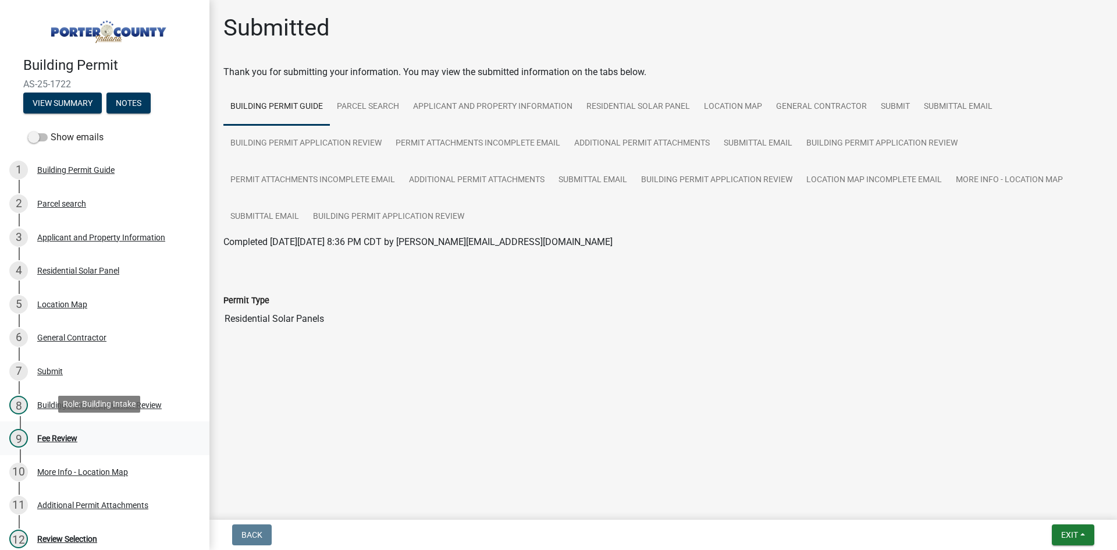
click at [59, 440] on div "Fee Review" at bounding box center [57, 438] width 40 height 8
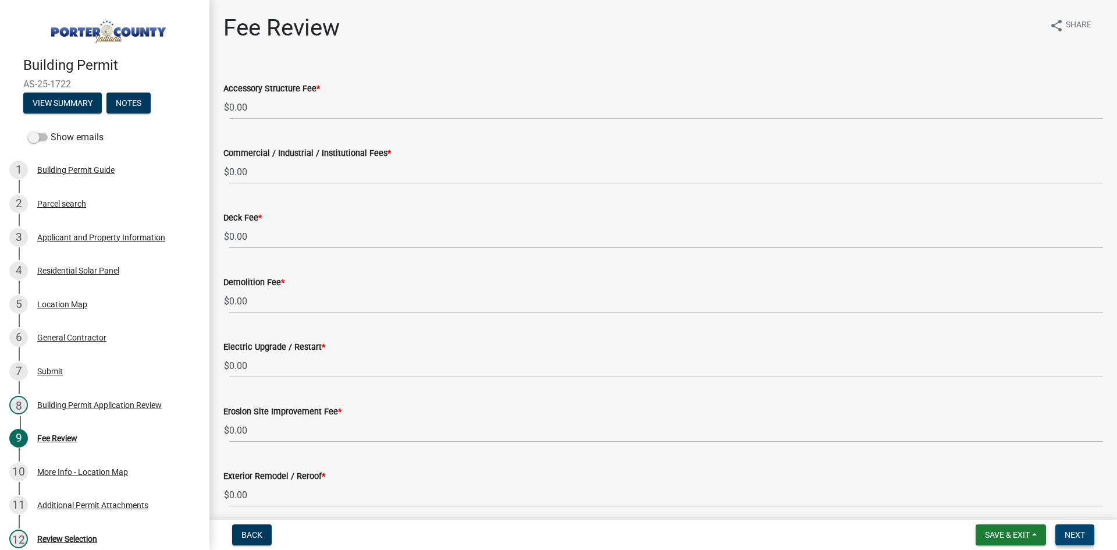
click at [1082, 539] on span "Next" at bounding box center [1075, 534] width 20 height 9
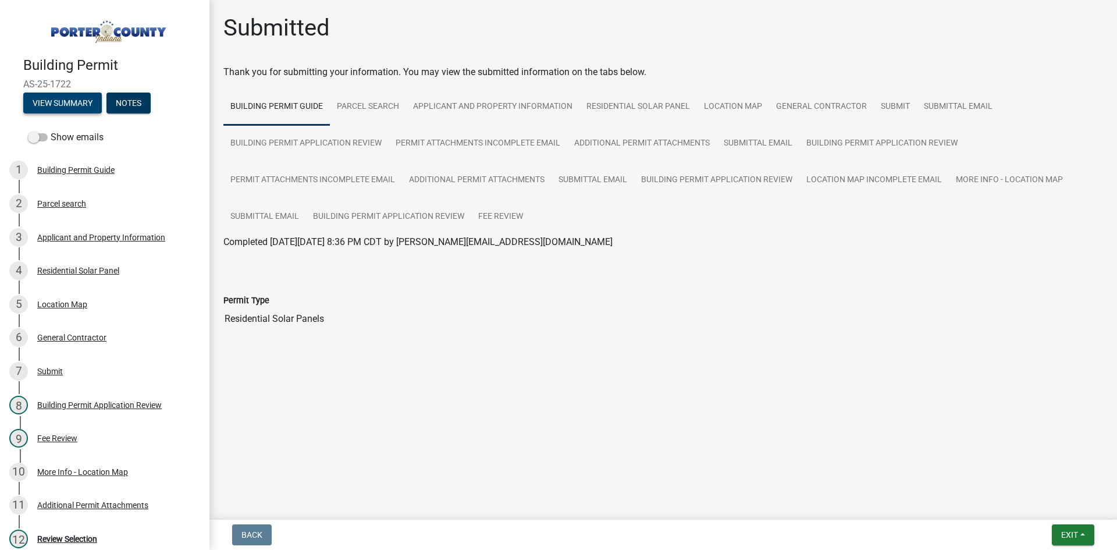
click at [68, 103] on button "View Summary" at bounding box center [62, 103] width 79 height 21
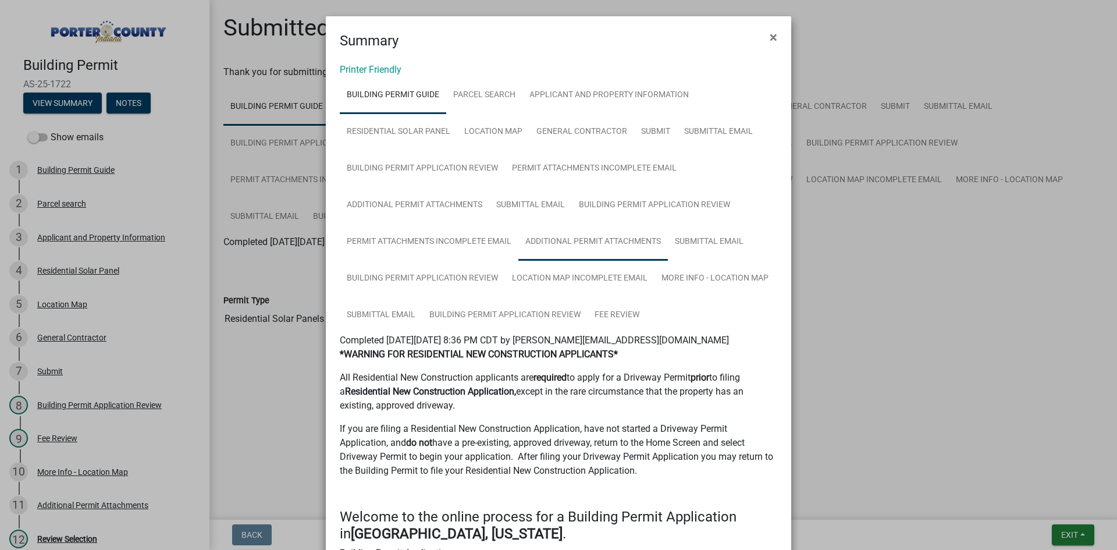
click at [636, 243] on link "Additional Permit Attachments" at bounding box center [593, 241] width 150 height 37
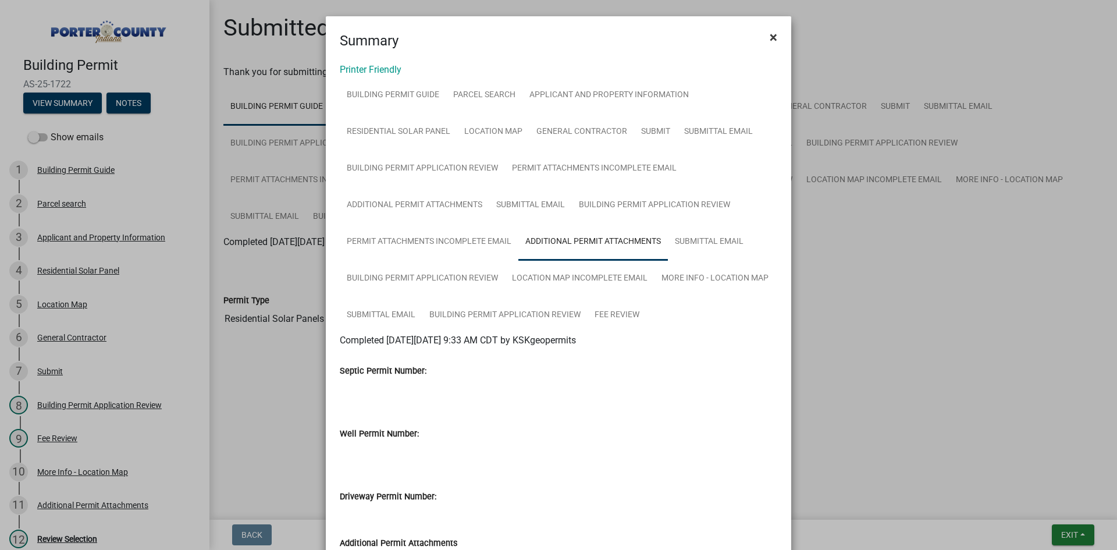
click at [773, 35] on button "×" at bounding box center [773, 37] width 26 height 33
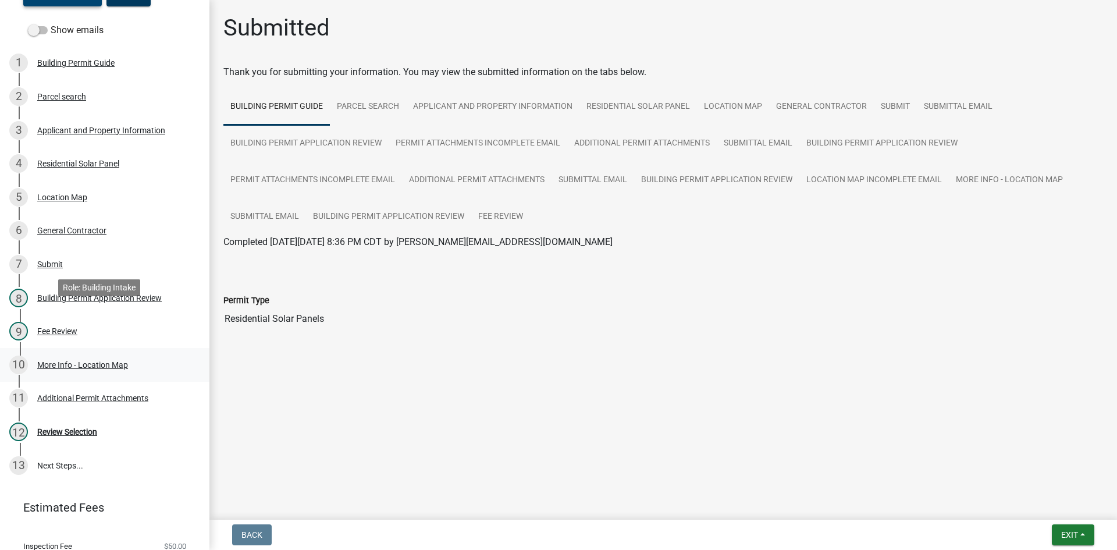
scroll to position [116, 0]
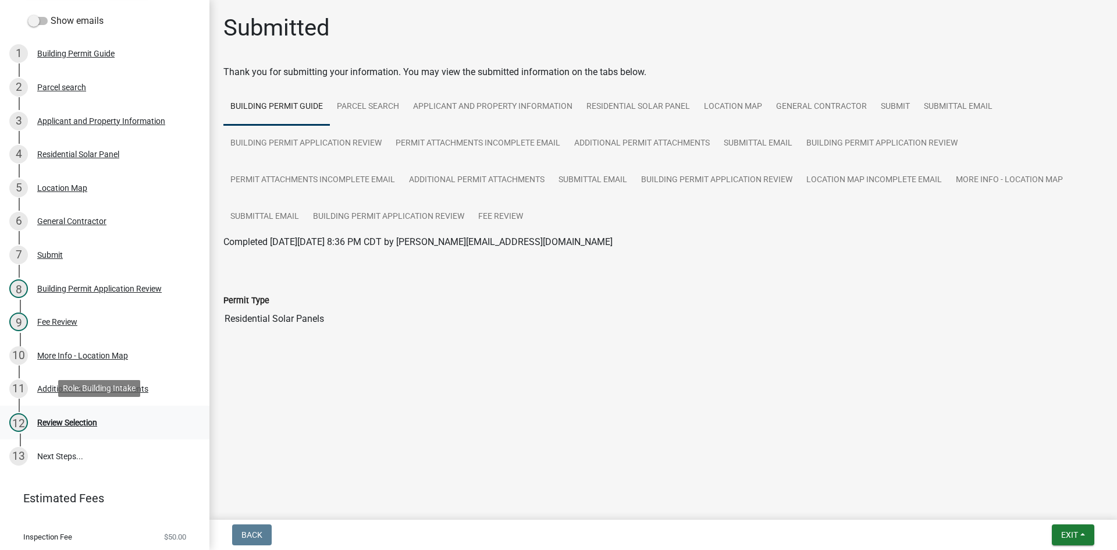
click at [71, 420] on div "Review Selection" at bounding box center [67, 422] width 60 height 8
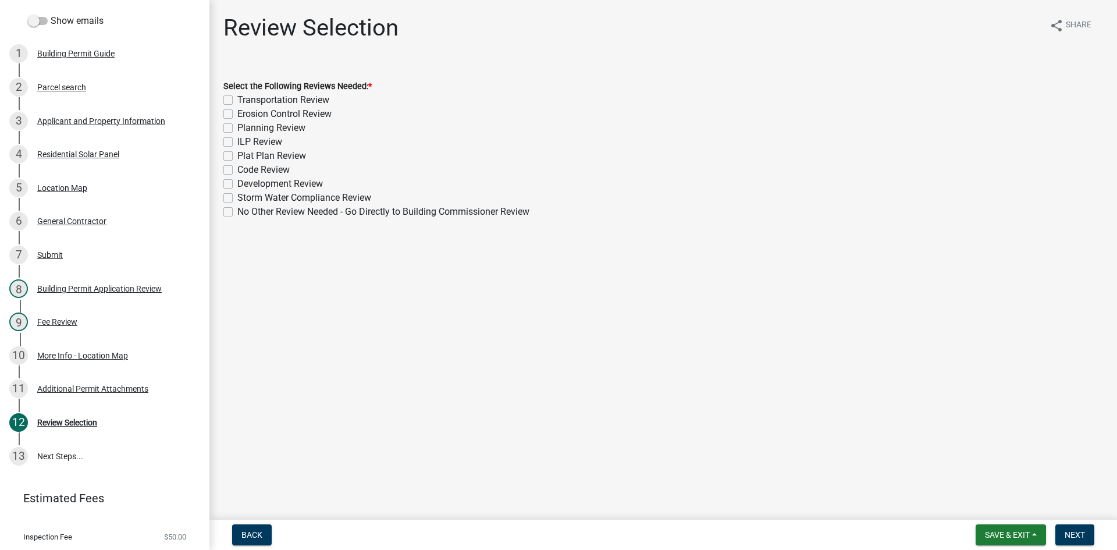
click at [237, 210] on label "No Other Review Needed - Go Directly to Building Commissioner Review" at bounding box center [383, 212] width 292 height 14
click at [237, 210] on input "No Other Review Needed - Go Directly to Building Commissioner Review" at bounding box center [241, 209] width 8 height 8
checkbox input "true"
checkbox input "false"
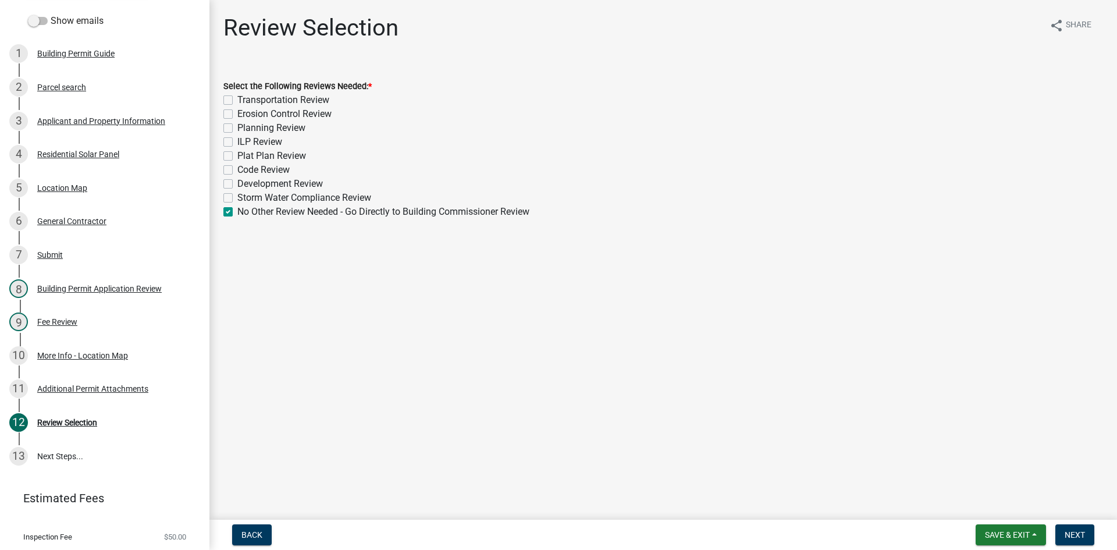
checkbox input "false"
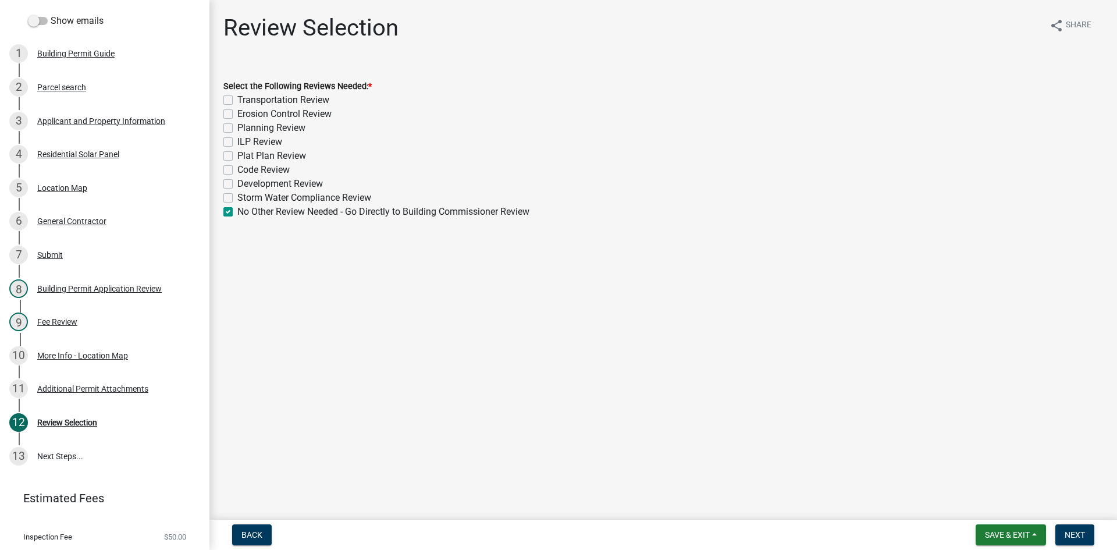
checkbox input "false"
checkbox input "true"
click at [1069, 539] on span "Next" at bounding box center [1075, 534] width 20 height 9
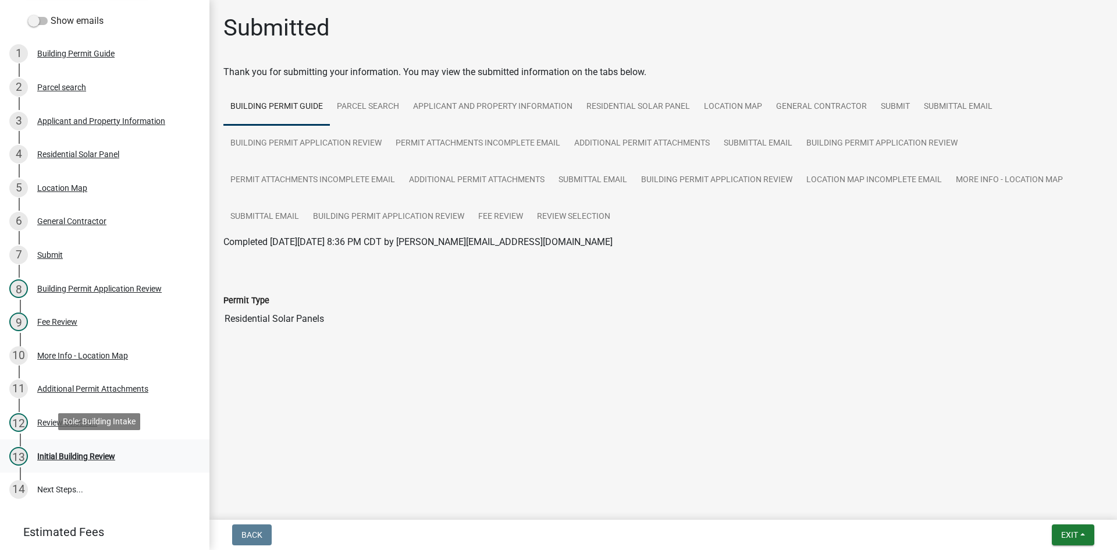
click at [77, 456] on div "Initial Building Review" at bounding box center [76, 456] width 78 height 8
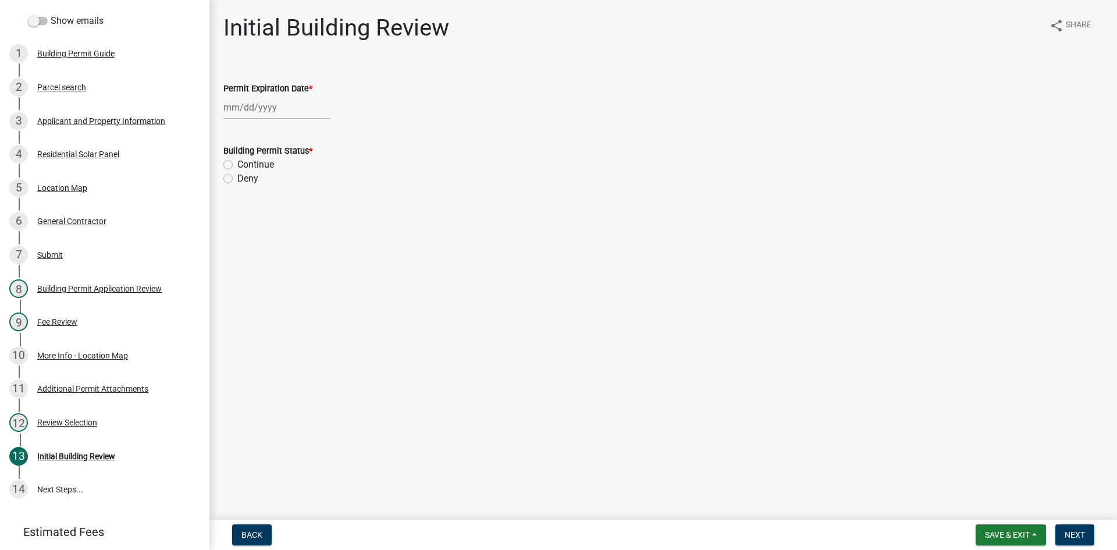
click at [266, 107] on div at bounding box center [276, 107] width 106 height 24
select select "9"
click at [311, 134] on select "1525 1526 1527 1528 1529 1530 1531 1532 1533 1534 1535 1536 1537 1538 1539 1540…" at bounding box center [315, 131] width 42 height 17
click at [320, 130] on select "1525 1526 1527 1528 1529 1530 1531 1532 1533 1534 1535 1536 1537 1538 1539 1540…" at bounding box center [315, 131] width 42 height 17
select select "2026"
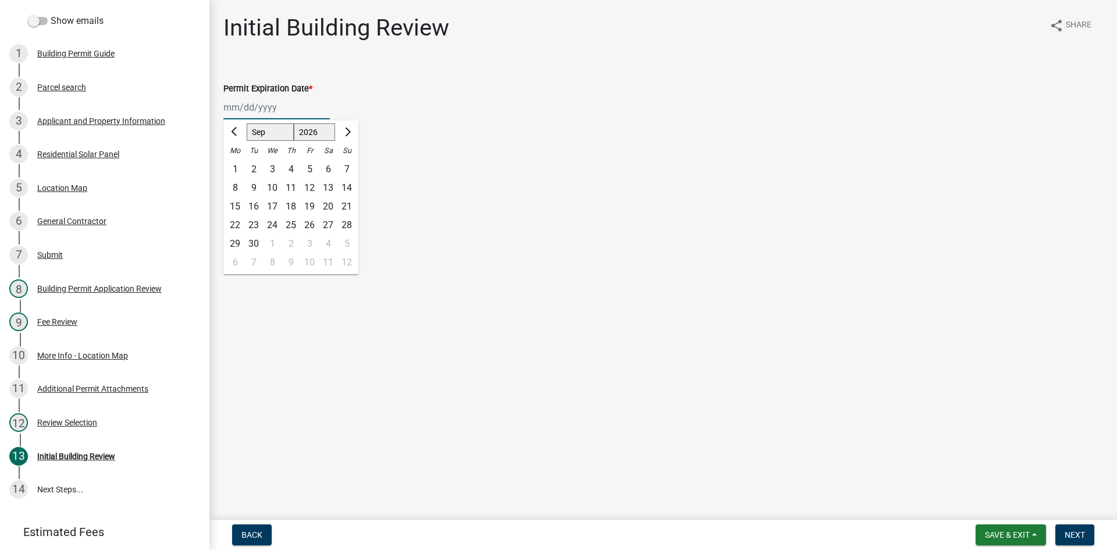
click at [294, 123] on select "1525 1526 1527 1528 1529 1530 1531 1532 1533 1534 1535 1536 1537 1538 1539 1540…" at bounding box center [315, 131] width 42 height 17
click at [293, 204] on div "17" at bounding box center [291, 206] width 19 height 19
type input "[DATE]"
click at [237, 162] on label "Continue" at bounding box center [255, 165] width 37 height 14
click at [237, 162] on input "Continue" at bounding box center [241, 162] width 8 height 8
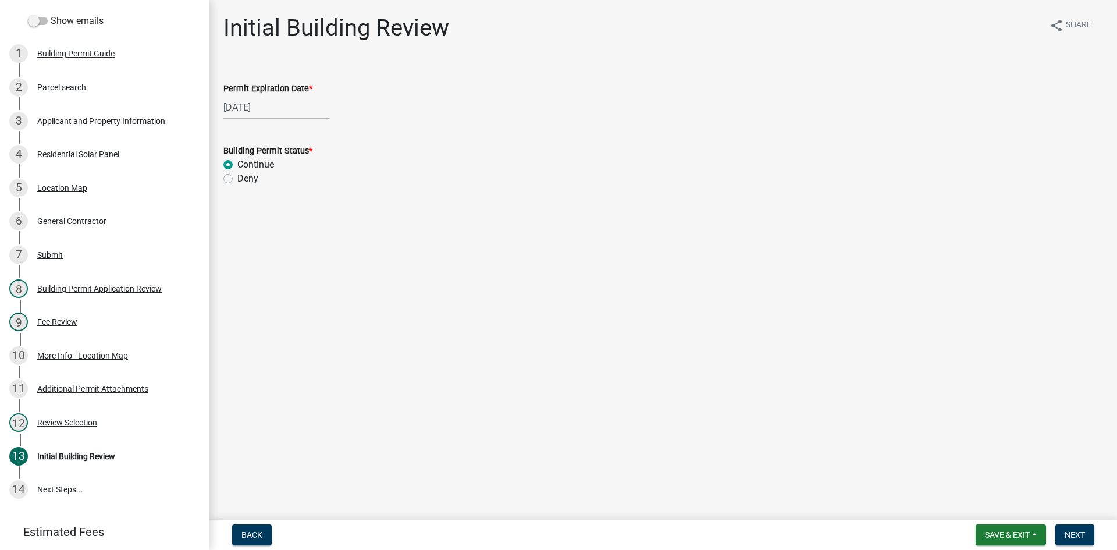
radio input "true"
click at [1074, 531] on span "Next" at bounding box center [1075, 534] width 20 height 9
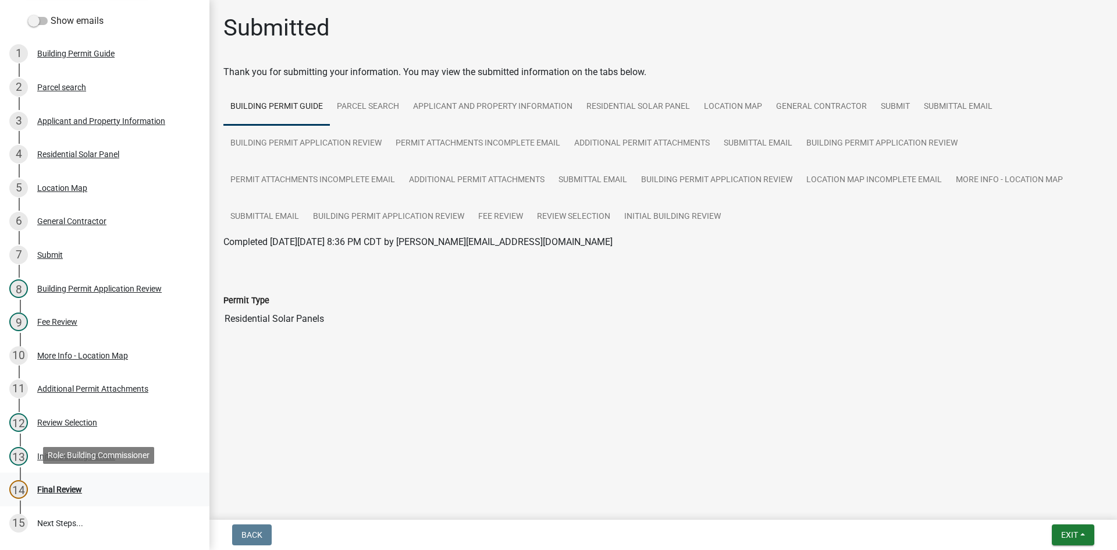
click at [67, 485] on div "Final Review" at bounding box center [59, 489] width 45 height 8
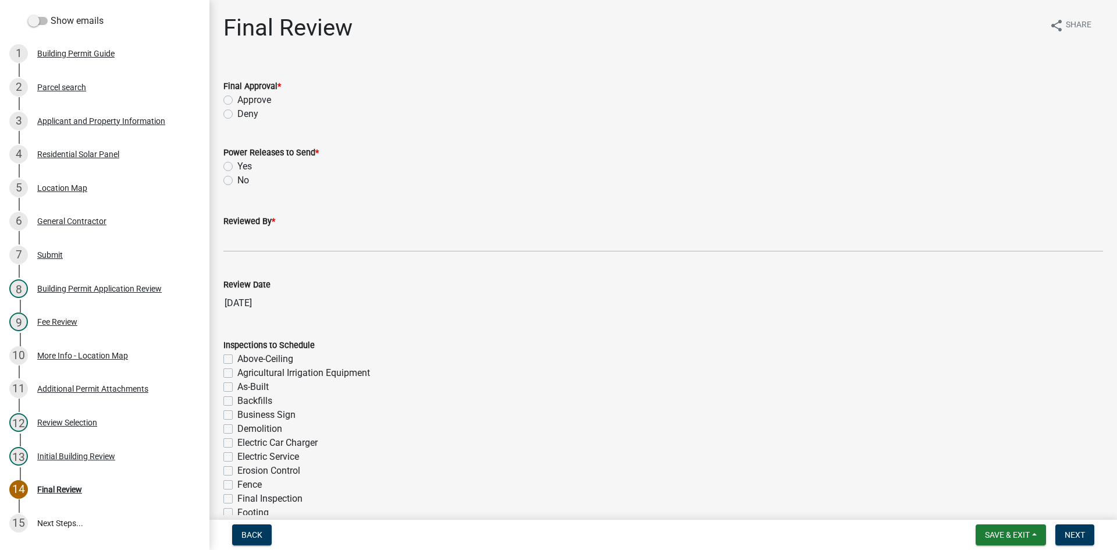
click at [237, 100] on label "Approve" at bounding box center [254, 100] width 34 height 14
click at [237, 100] on input "Approve" at bounding box center [241, 97] width 8 height 8
radio input "true"
click at [237, 165] on label "Yes" at bounding box center [244, 166] width 15 height 14
click at [237, 165] on input "Yes" at bounding box center [241, 163] width 8 height 8
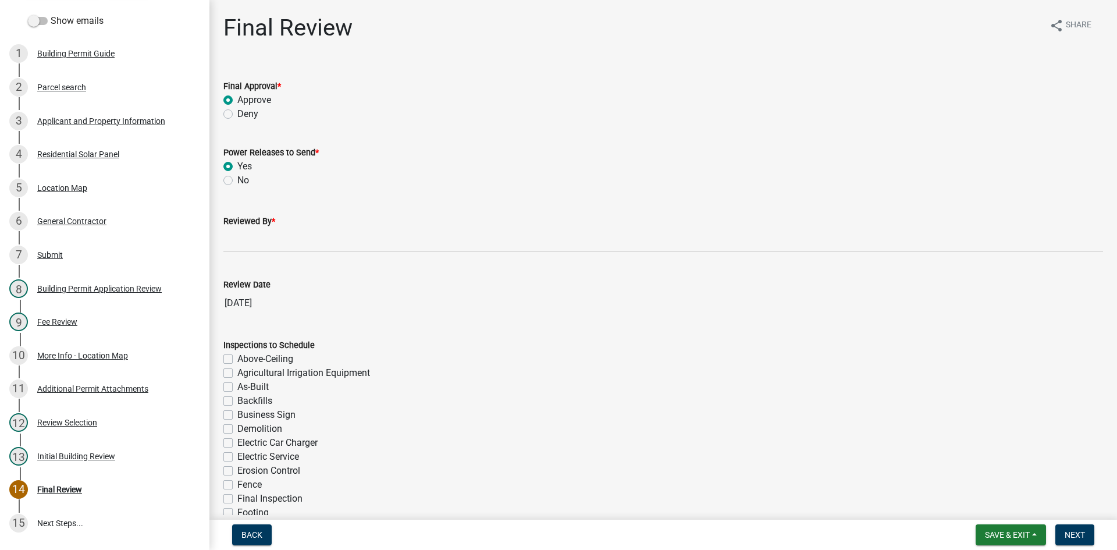
radio input "true"
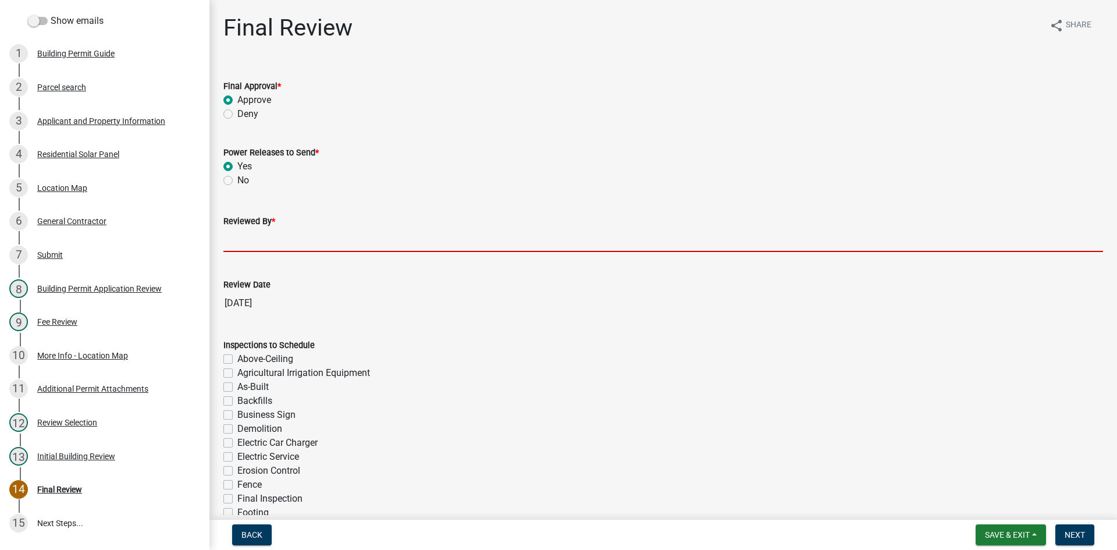
click at [266, 236] on input "Reviewed By *" at bounding box center [663, 240] width 880 height 24
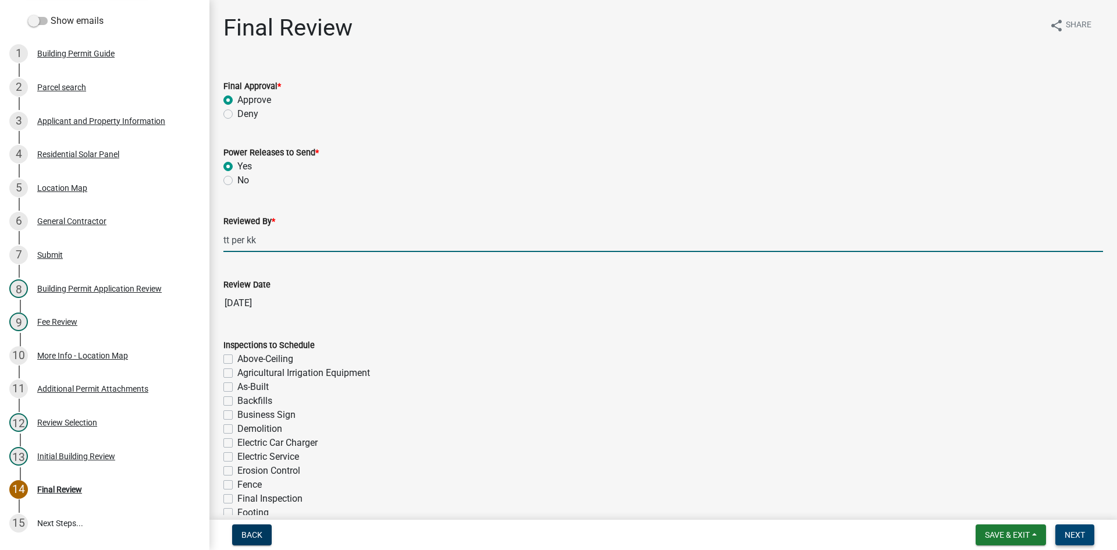
type input "tt per kk"
click at [1080, 534] on span "Next" at bounding box center [1075, 534] width 20 height 9
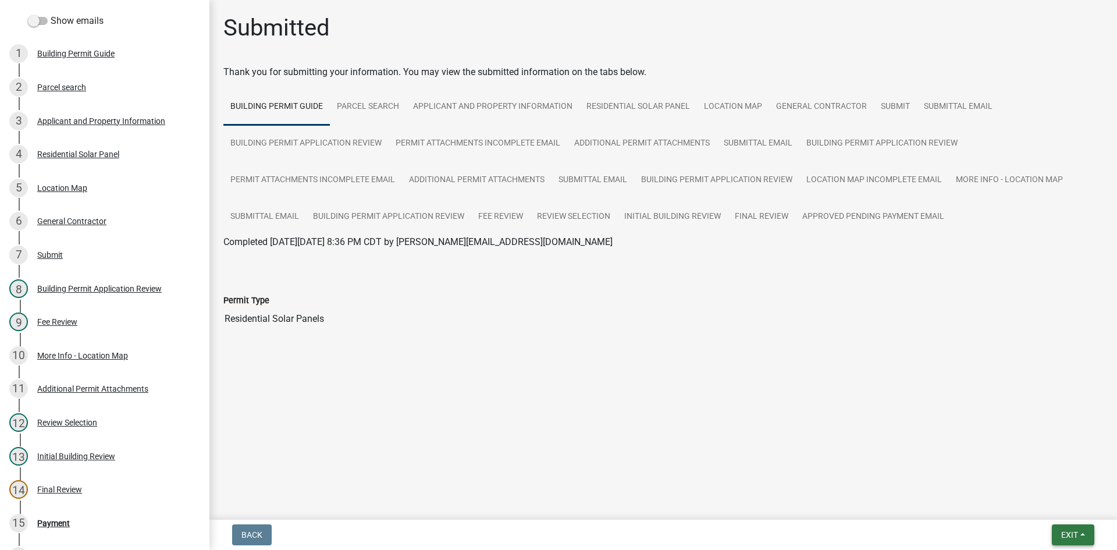
click at [1069, 537] on span "Exit" at bounding box center [1069, 534] width 17 height 9
click at [1066, 509] on button "Save & Exit" at bounding box center [1047, 504] width 93 height 28
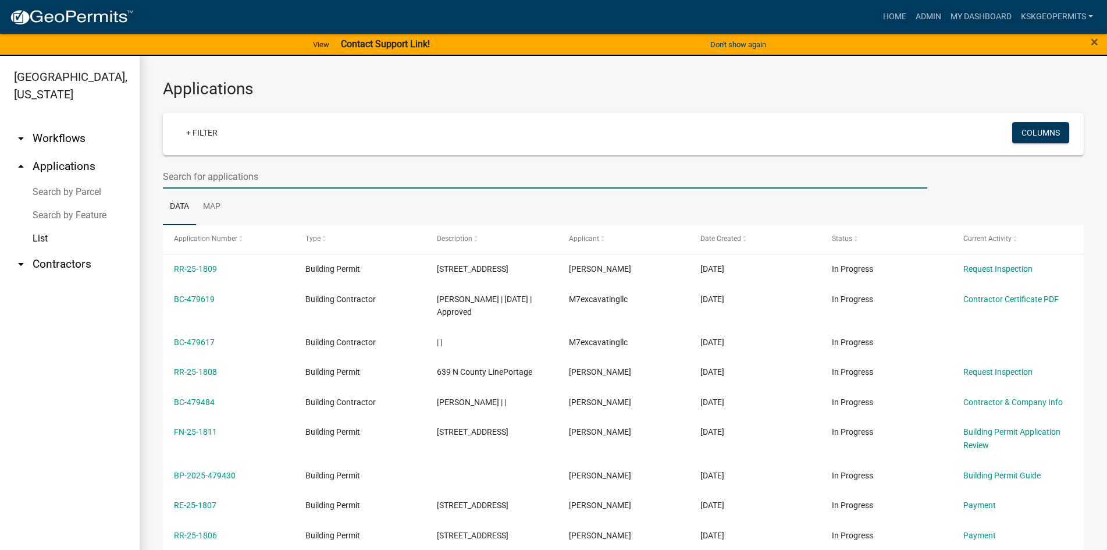
click at [291, 174] on input "text" at bounding box center [545, 177] width 765 height 24
type input "as-25-1578"
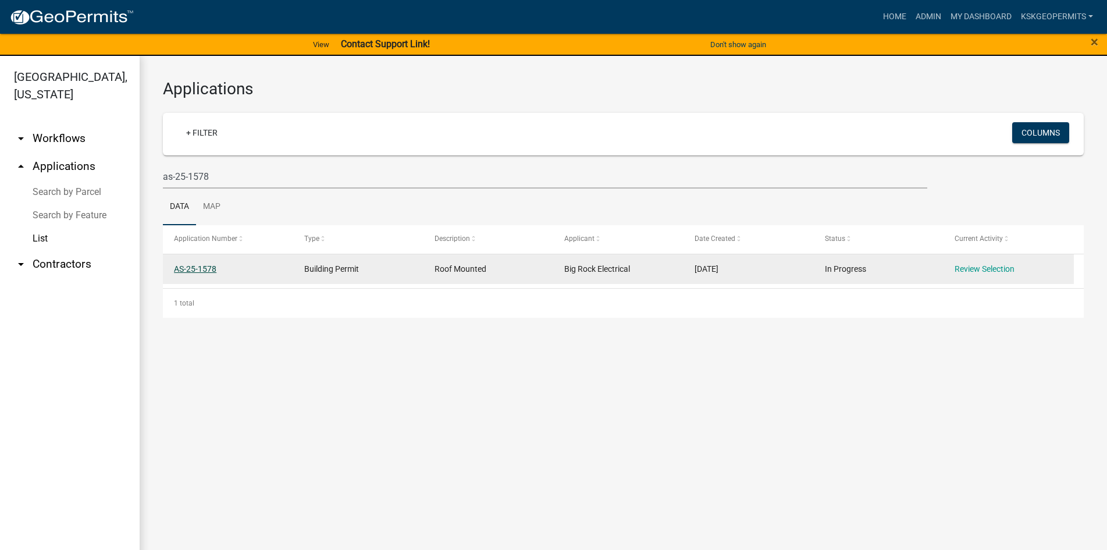
click at [199, 268] on link "AS-25-1578" at bounding box center [195, 268] width 42 height 9
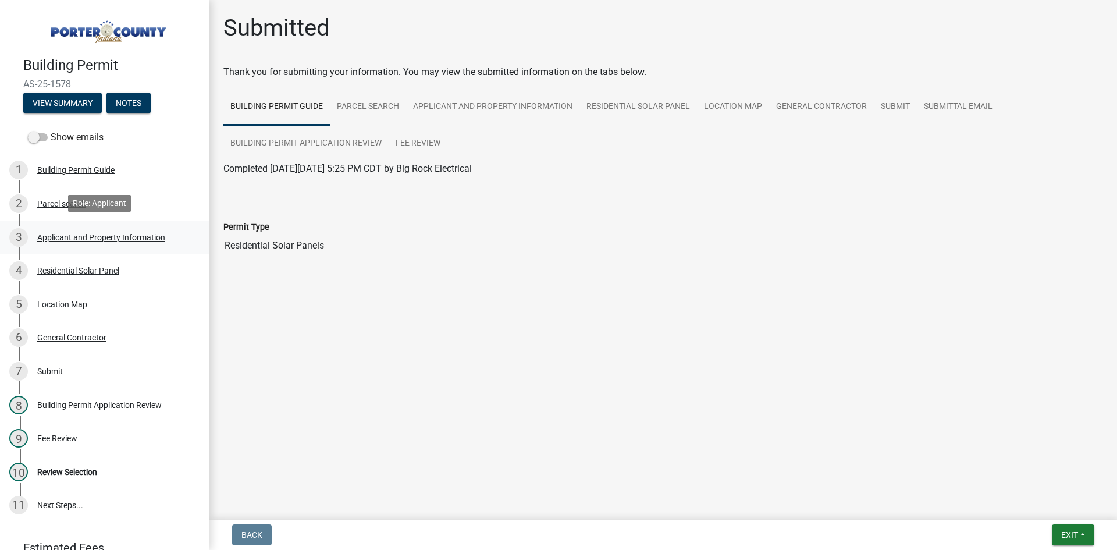
click at [101, 233] on div "Applicant and Property Information" at bounding box center [101, 237] width 128 height 8
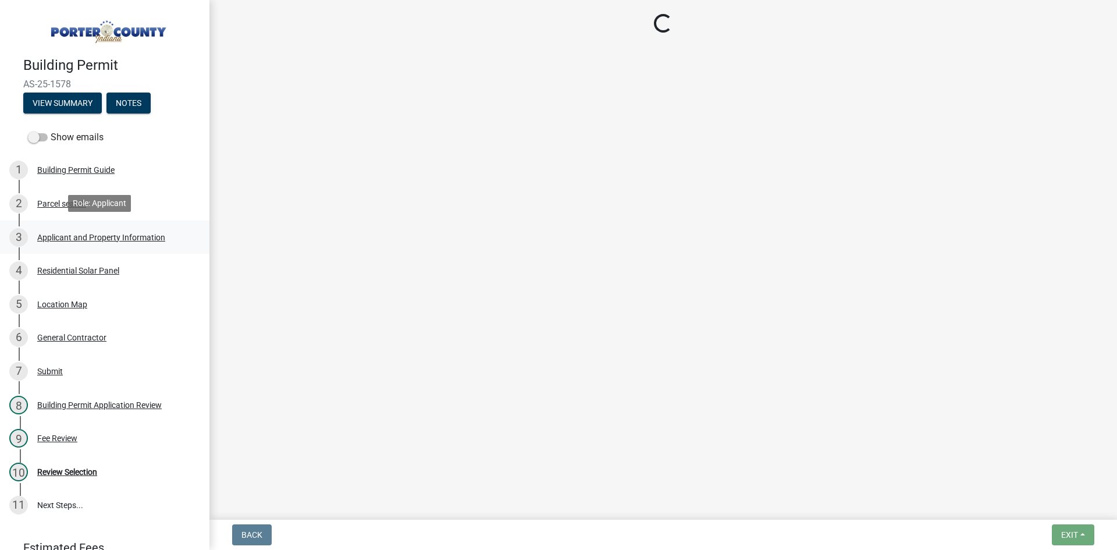
select select "6f5aa9ae-62ac-41bd-979a-9c71eae504cc"
select select "c796f995-08fe-487b-a20e-70ab553361d3"
select select "e2d1b1d7-ccc9-456b-9e96-e16306515997"
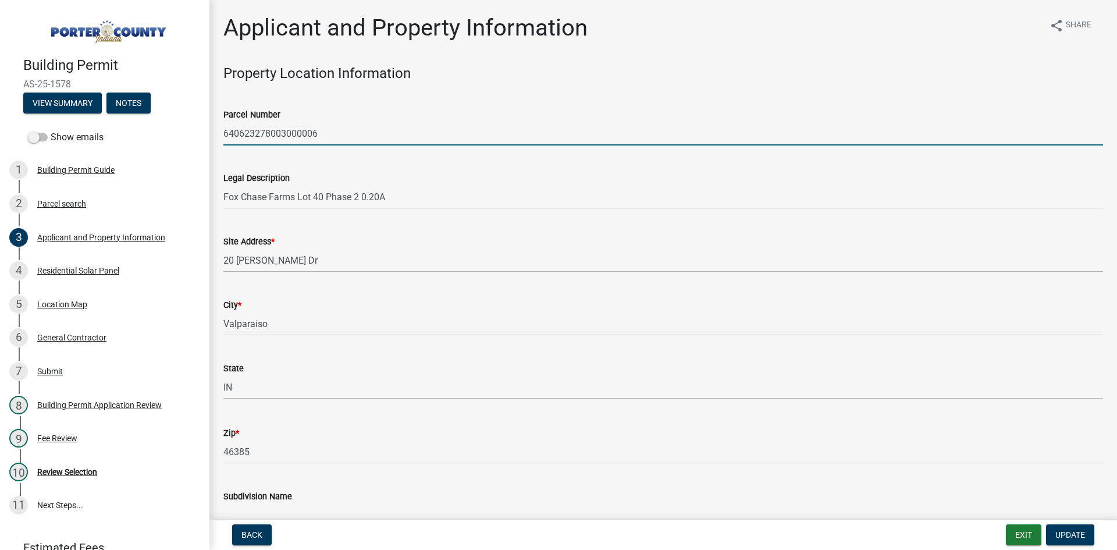
drag, startPoint x: 264, startPoint y: 131, endPoint x: 431, endPoint y: 130, distance: 167.6
click at [431, 130] on input "640623278003000006" at bounding box center [663, 134] width 880 height 24
click at [223, 131] on input "640623278003000006" at bounding box center [663, 134] width 880 height 24
drag, startPoint x: 223, startPoint y: 131, endPoint x: 282, endPoint y: 136, distance: 58.9
click at [282, 136] on input "640623278003000006" at bounding box center [663, 134] width 880 height 24
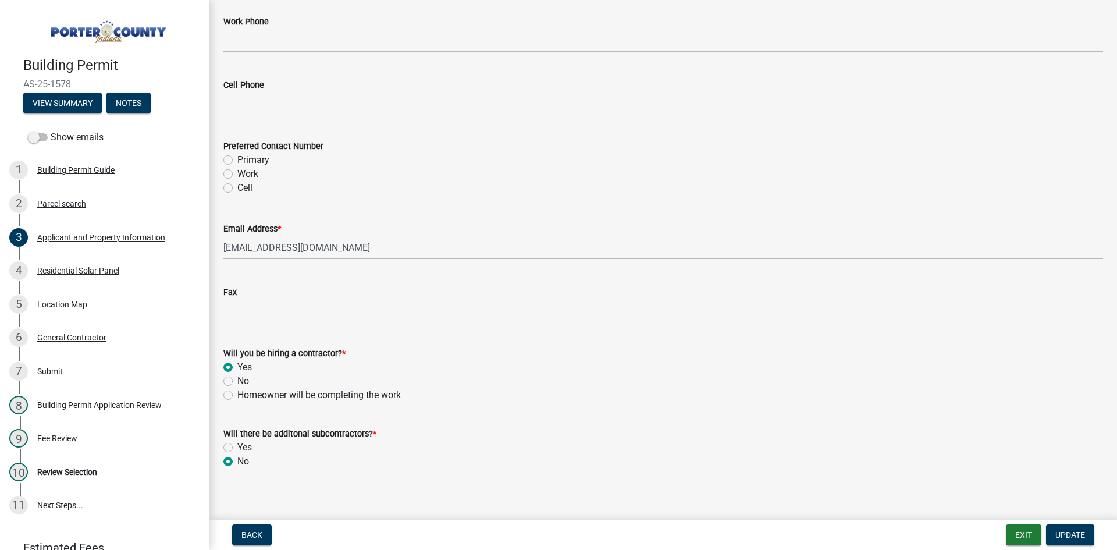
scroll to position [1627, 0]
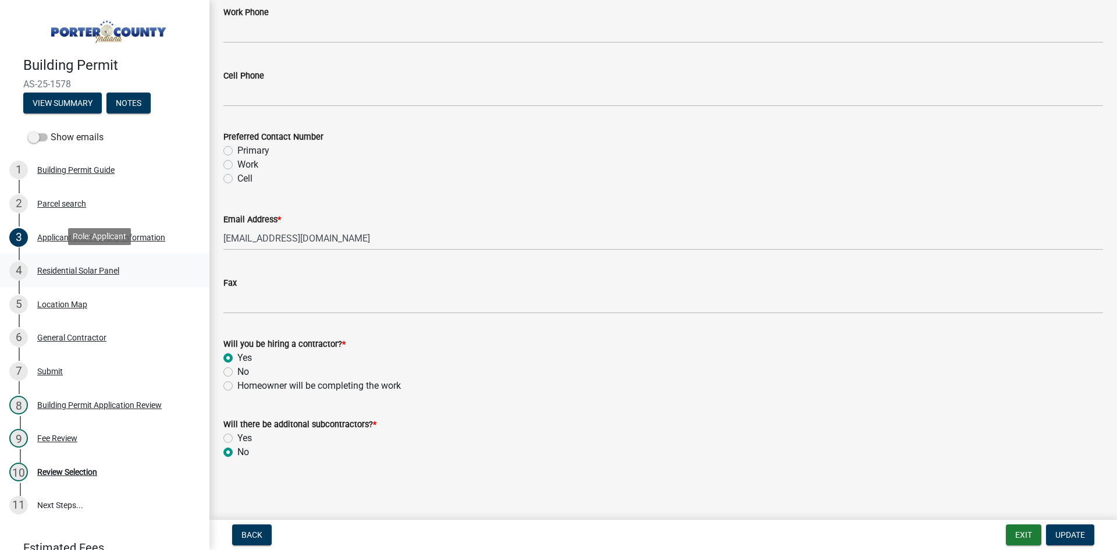
click at [83, 268] on div "Residential Solar Panel" at bounding box center [78, 270] width 82 height 8
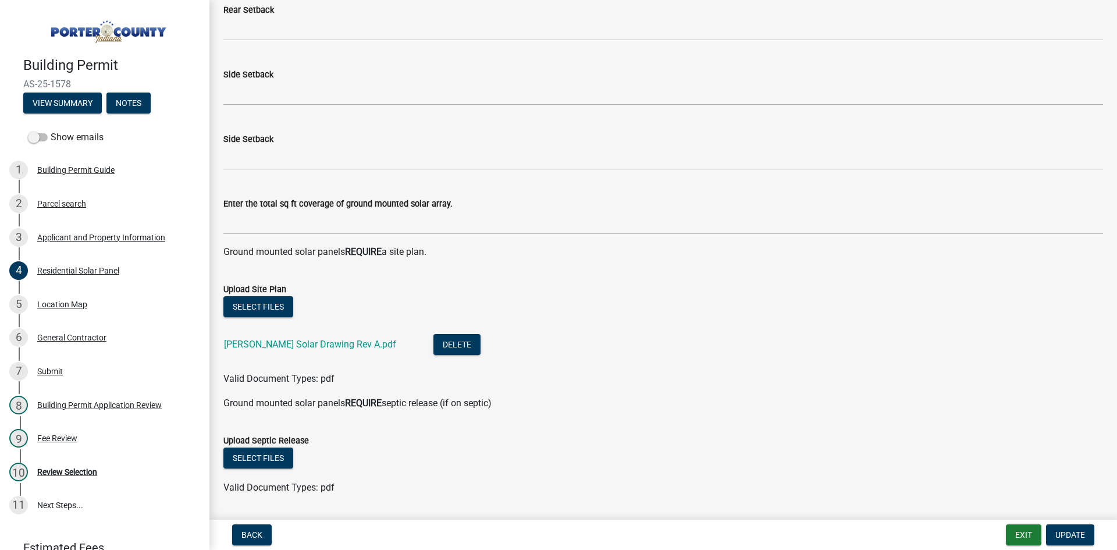
scroll to position [291, 0]
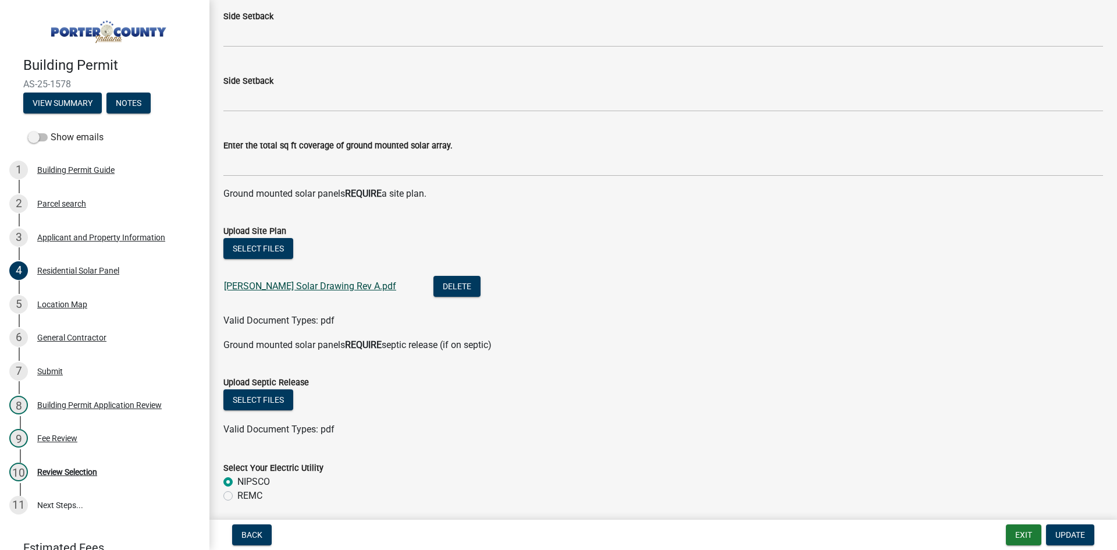
click at [274, 287] on link "[PERSON_NAME] Solar Drawing Rev A.pdf" at bounding box center [310, 285] width 172 height 11
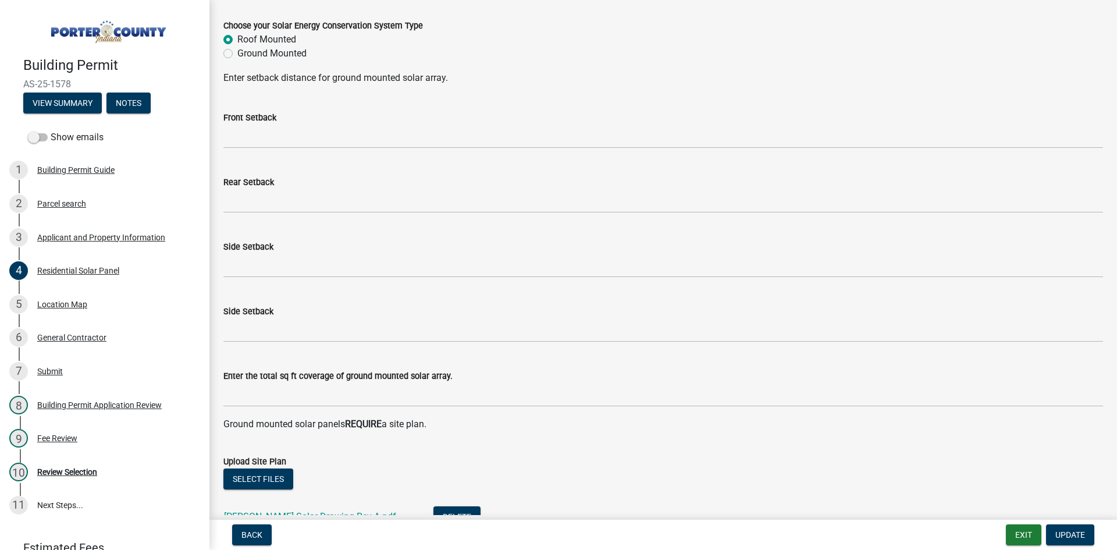
scroll to position [58, 0]
click at [73, 237] on div "Applicant and Property Information" at bounding box center [101, 237] width 128 height 8
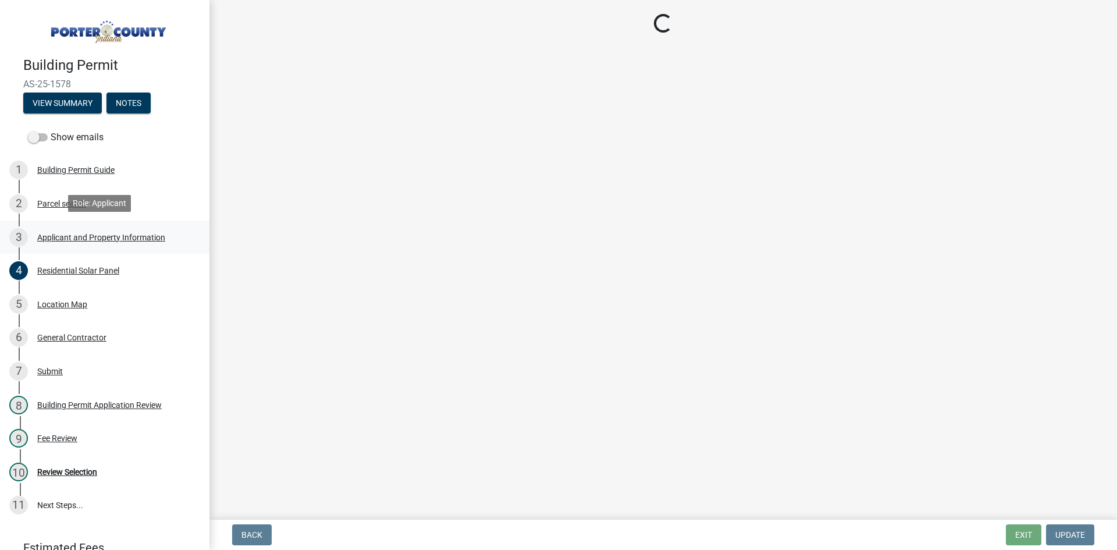
select select "6f5aa9ae-62ac-41bd-979a-9c71eae504cc"
select select "c796f995-08fe-487b-a20e-70ab553361d3"
select select "e2d1b1d7-ccc9-456b-9e96-e16306515997"
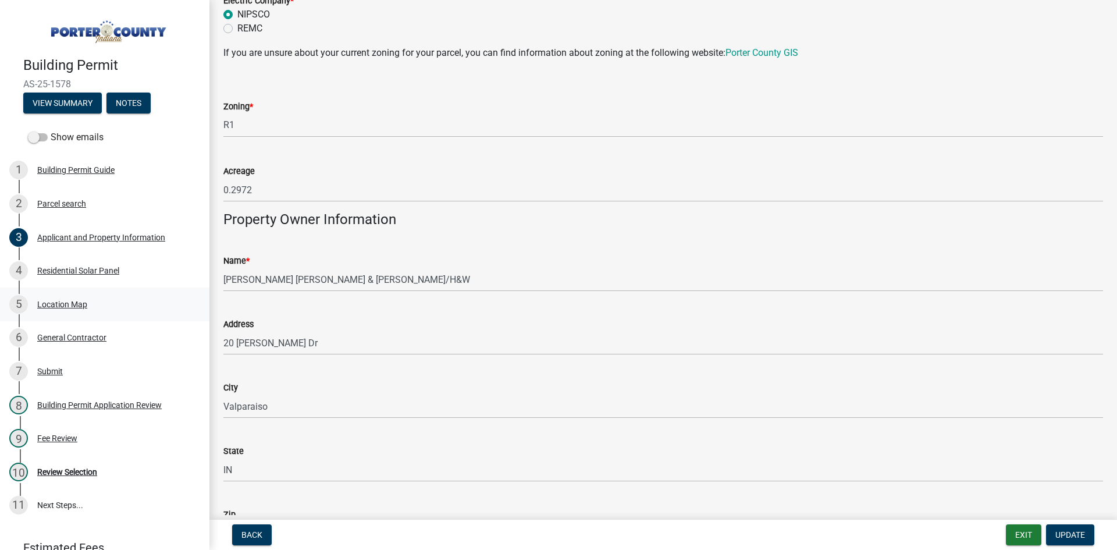
scroll to position [870, 0]
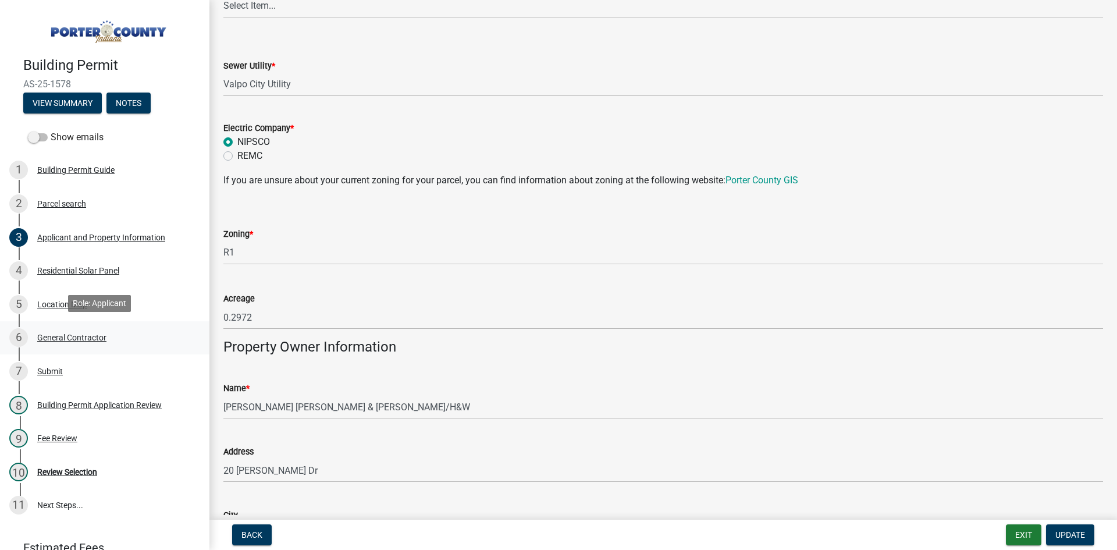
click at [83, 336] on div "General Contractor" at bounding box center [71, 337] width 69 height 8
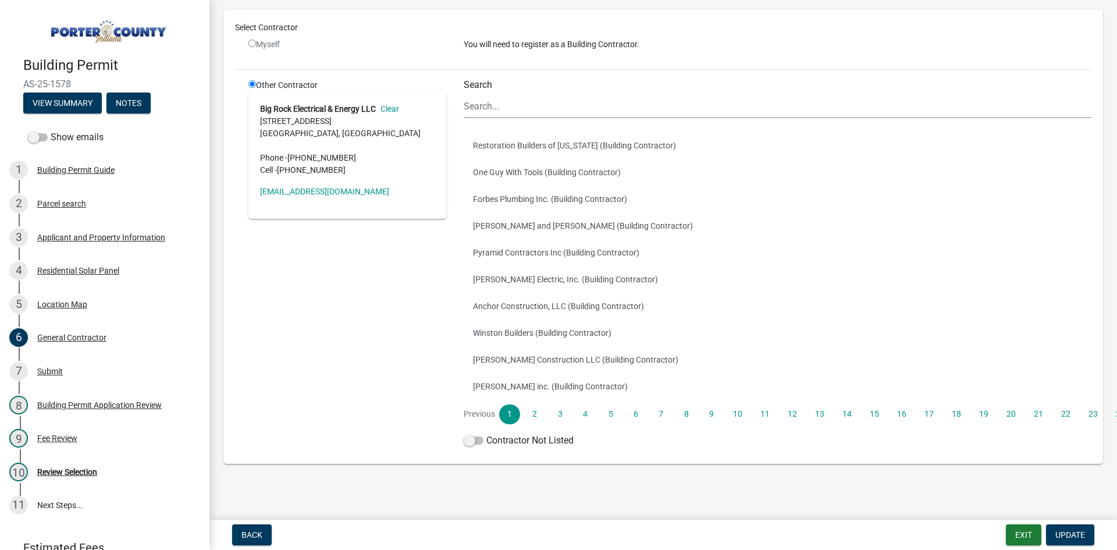
scroll to position [75, 0]
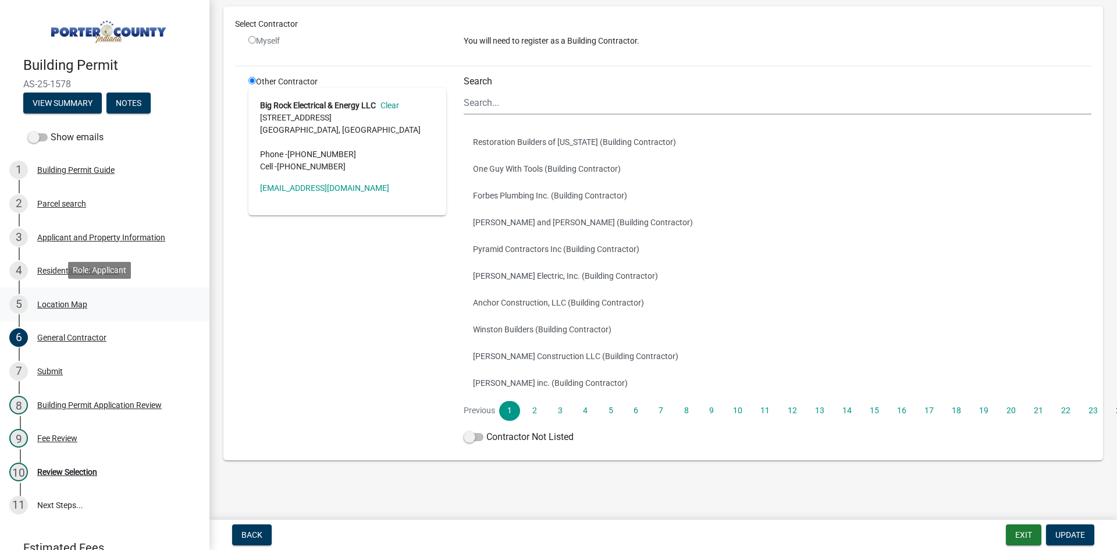
click at [61, 303] on div "Location Map" at bounding box center [62, 304] width 50 height 8
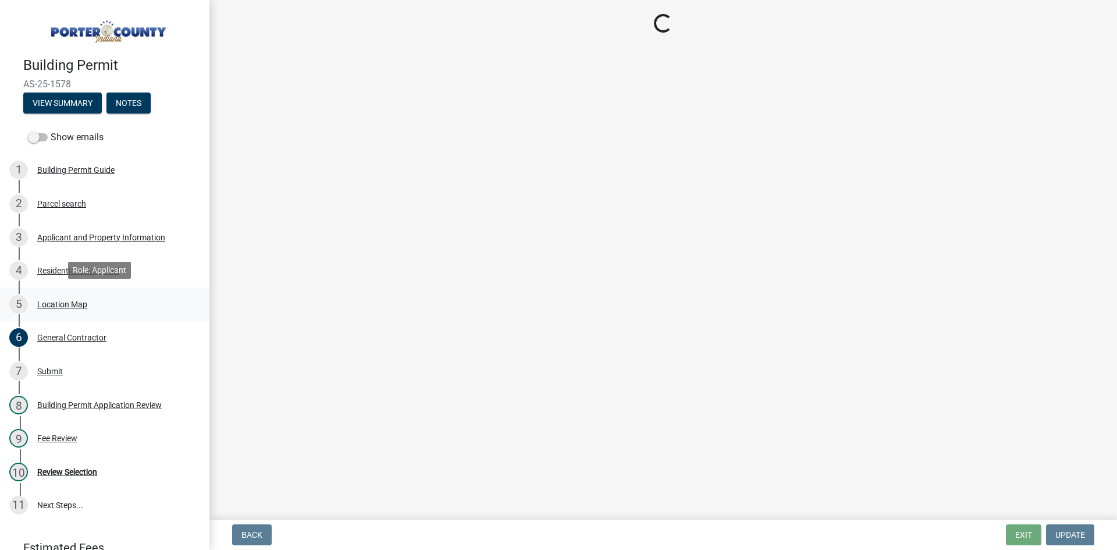
scroll to position [0, 0]
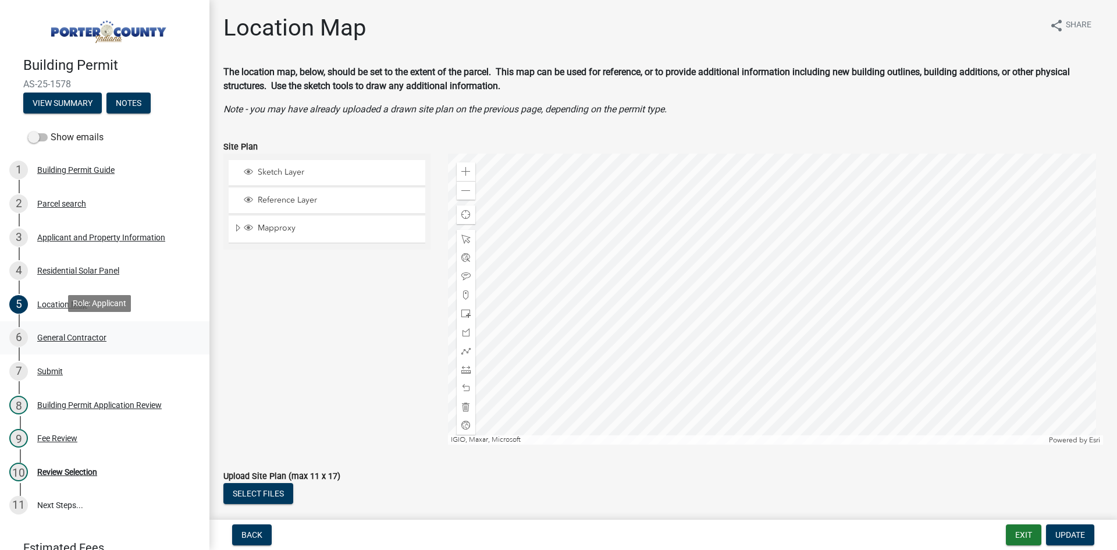
click at [63, 335] on div "General Contractor" at bounding box center [71, 337] width 69 height 8
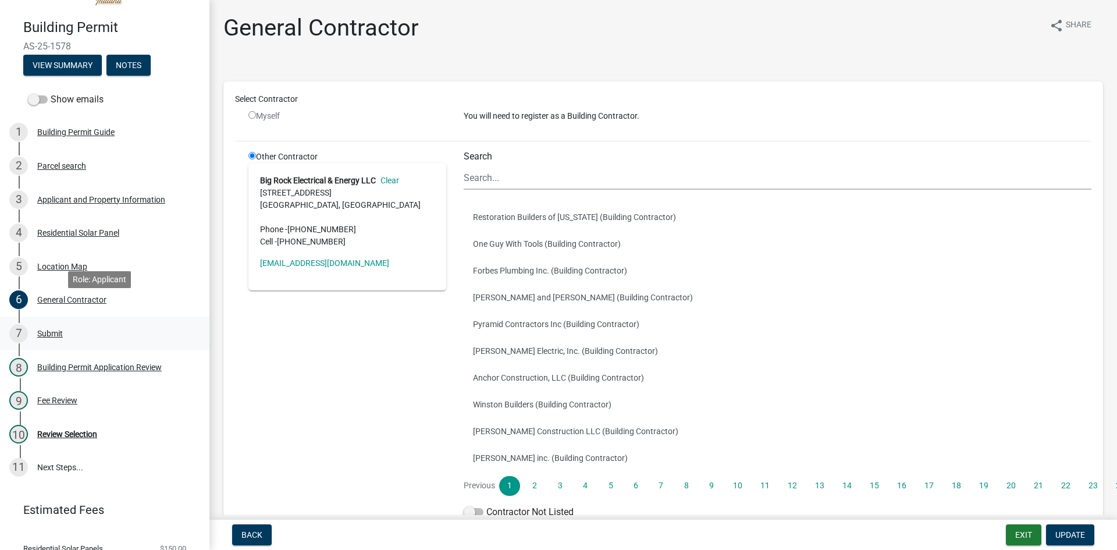
scroll to position [58, 0]
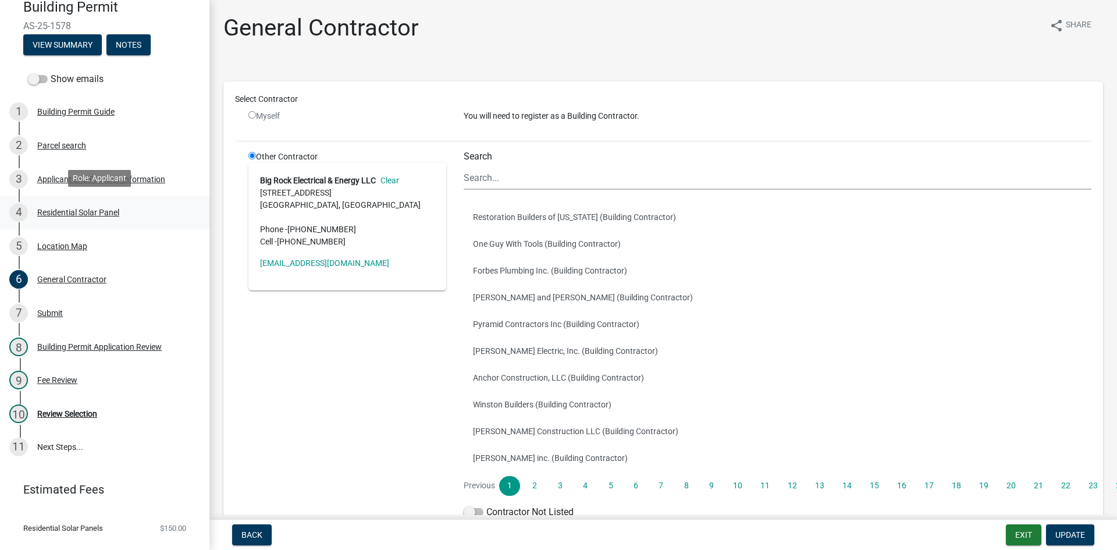
click at [88, 211] on div "Residential Solar Panel" at bounding box center [78, 212] width 82 height 8
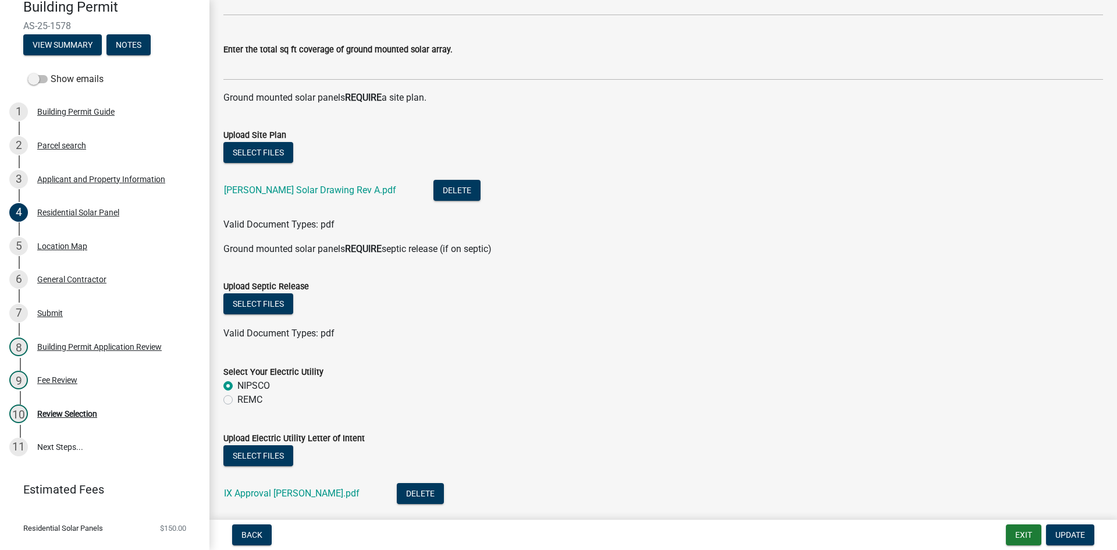
scroll to position [407, 0]
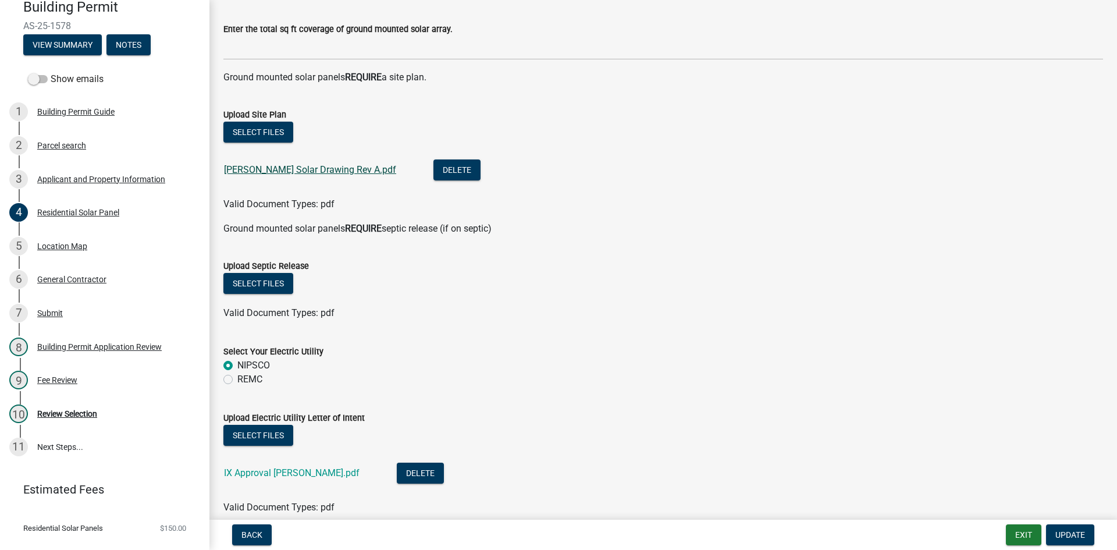
click at [361, 169] on link "[PERSON_NAME] Solar Drawing Rev A.pdf" at bounding box center [310, 169] width 172 height 11
